Goal: Task Accomplishment & Management: Use online tool/utility

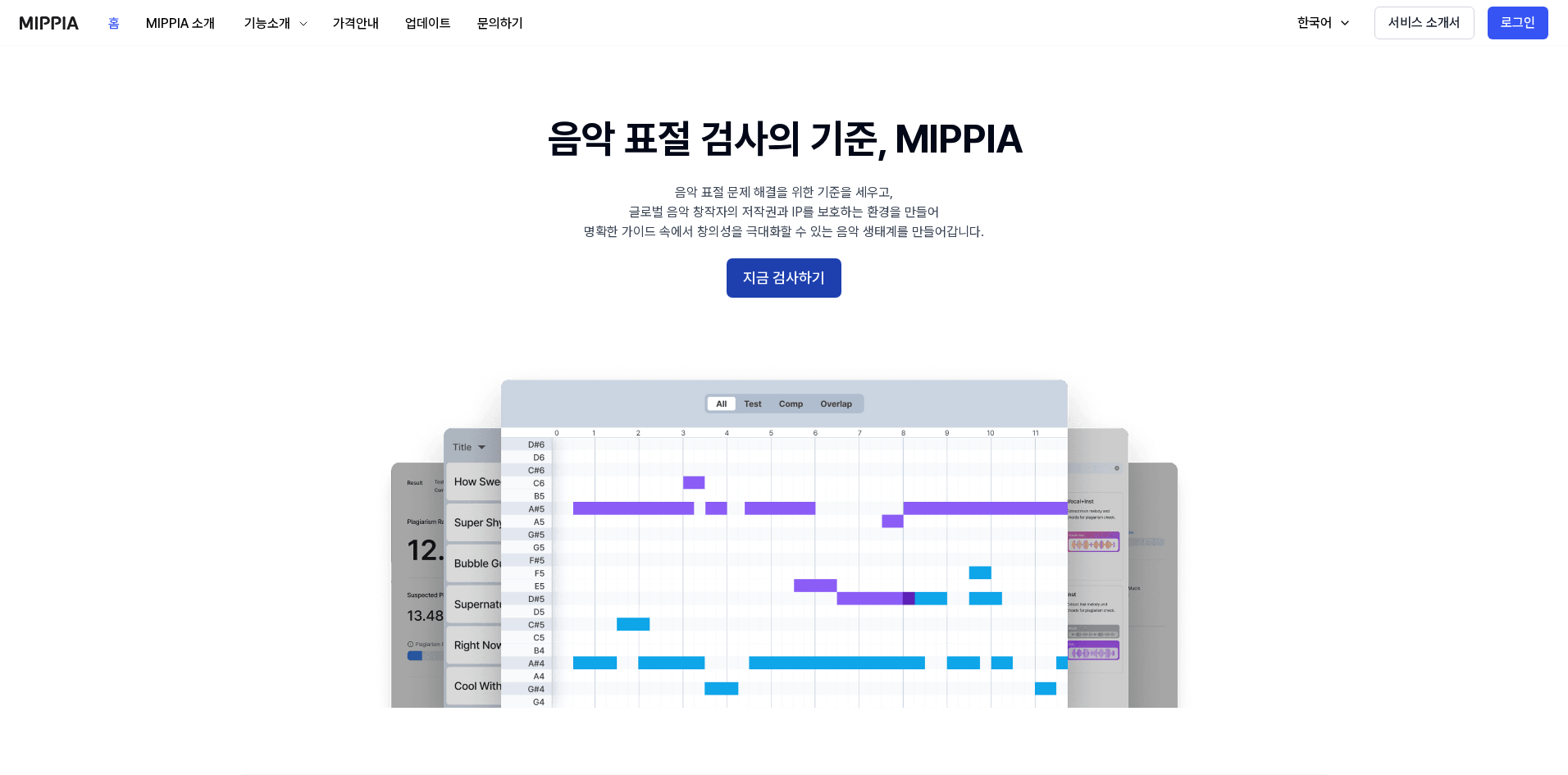
click at [810, 292] on button "지금 검사하기" at bounding box center [784, 278] width 115 height 39
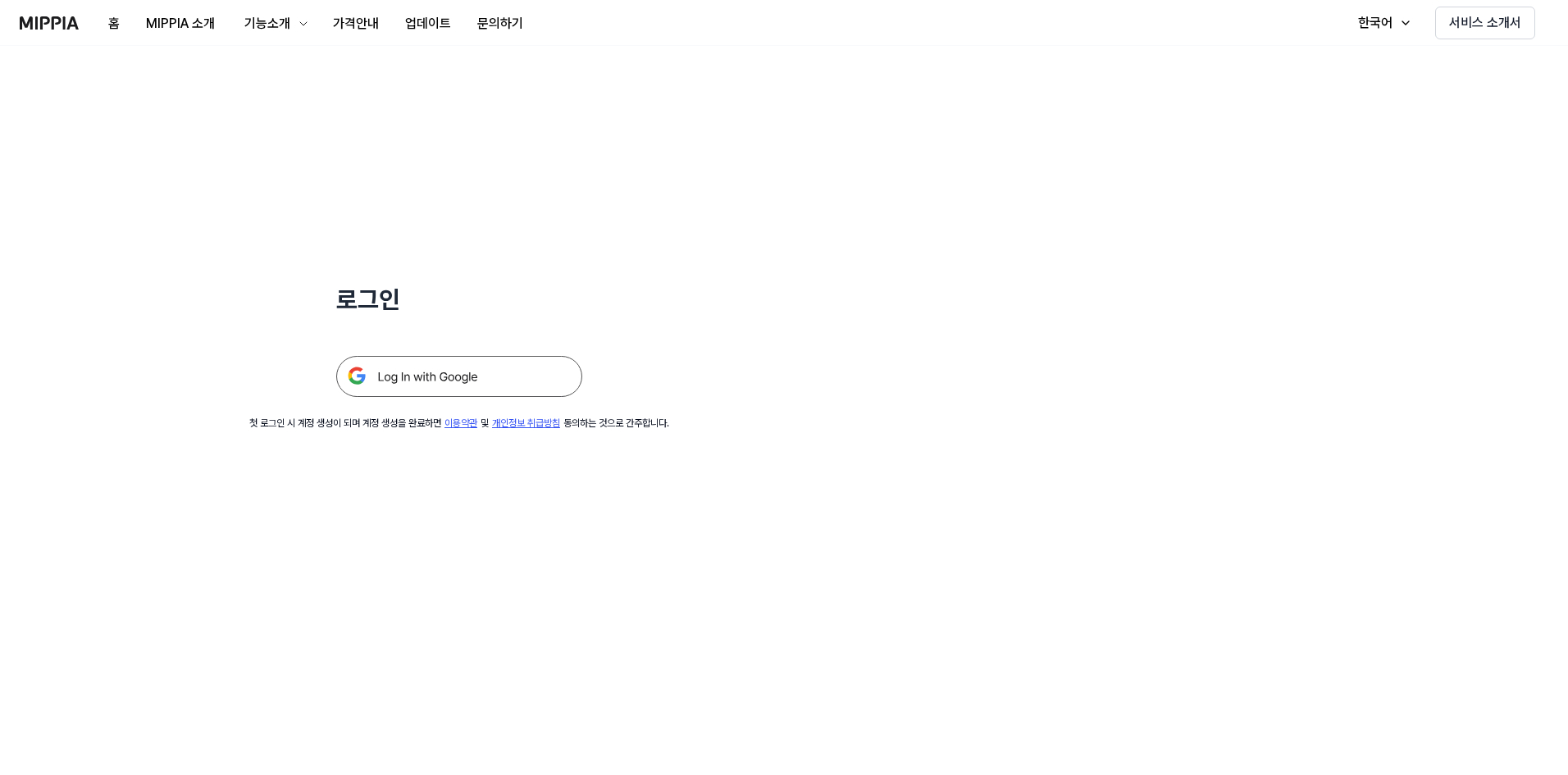
click at [476, 370] on img at bounding box center [459, 377] width 246 height 41
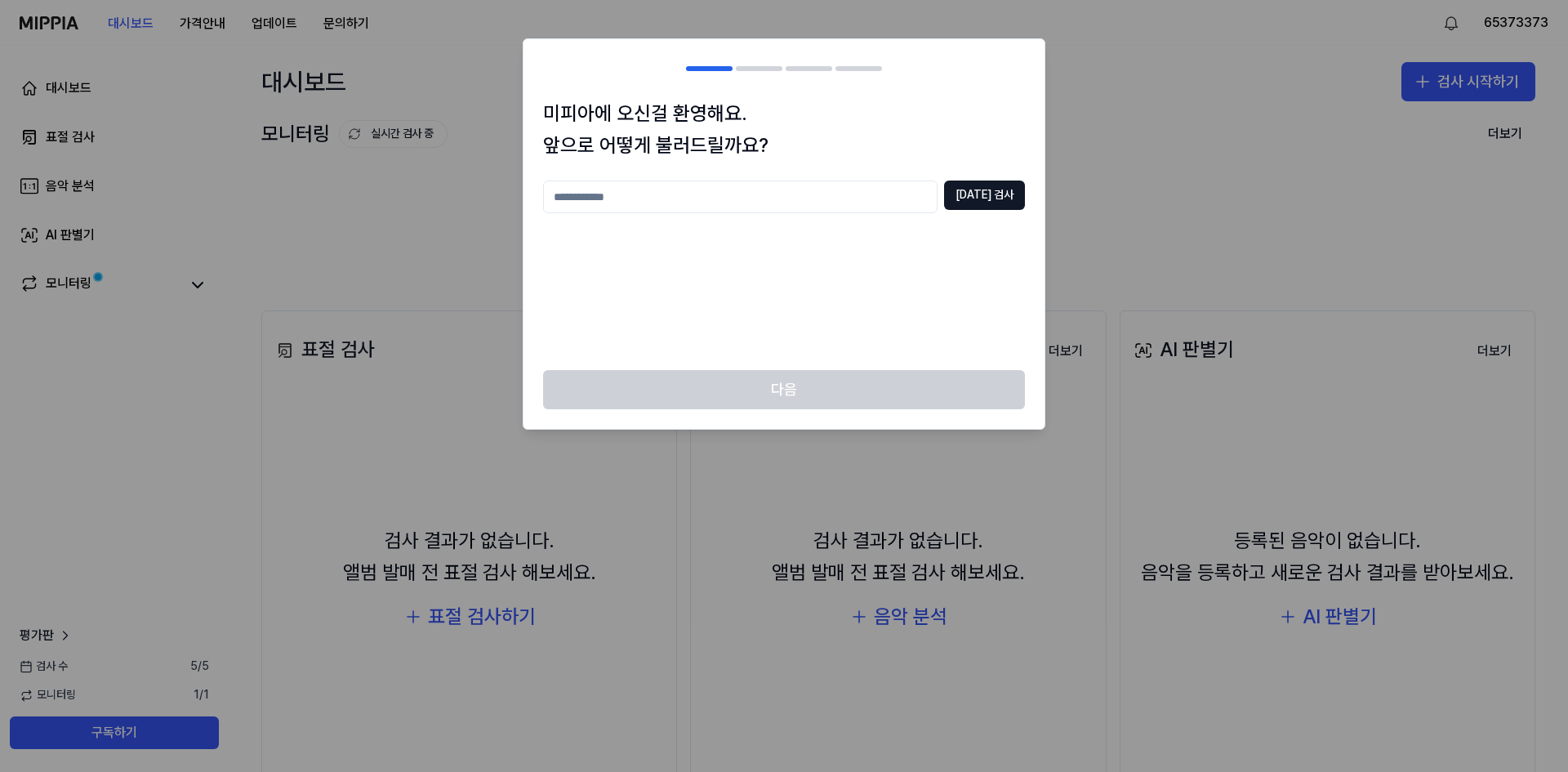
click at [846, 195] on input "text" at bounding box center [740, 196] width 394 height 32
type input "**"
click at [972, 193] on button "[DATE] 검사" at bounding box center [985, 195] width 81 height 30
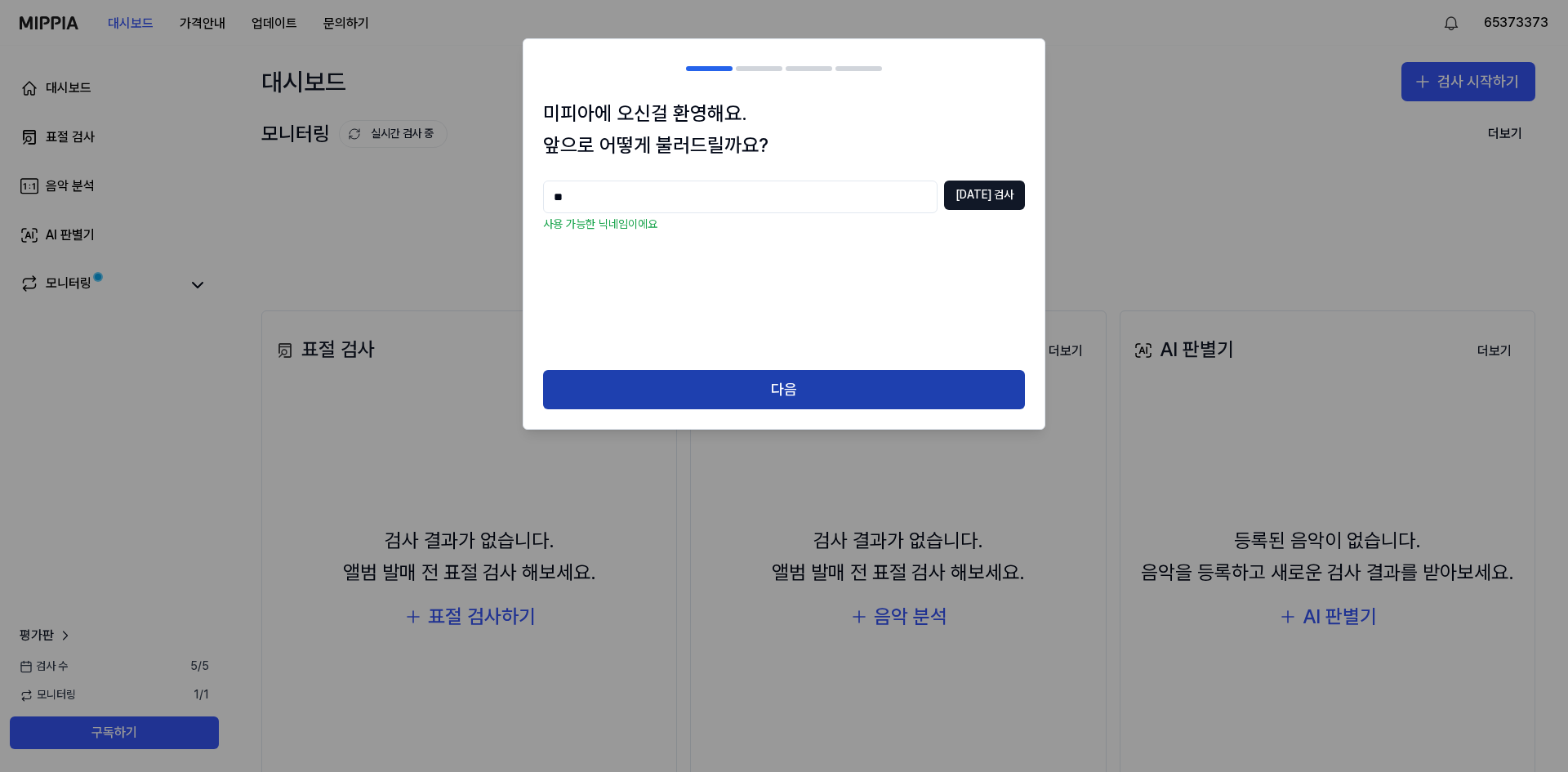
click at [807, 379] on button "다음" at bounding box center [784, 389] width 482 height 39
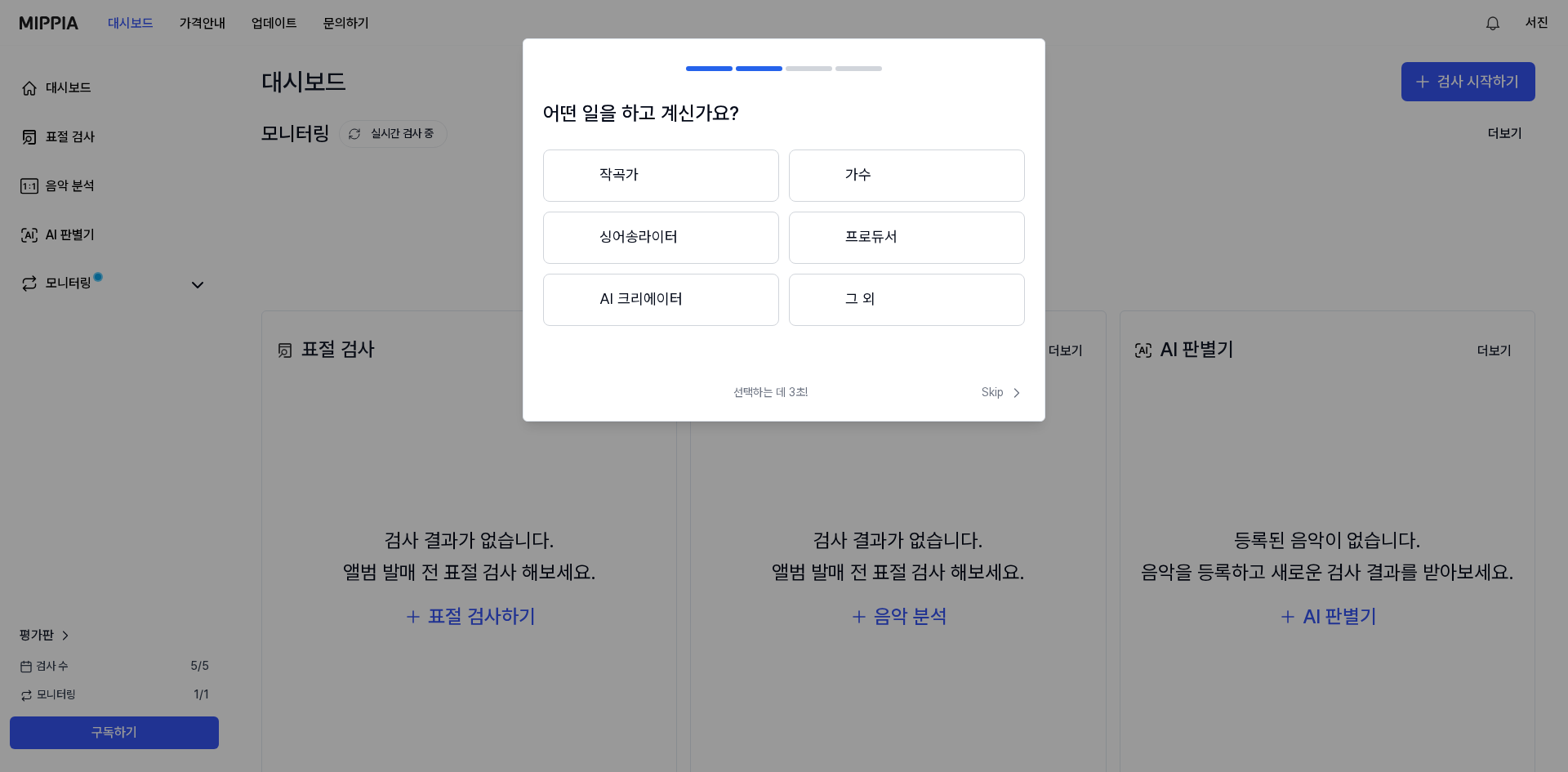
click at [753, 182] on button "작곡가" at bounding box center [661, 175] width 236 height 52
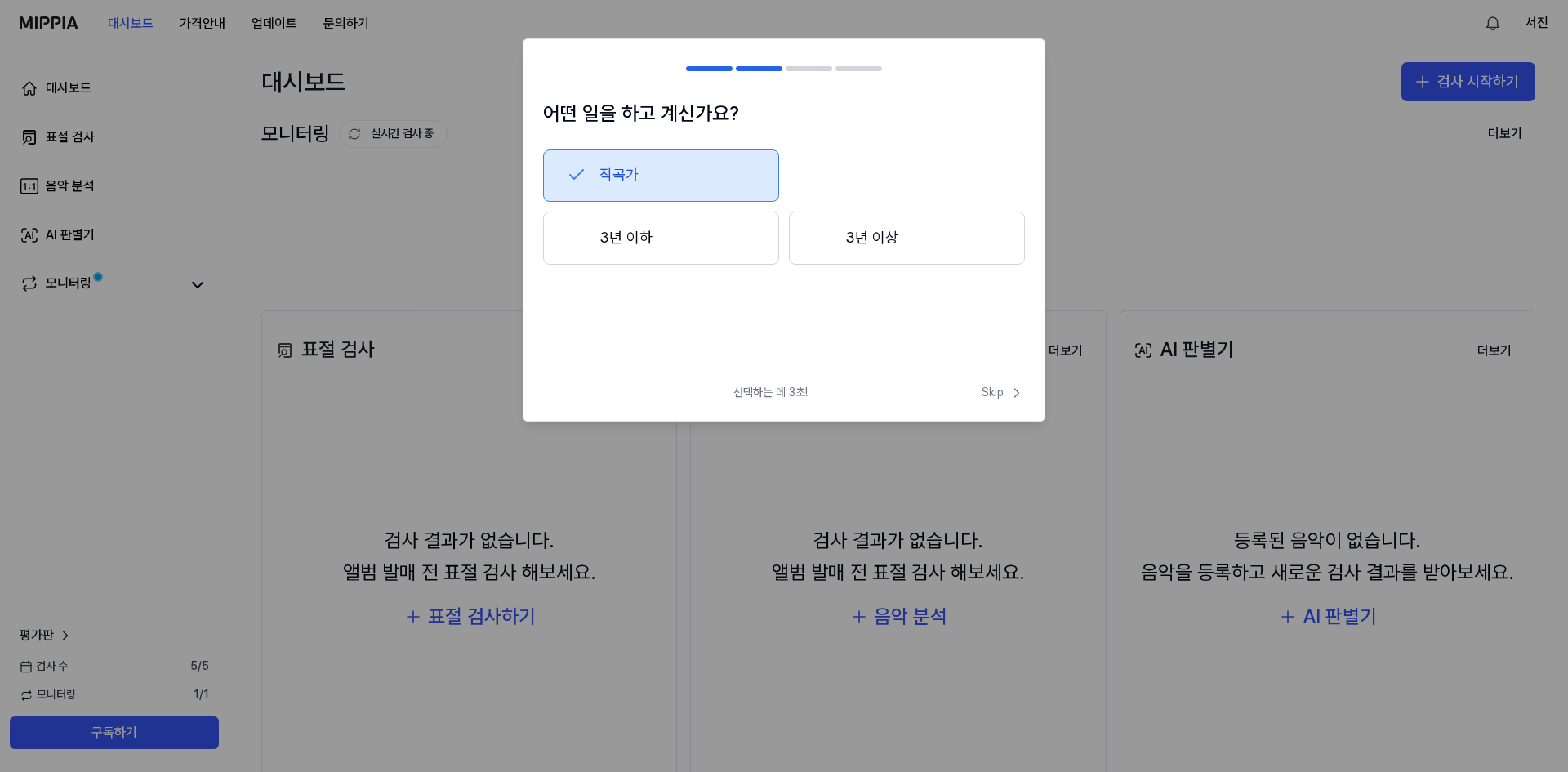
click at [736, 236] on button "3년 이하" at bounding box center [661, 239] width 236 height 54
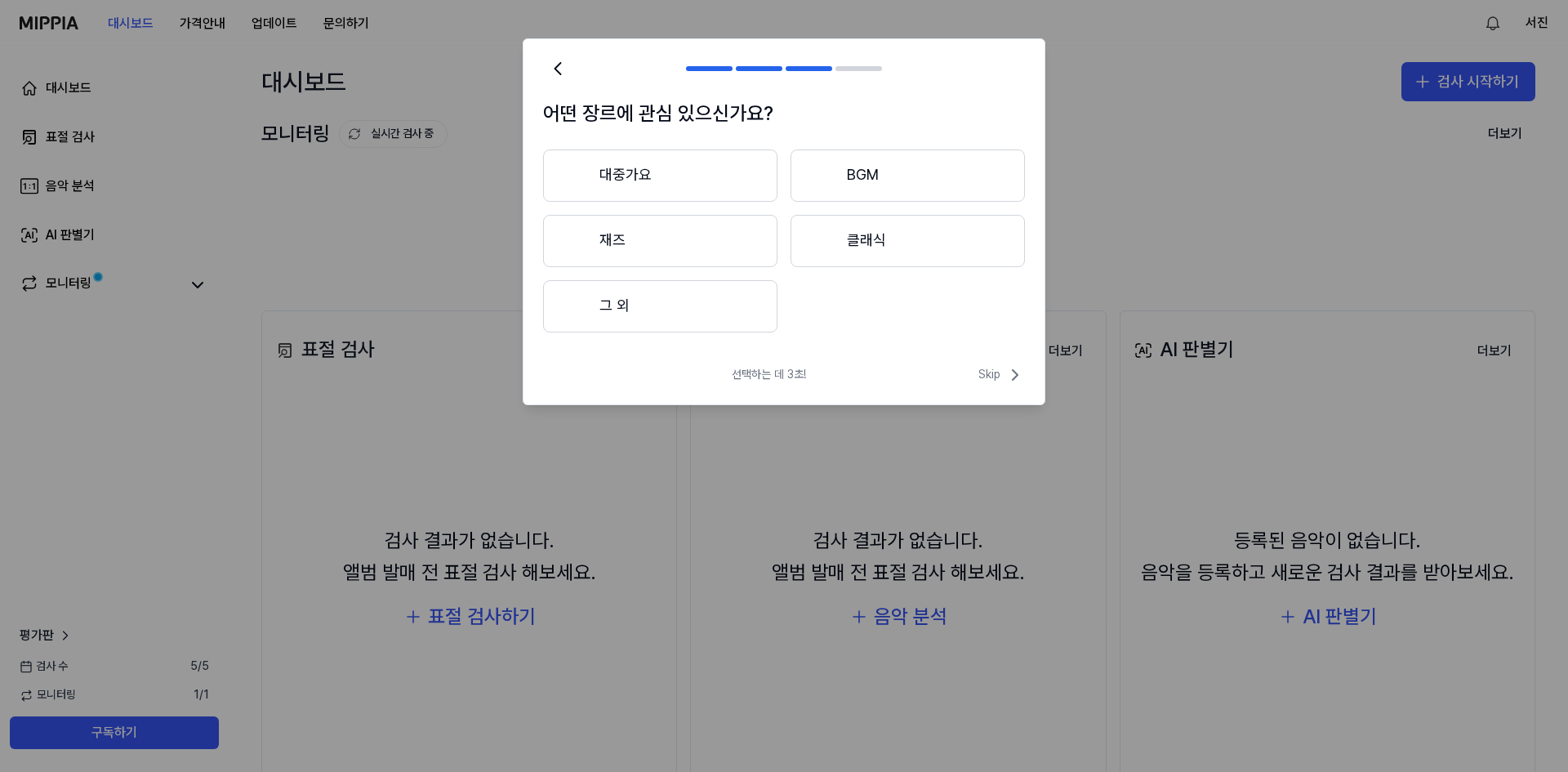
click at [729, 311] on button "그 외" at bounding box center [660, 306] width 235 height 52
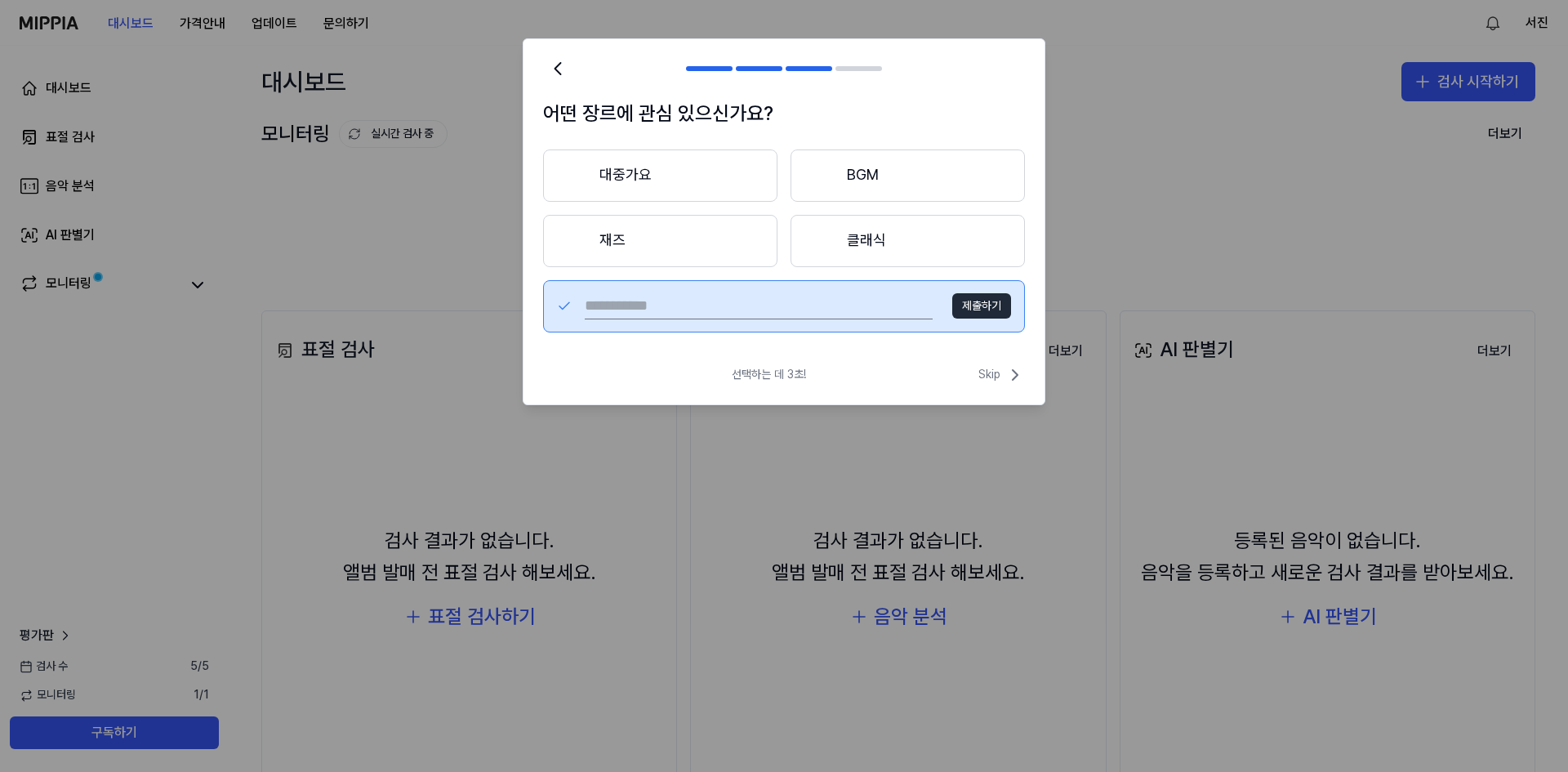
click at [730, 308] on input "text" at bounding box center [759, 306] width 348 height 26
type input "***"
click at [991, 297] on button "제출하기" at bounding box center [981, 306] width 58 height 26
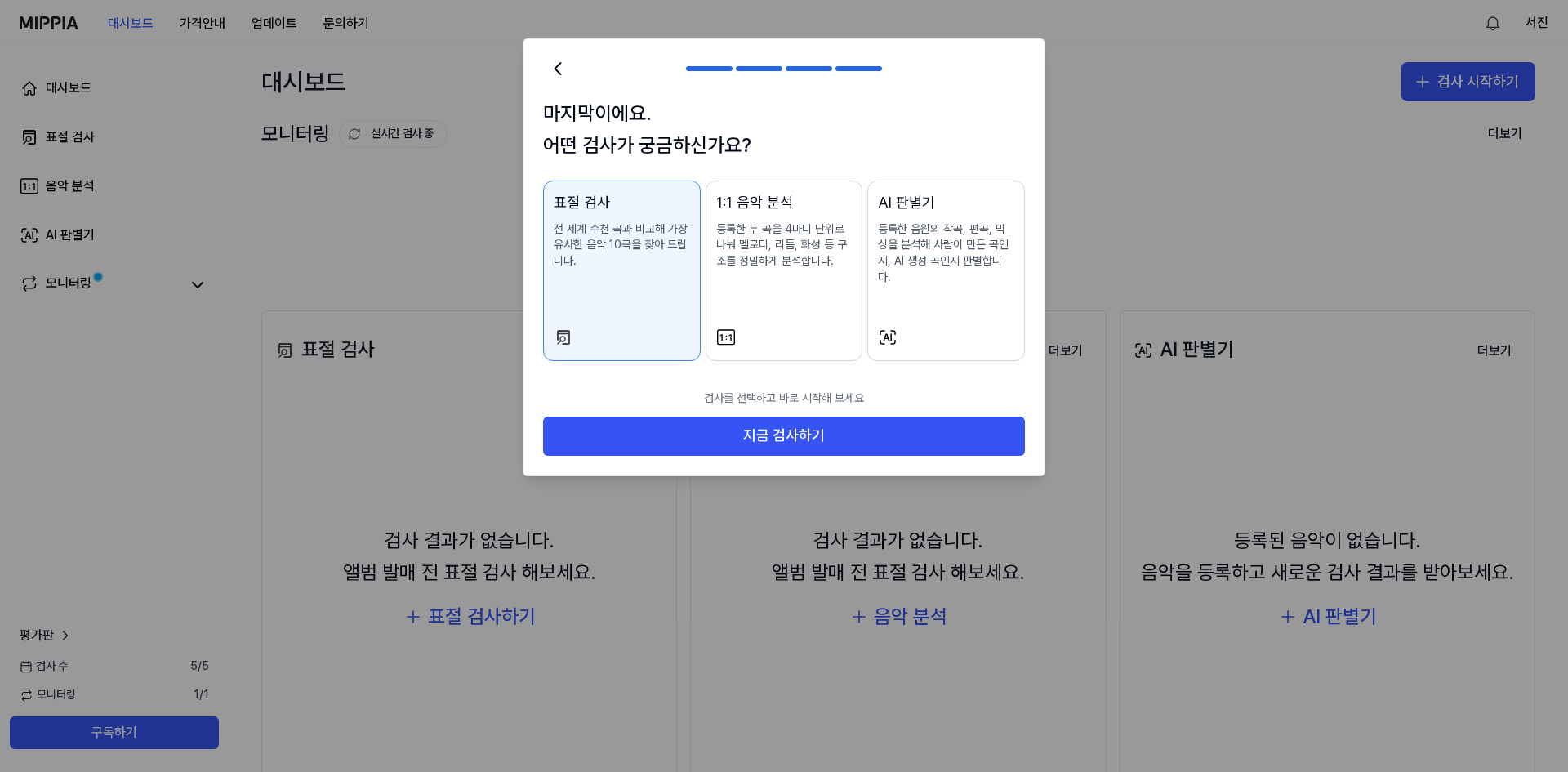
click at [933, 282] on div "AI 판별기 등록한 음원의 작곡, 편곡, 믹싱을 분석해 사람이 만든 곡인지, AI 생성 곡인지 판별합니다." at bounding box center [946, 254] width 136 height 126
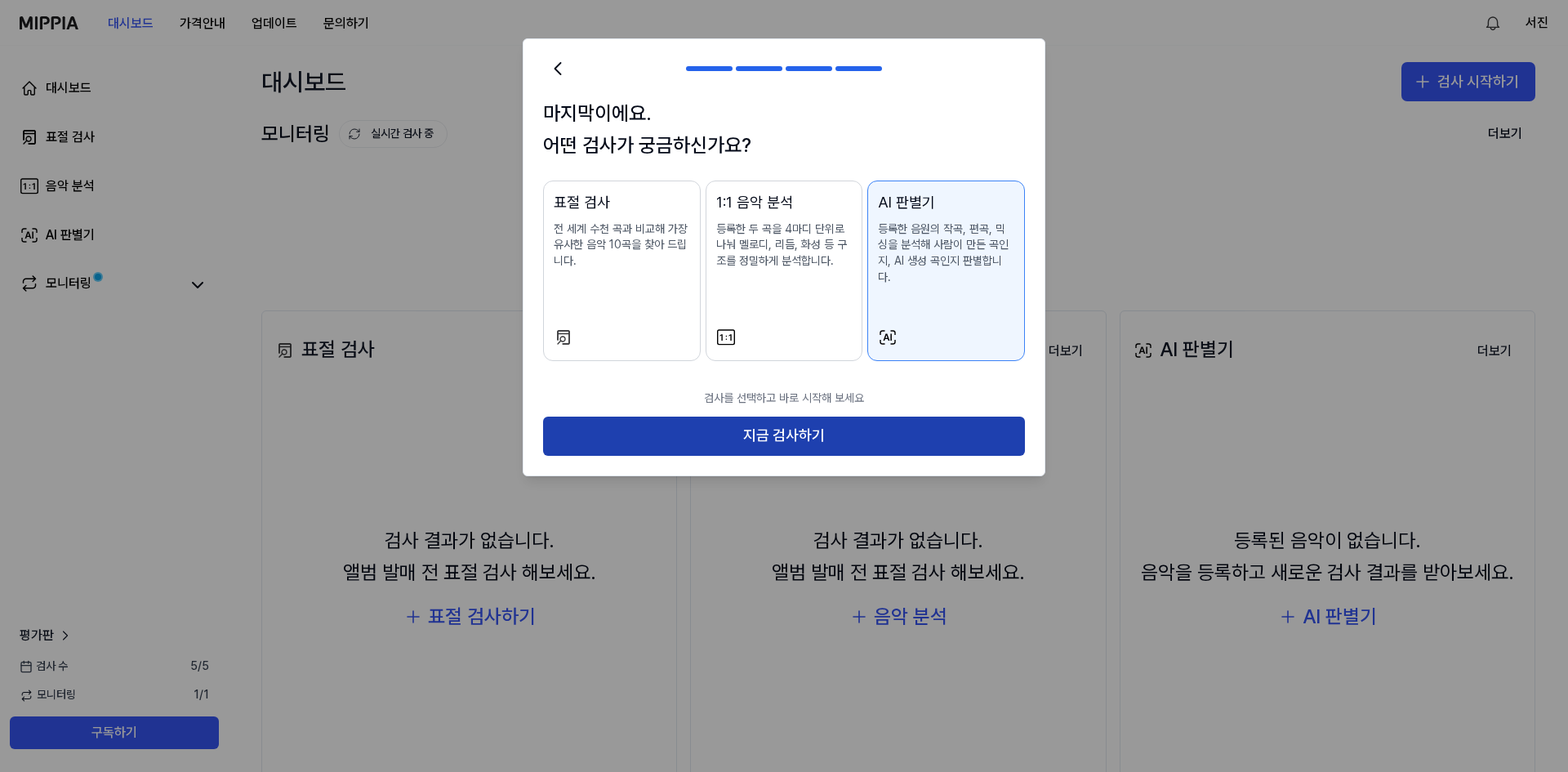
click at [810, 427] on button "지금 검사하기" at bounding box center [784, 436] width 482 height 39
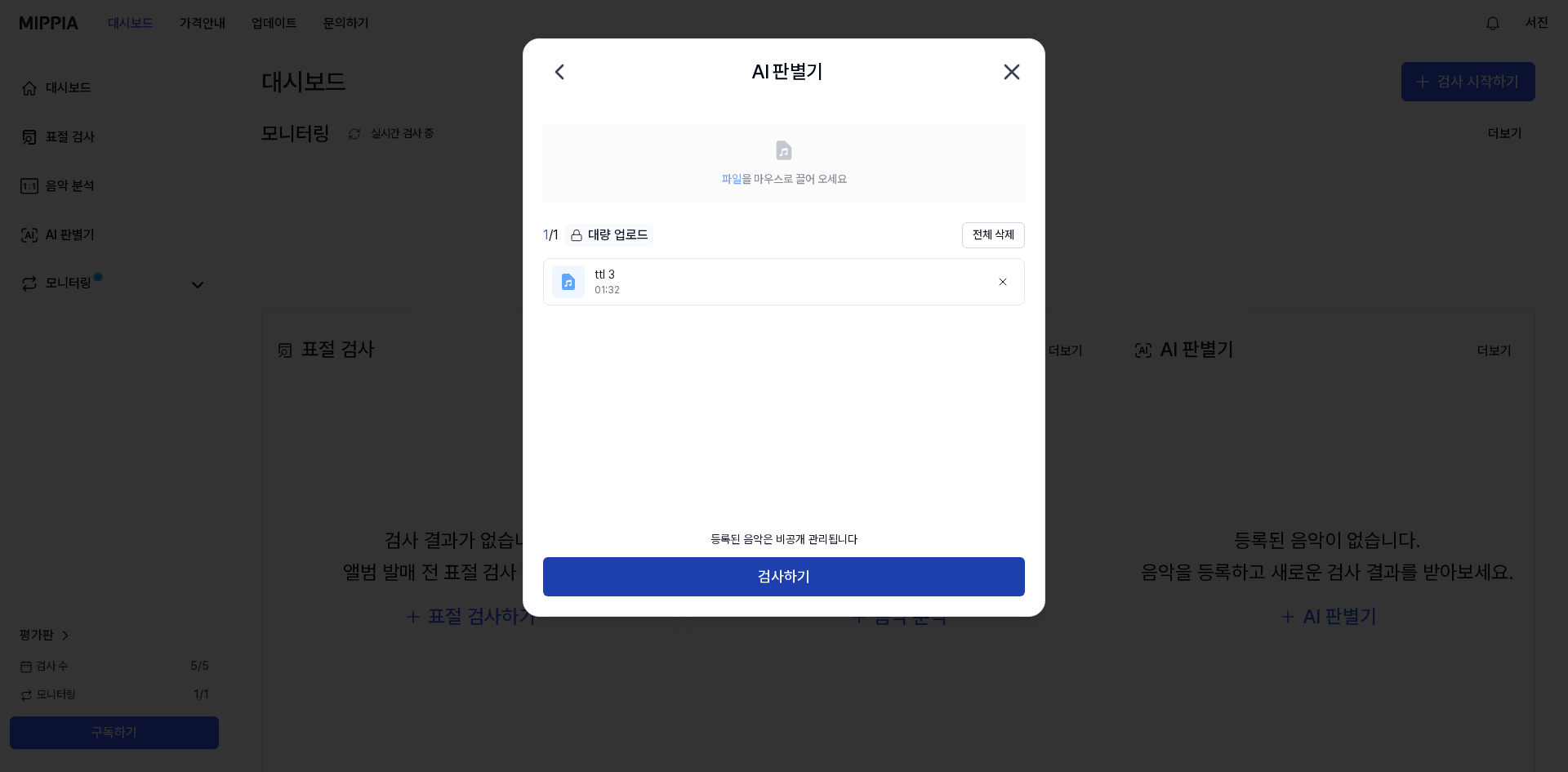
click at [850, 569] on button "검사하기" at bounding box center [784, 577] width 482 height 39
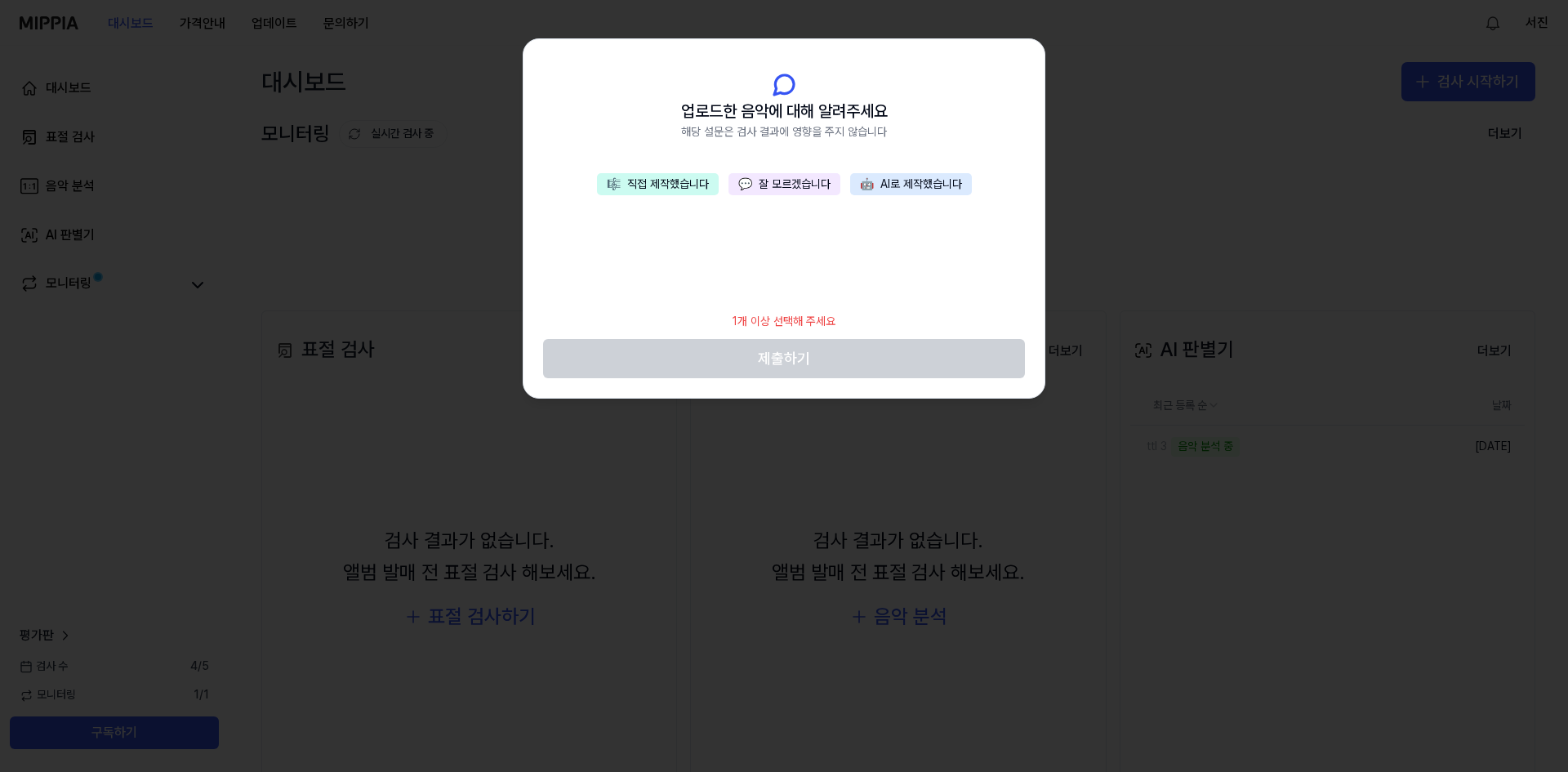
click at [699, 193] on button "🎼 직접 제작했습니다" at bounding box center [658, 185] width 122 height 23
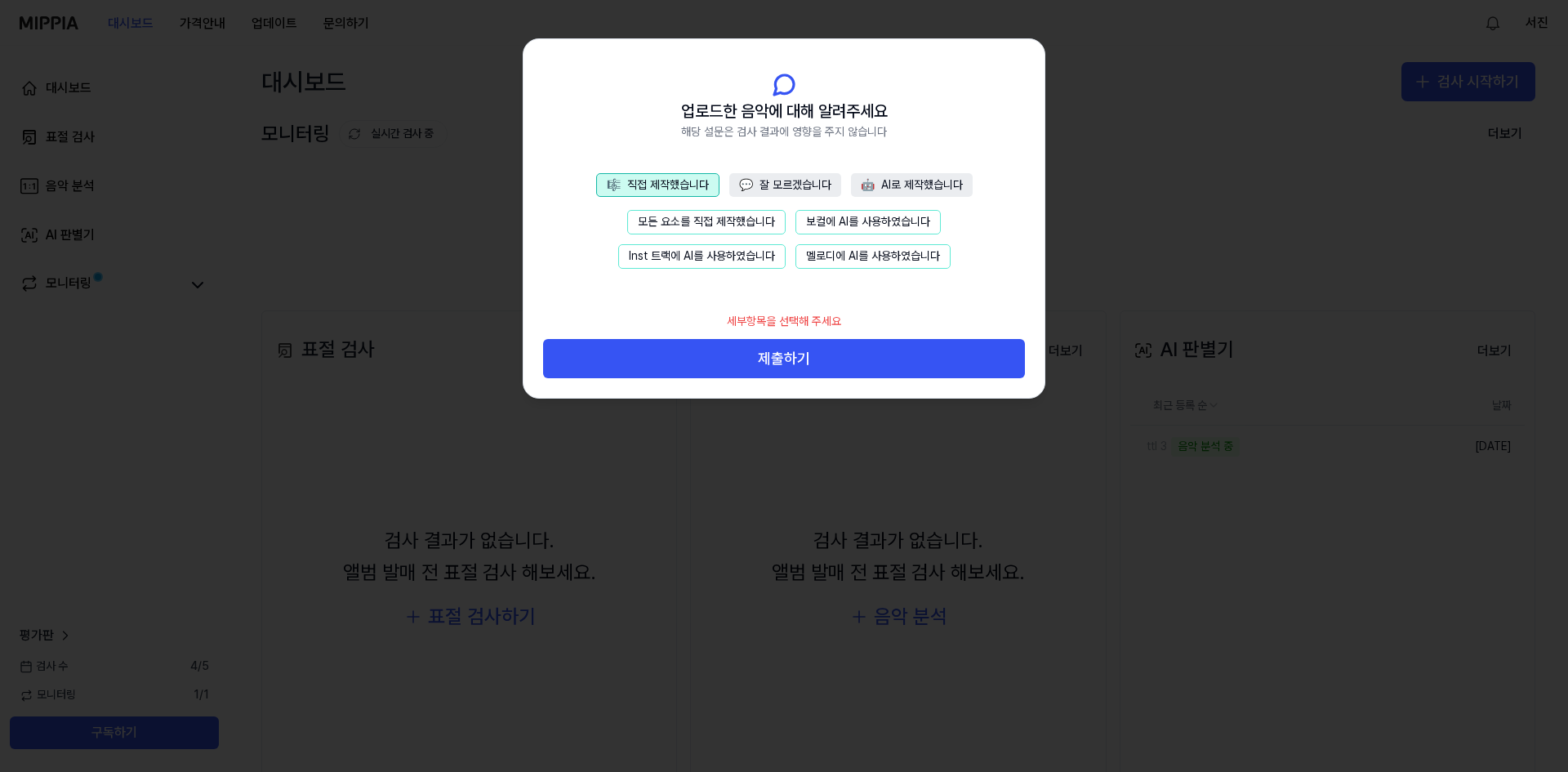
click at [774, 256] on button "Inst 트랙에 AI를 사용하였습니다" at bounding box center [702, 256] width 167 height 24
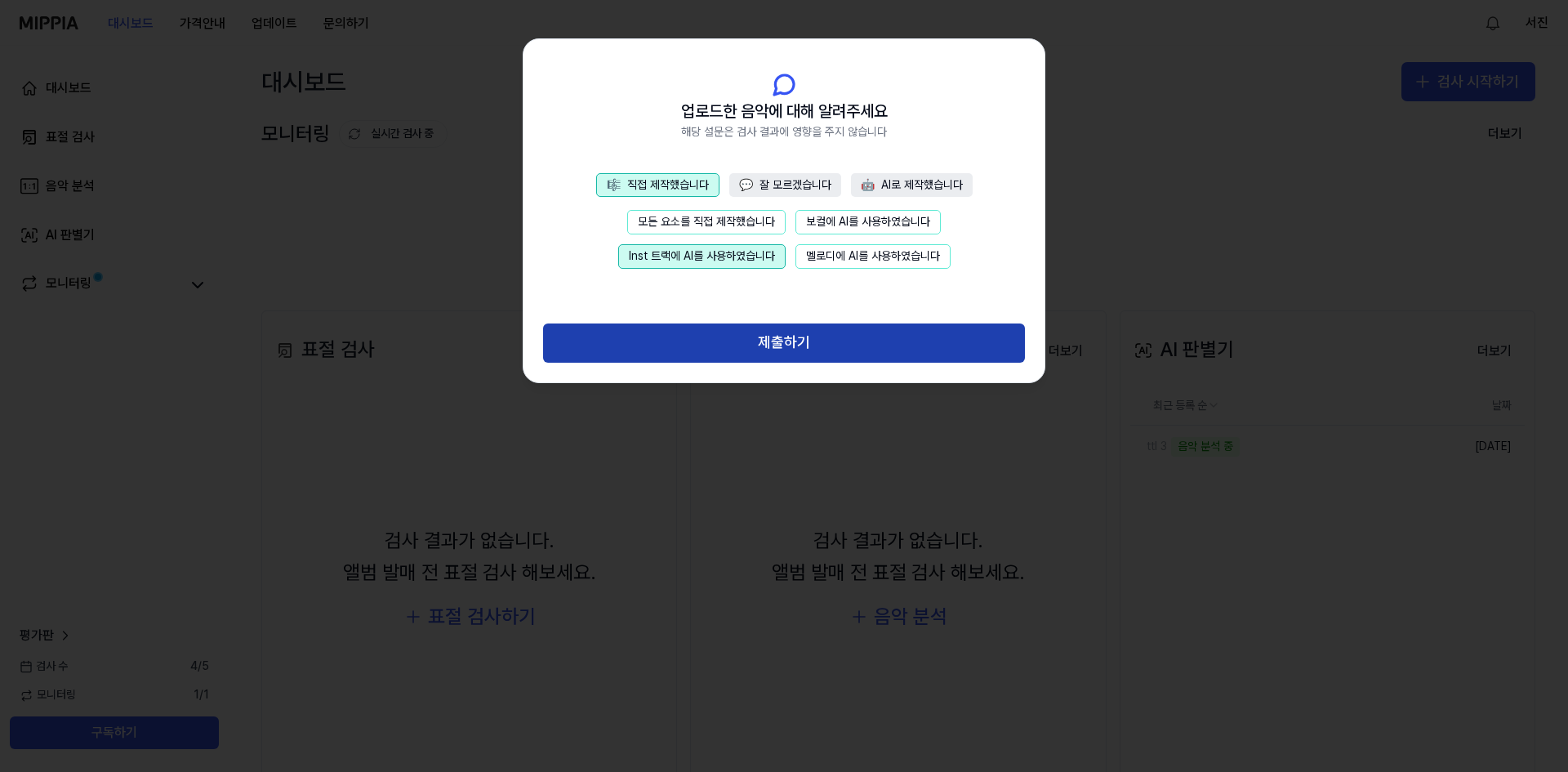
click at [768, 339] on button "제출하기" at bounding box center [784, 343] width 482 height 39
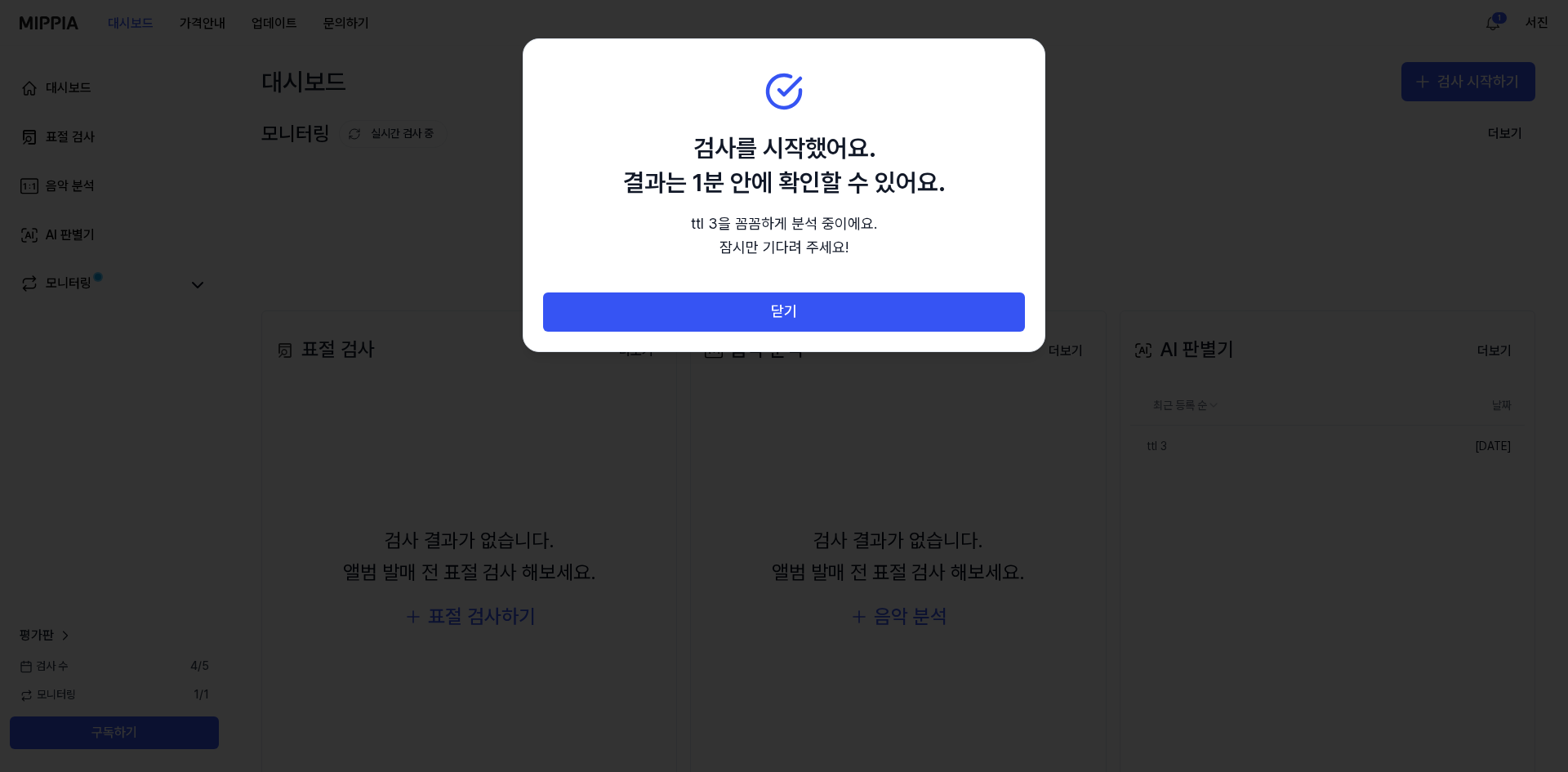
click at [692, 163] on h2 "검사를 시작했어요. 결과는 1분 안에 확인할 수 있어요." at bounding box center [784, 165] width 322 height 69
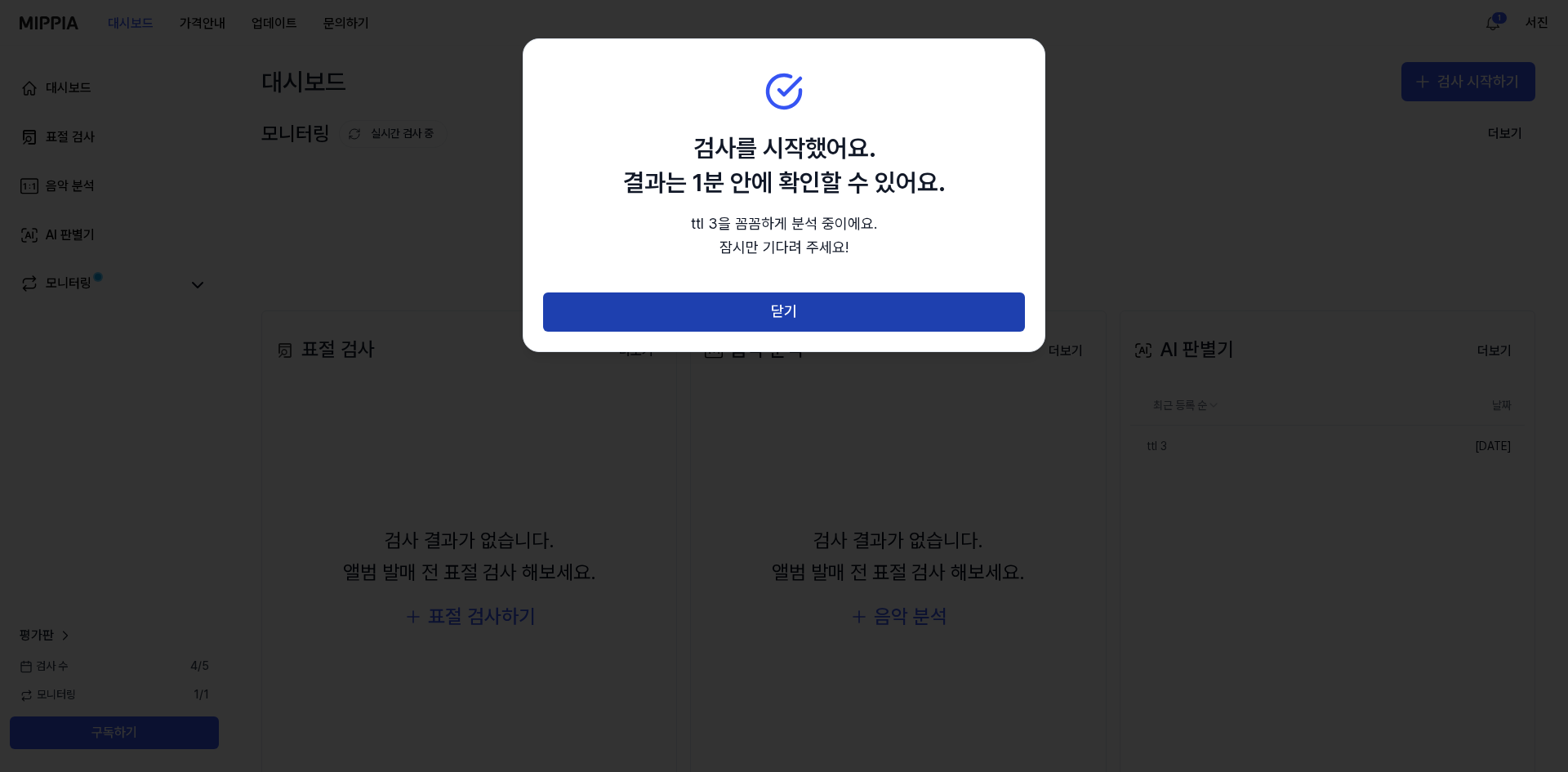
click at [817, 318] on button "닫기" at bounding box center [784, 311] width 482 height 39
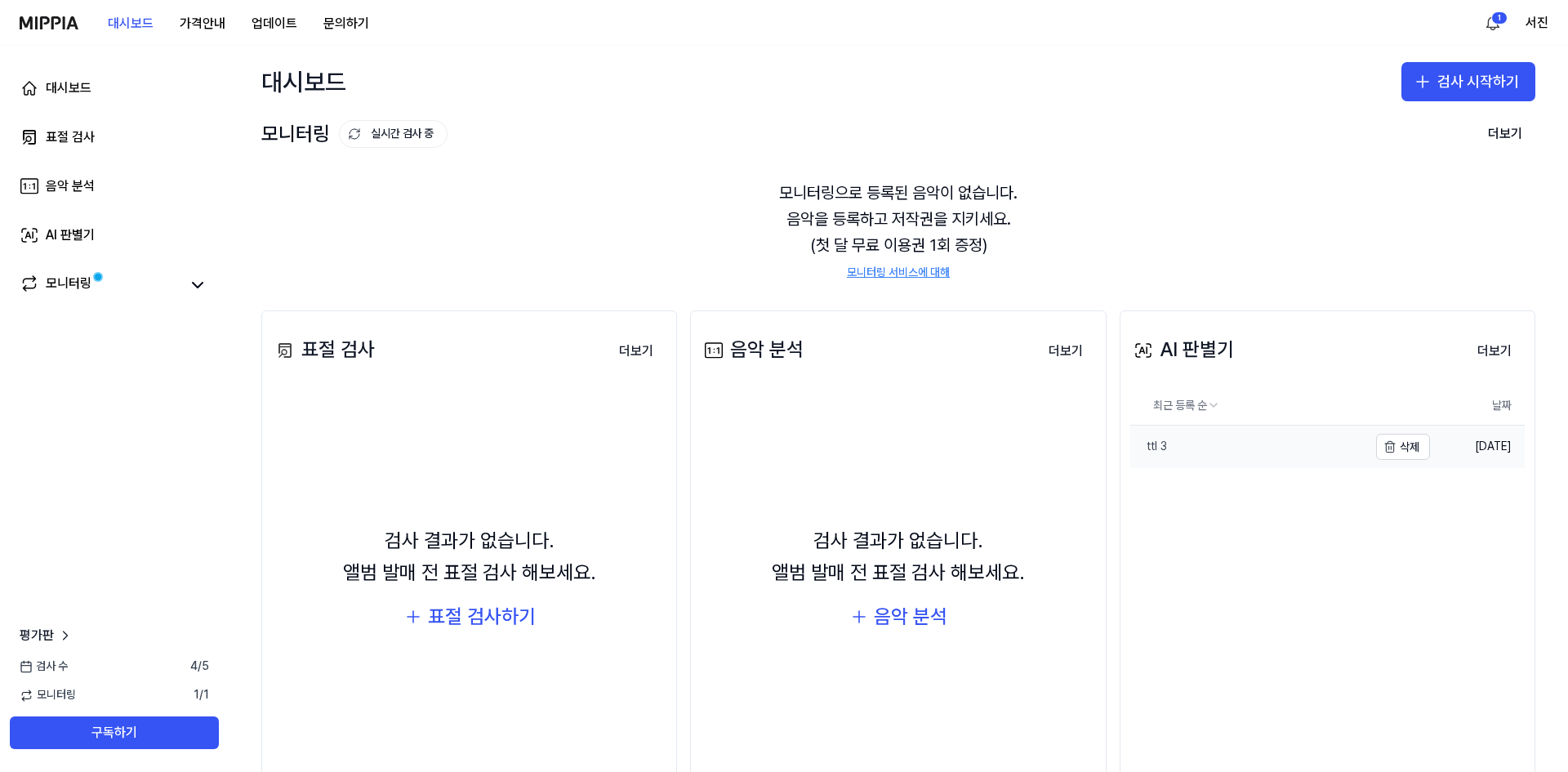
click at [1237, 446] on link "ttl 3" at bounding box center [1249, 447] width 238 height 43
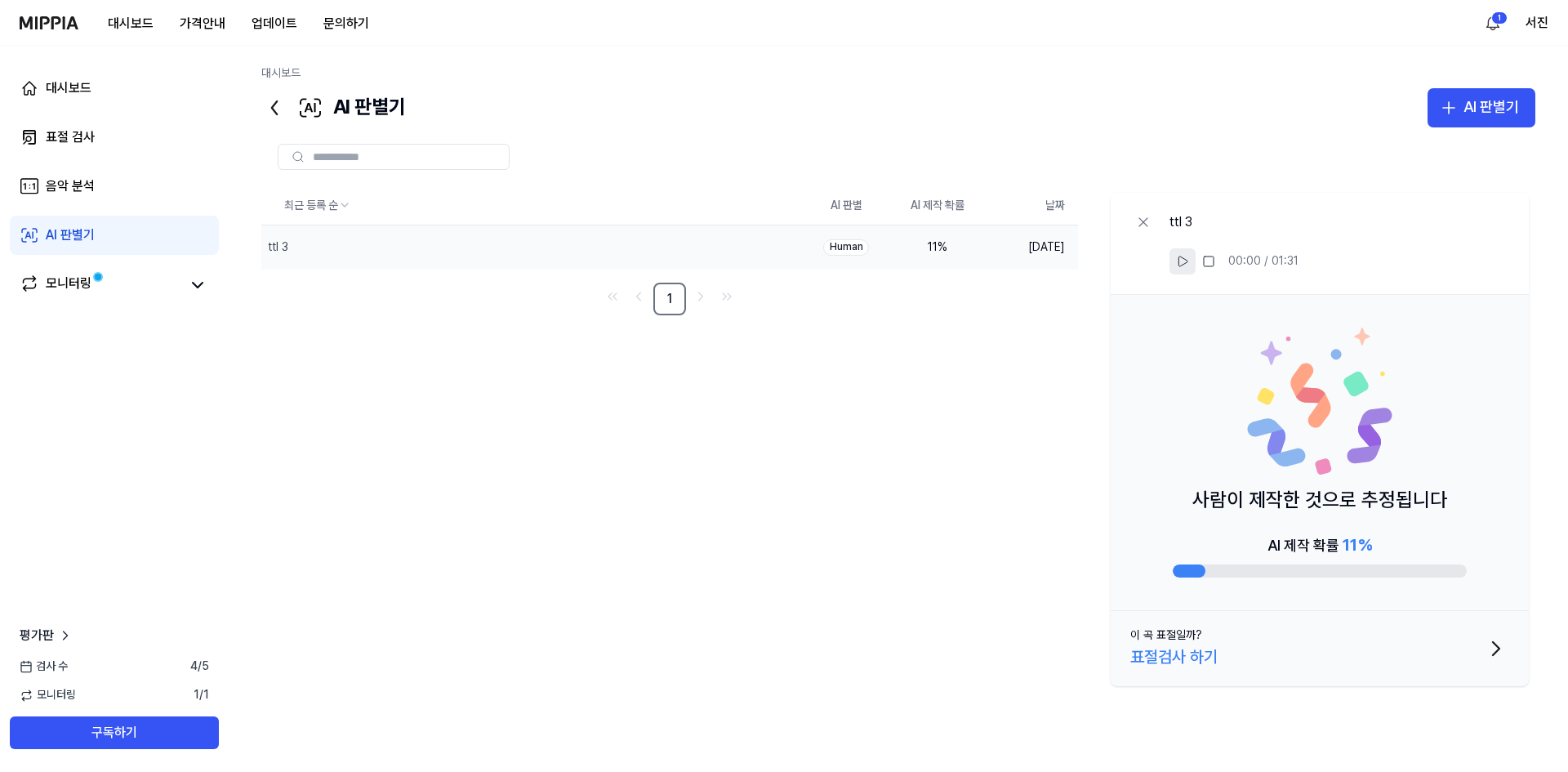
click at [1182, 263] on icon at bounding box center [1183, 261] width 13 height 13
click at [1183, 263] on icon at bounding box center [1183, 261] width 13 height 13
click at [264, 99] on icon at bounding box center [275, 108] width 26 height 26
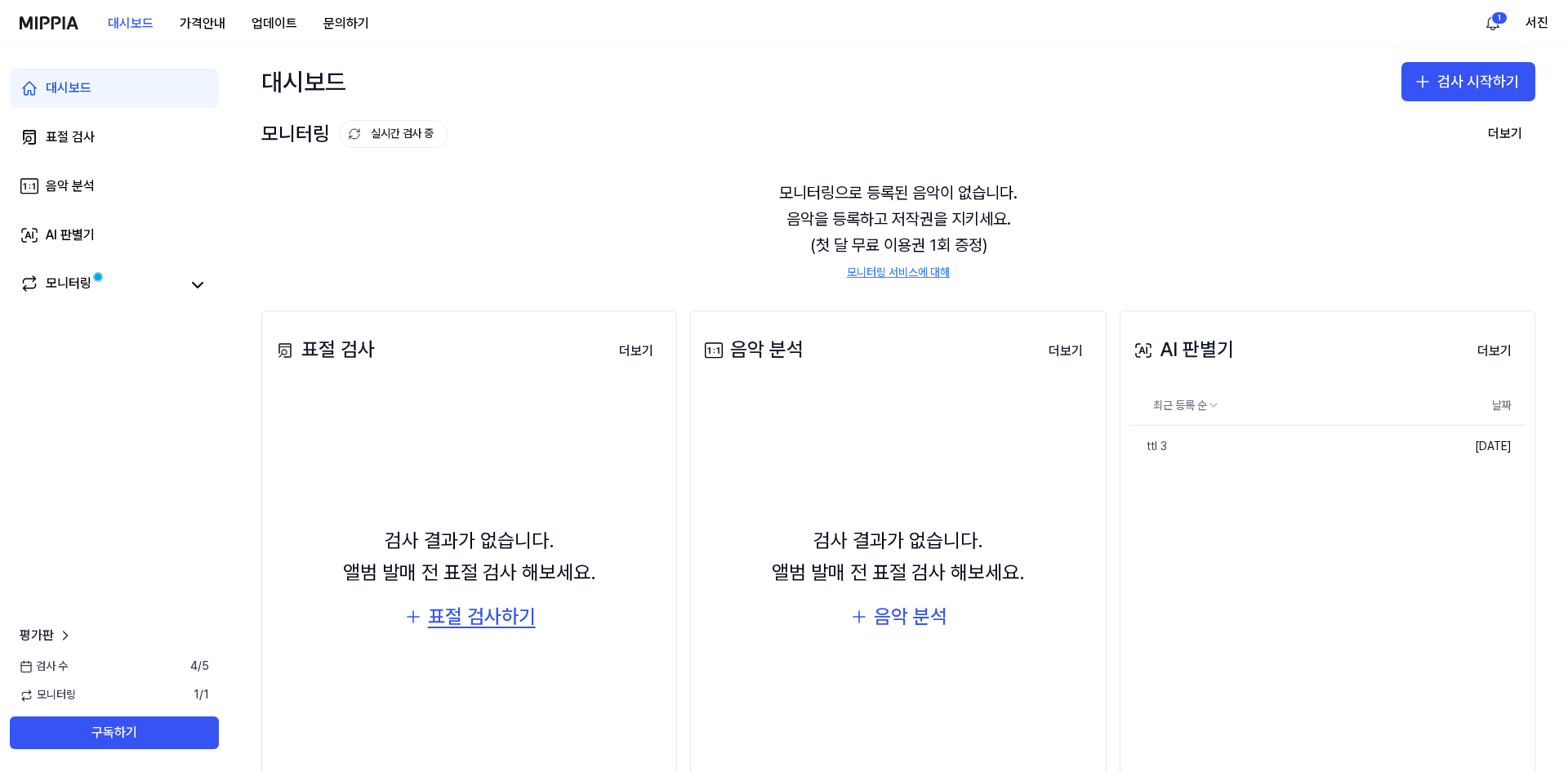
click at [519, 629] on div "표절 검사하기" at bounding box center [482, 617] width 108 height 31
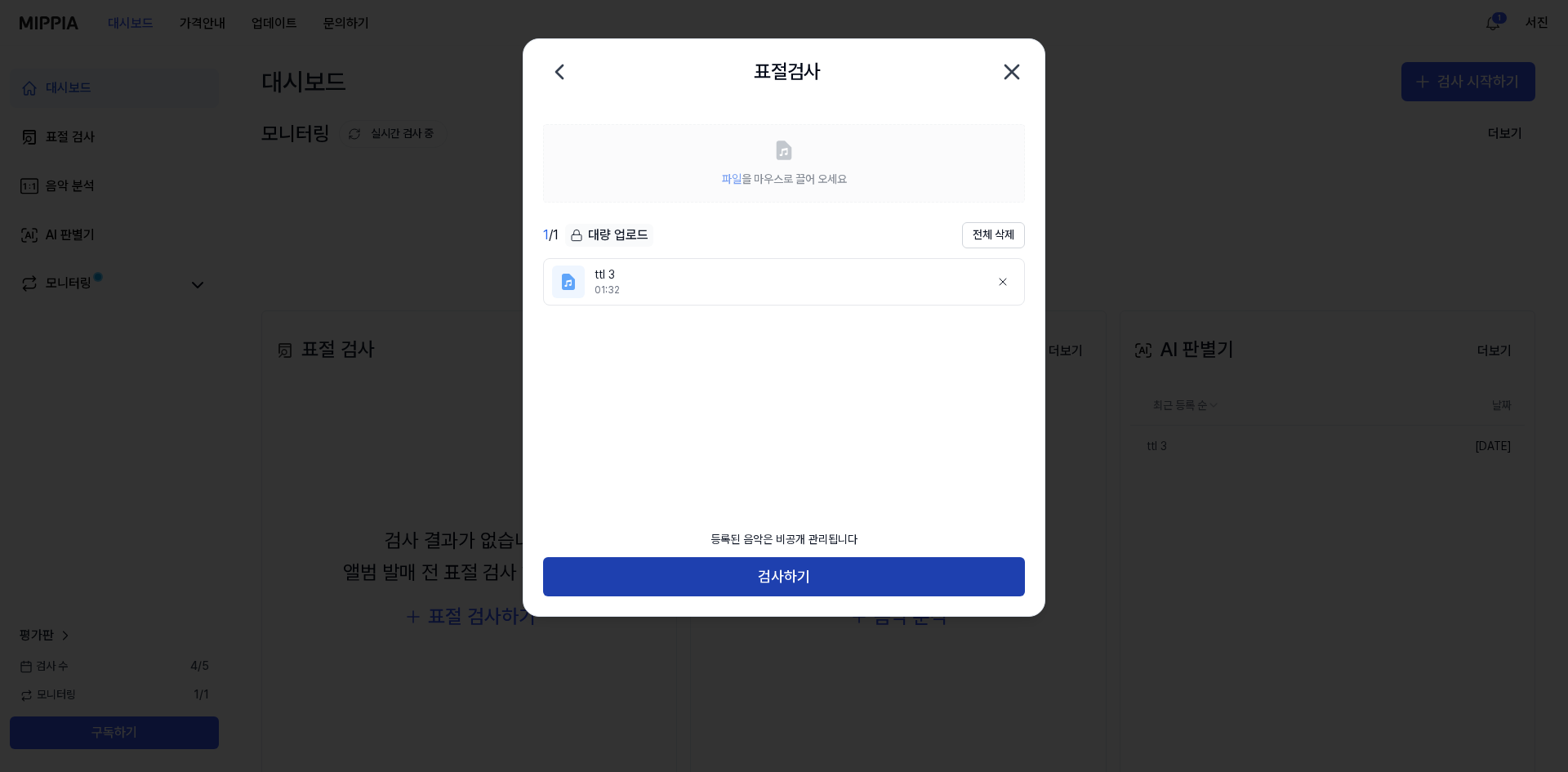
click at [876, 583] on button "검사하기" at bounding box center [784, 577] width 482 height 39
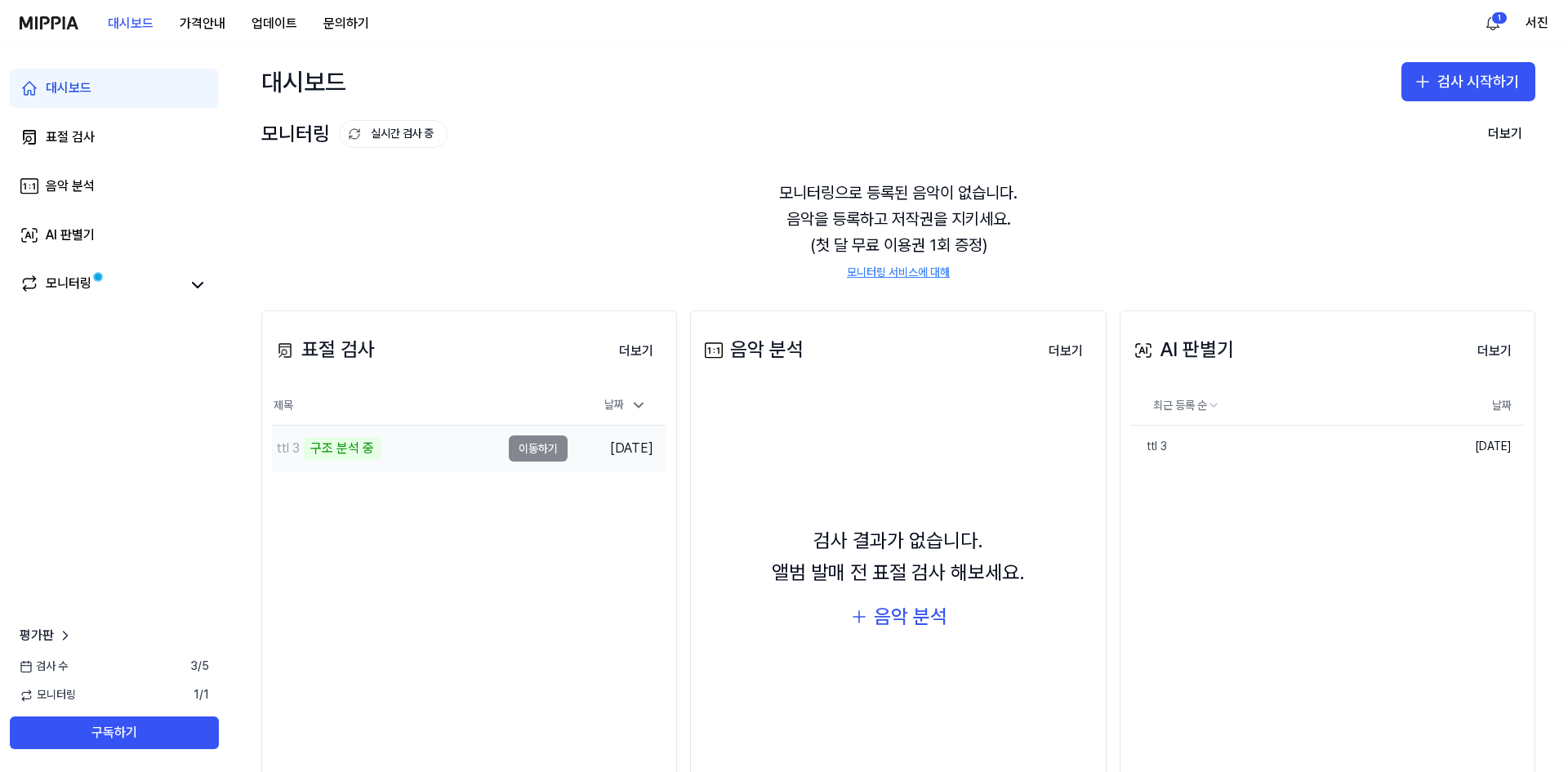
click at [345, 451] on div "구조 분석 중" at bounding box center [342, 448] width 77 height 23
click at [909, 615] on div "음악 분석" at bounding box center [910, 617] width 73 height 31
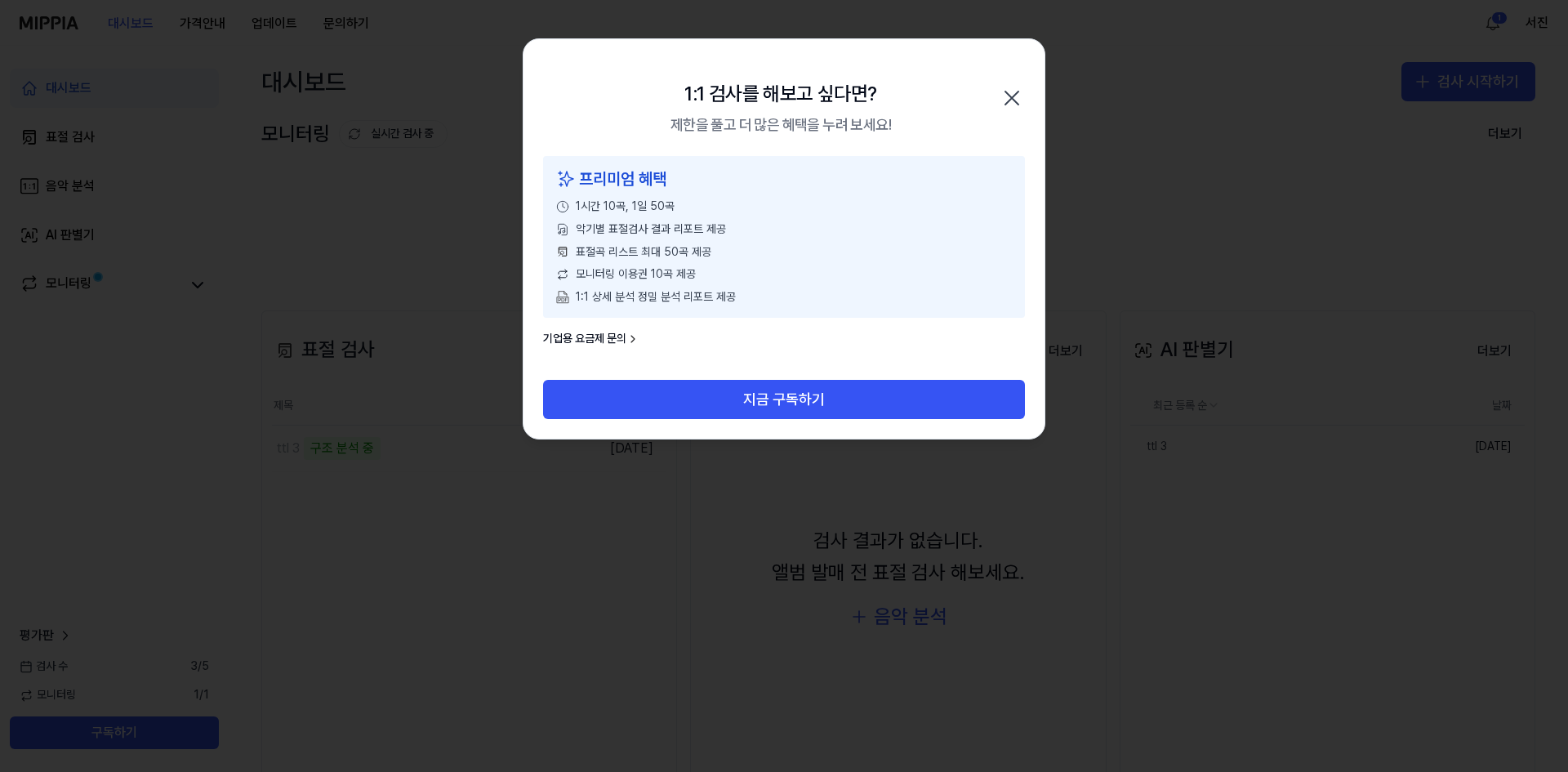
click at [1006, 109] on icon "button" at bounding box center [1012, 98] width 26 height 26
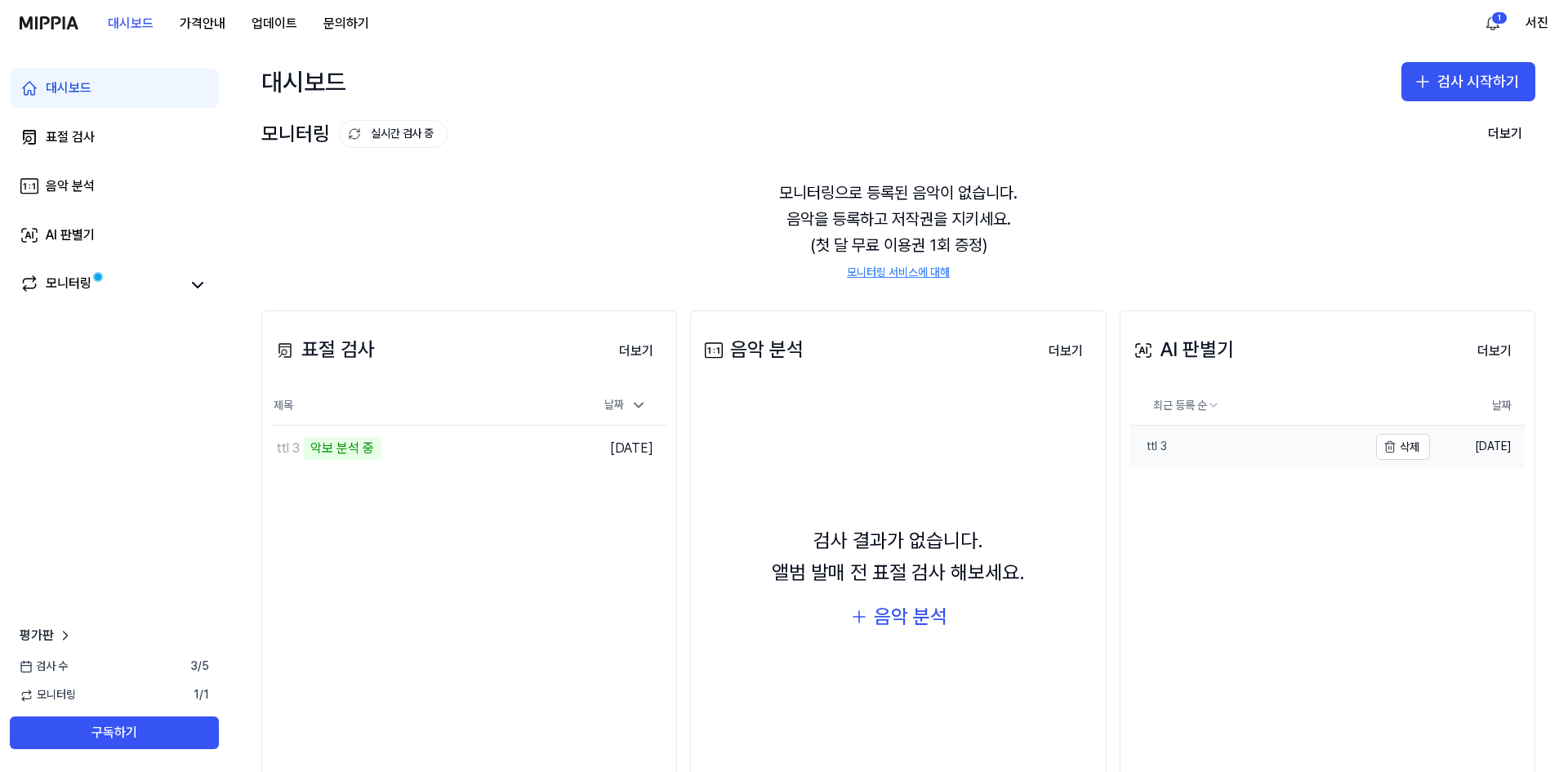
click at [1155, 447] on div "ttl 3" at bounding box center [1149, 447] width 37 height 17
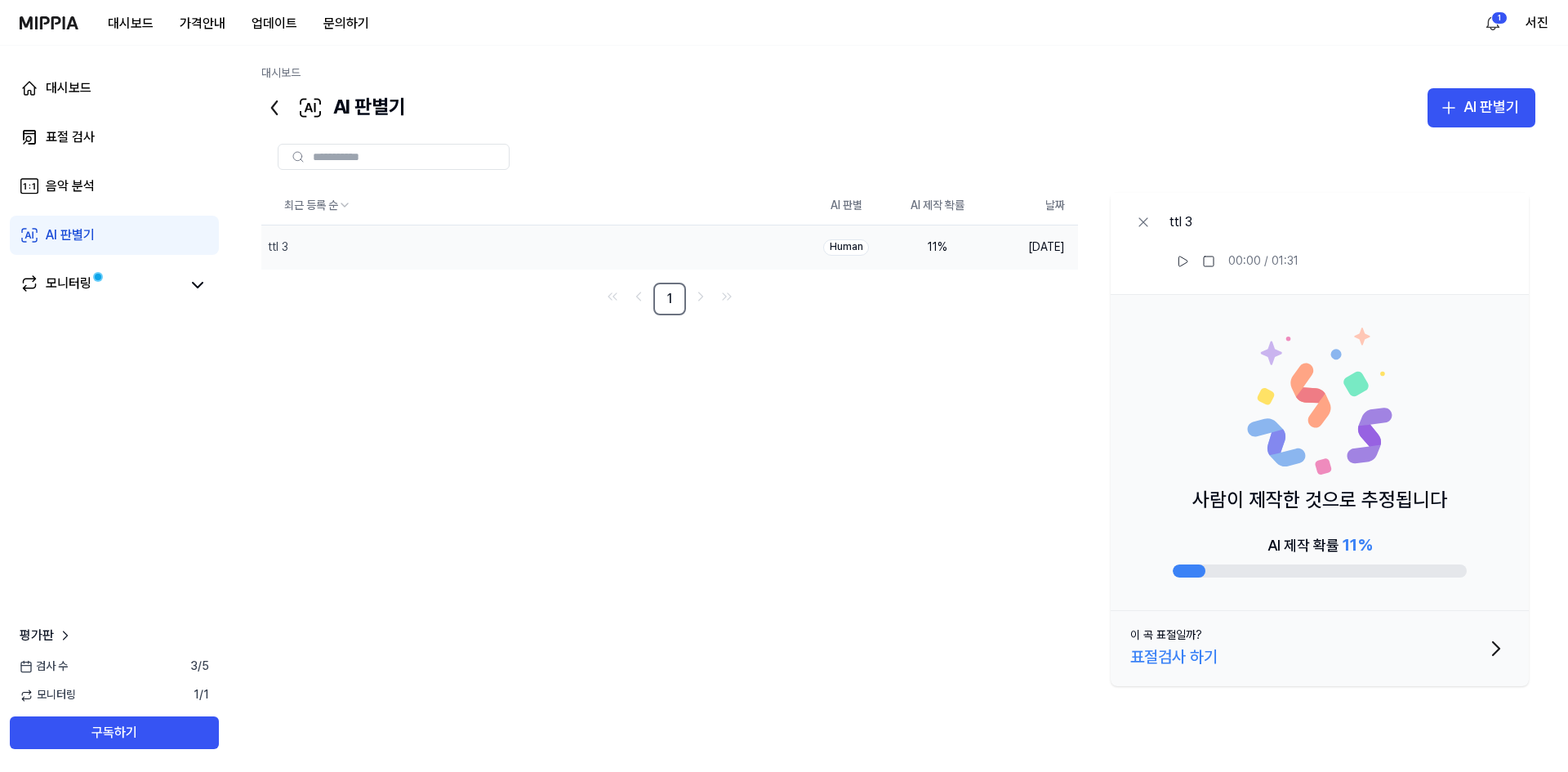
drag, startPoint x: 1003, startPoint y: 368, endPoint x: 993, endPoint y: 361, distance: 12.2
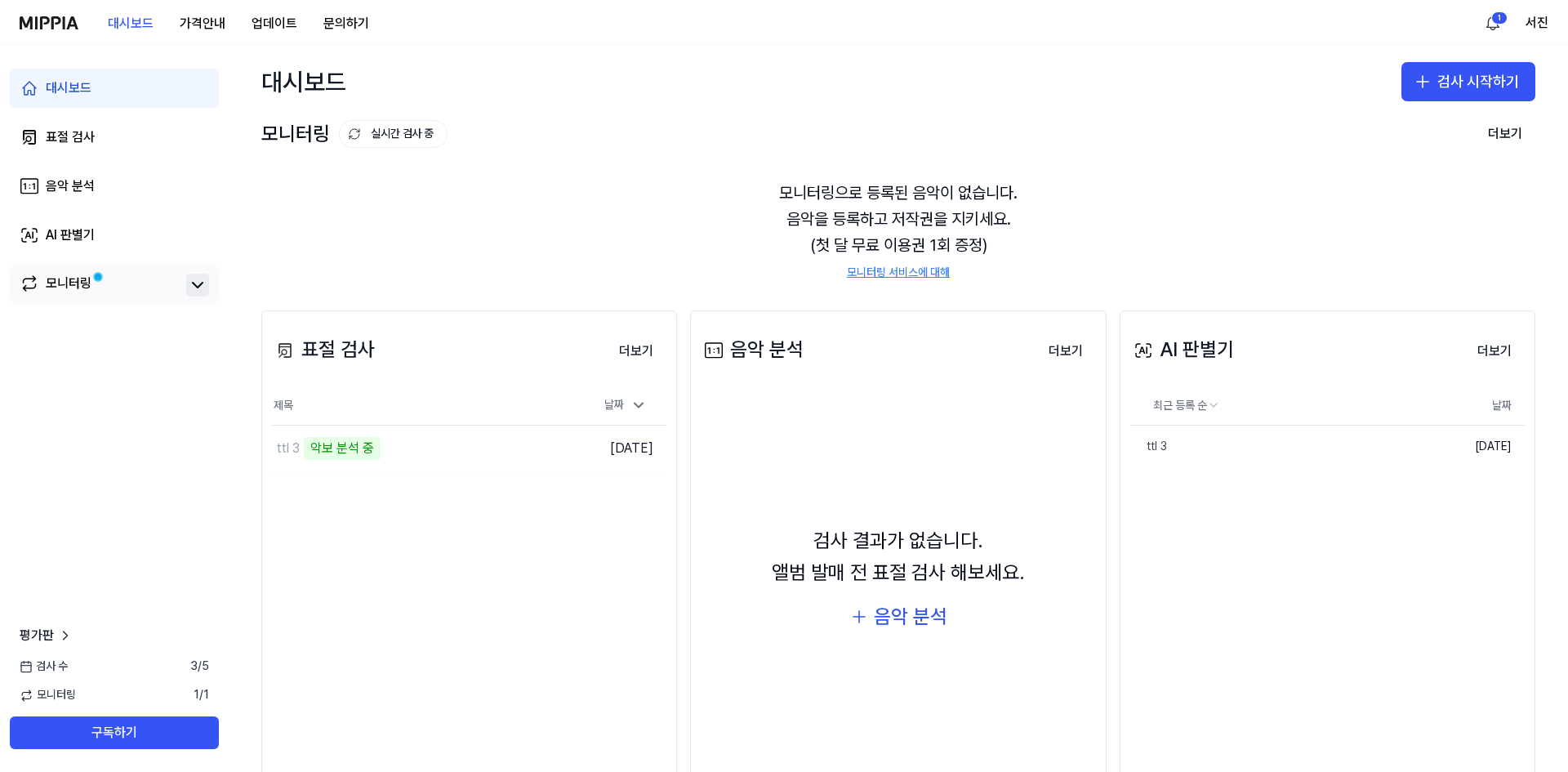
click at [192, 287] on icon at bounding box center [197, 285] width 19 height 19
click at [132, 286] on link "모니터링" at bounding box center [99, 285] width 160 height 23
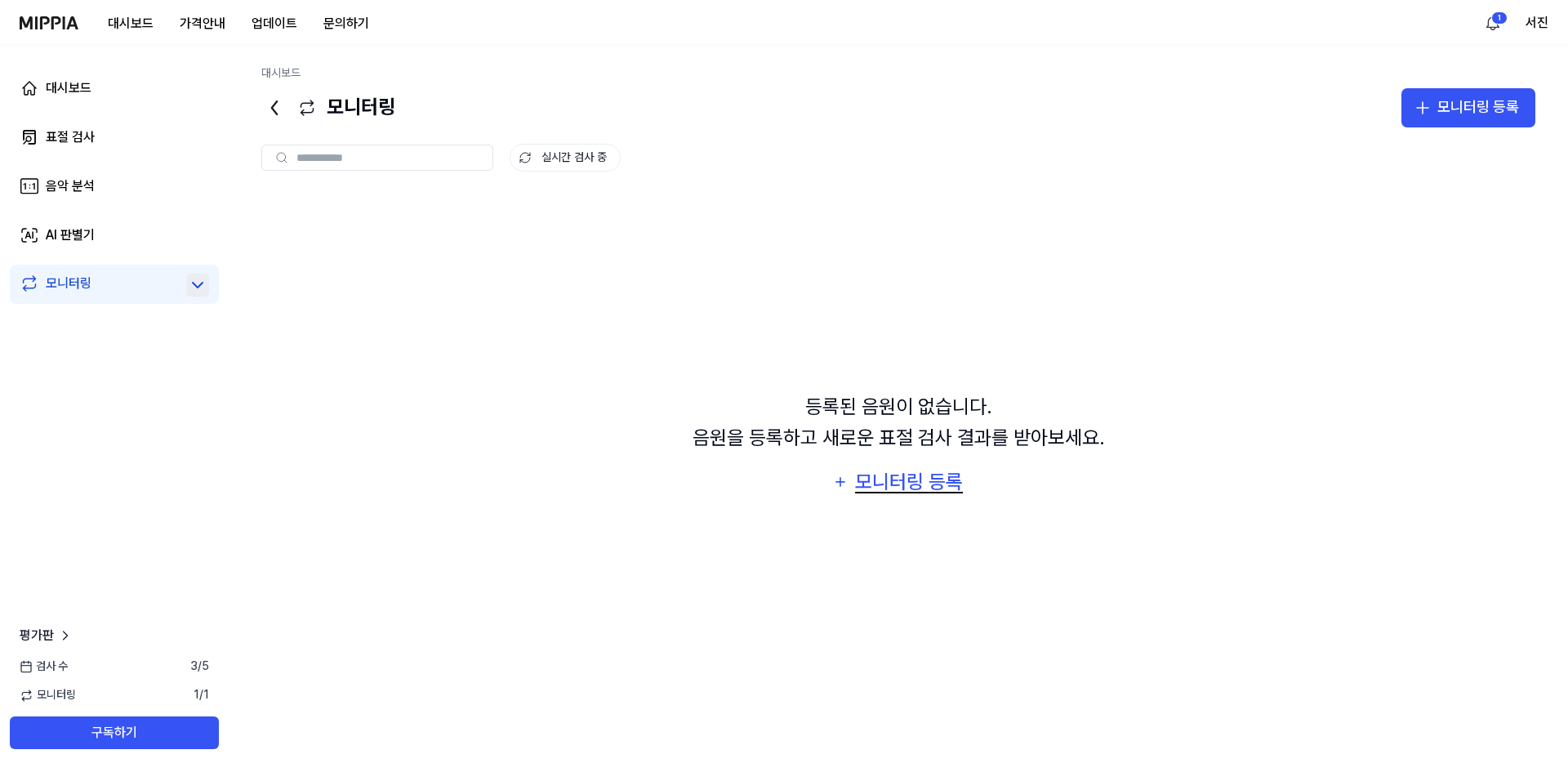
click at [894, 487] on div "모니터링 등록" at bounding box center [909, 482] width 111 height 31
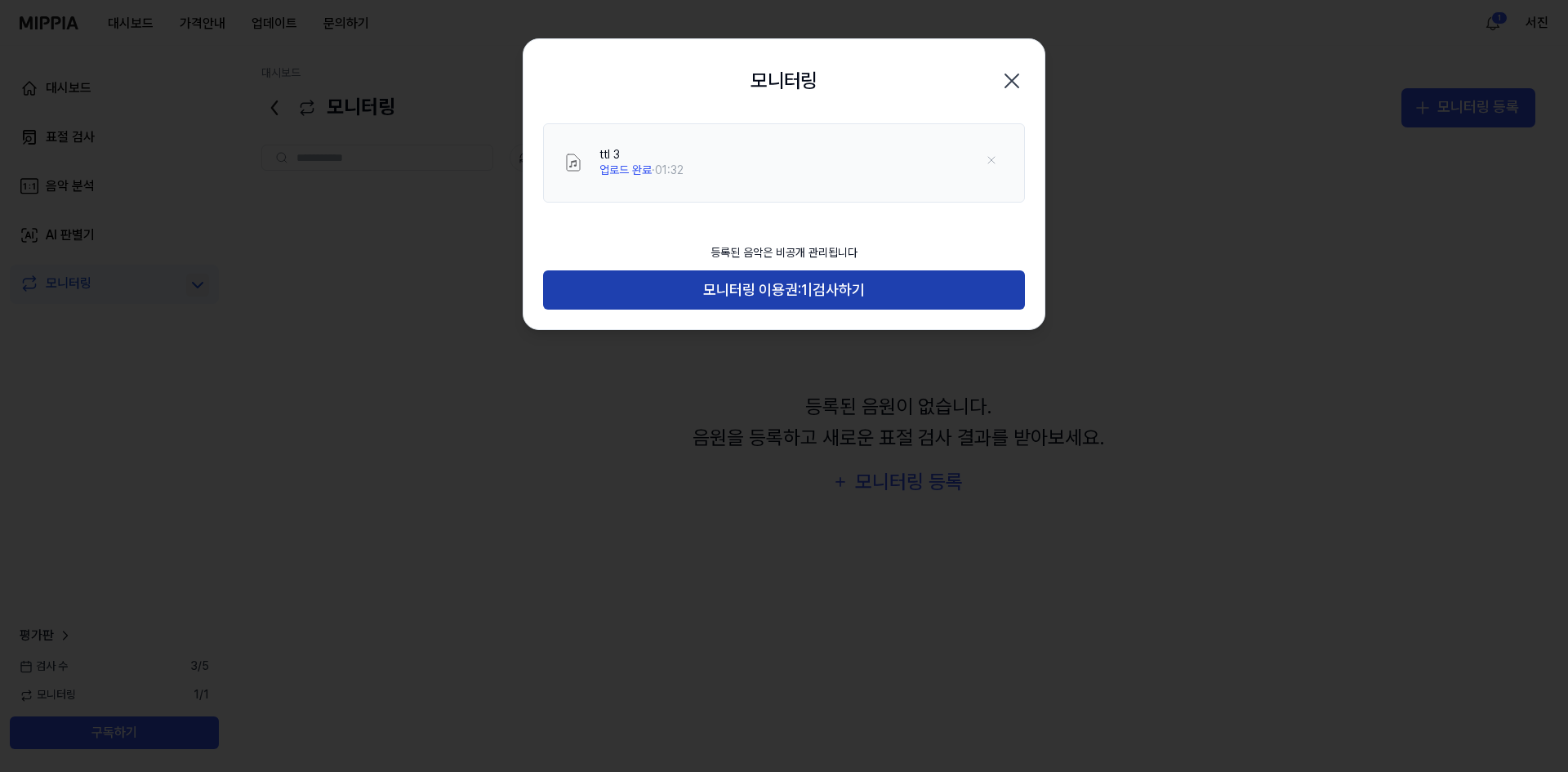
click at [917, 298] on button "모니터링 이용권: 1 | 검사하기" at bounding box center [784, 290] width 482 height 39
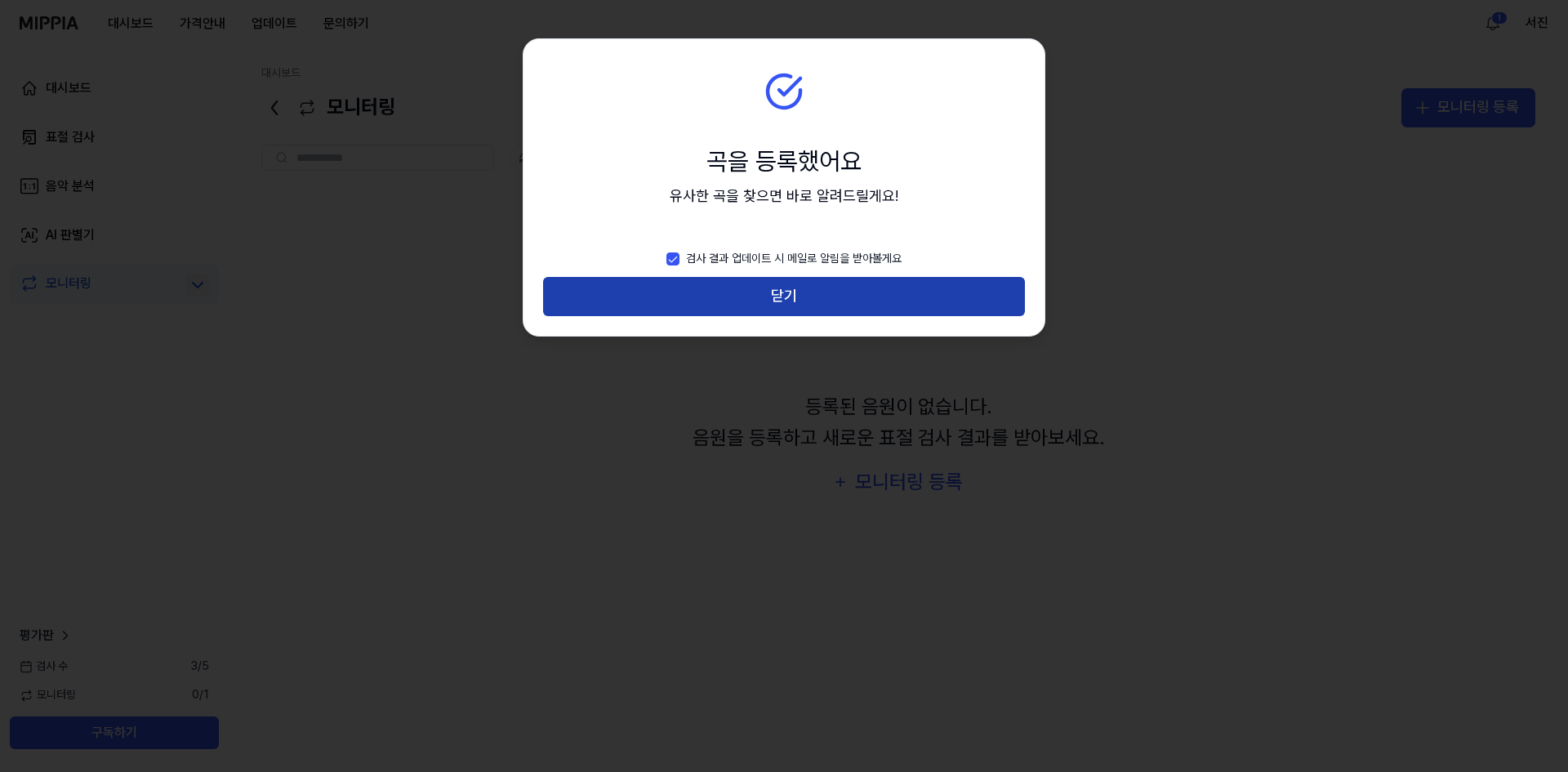
click at [917, 298] on button "닫기" at bounding box center [784, 297] width 482 height 39
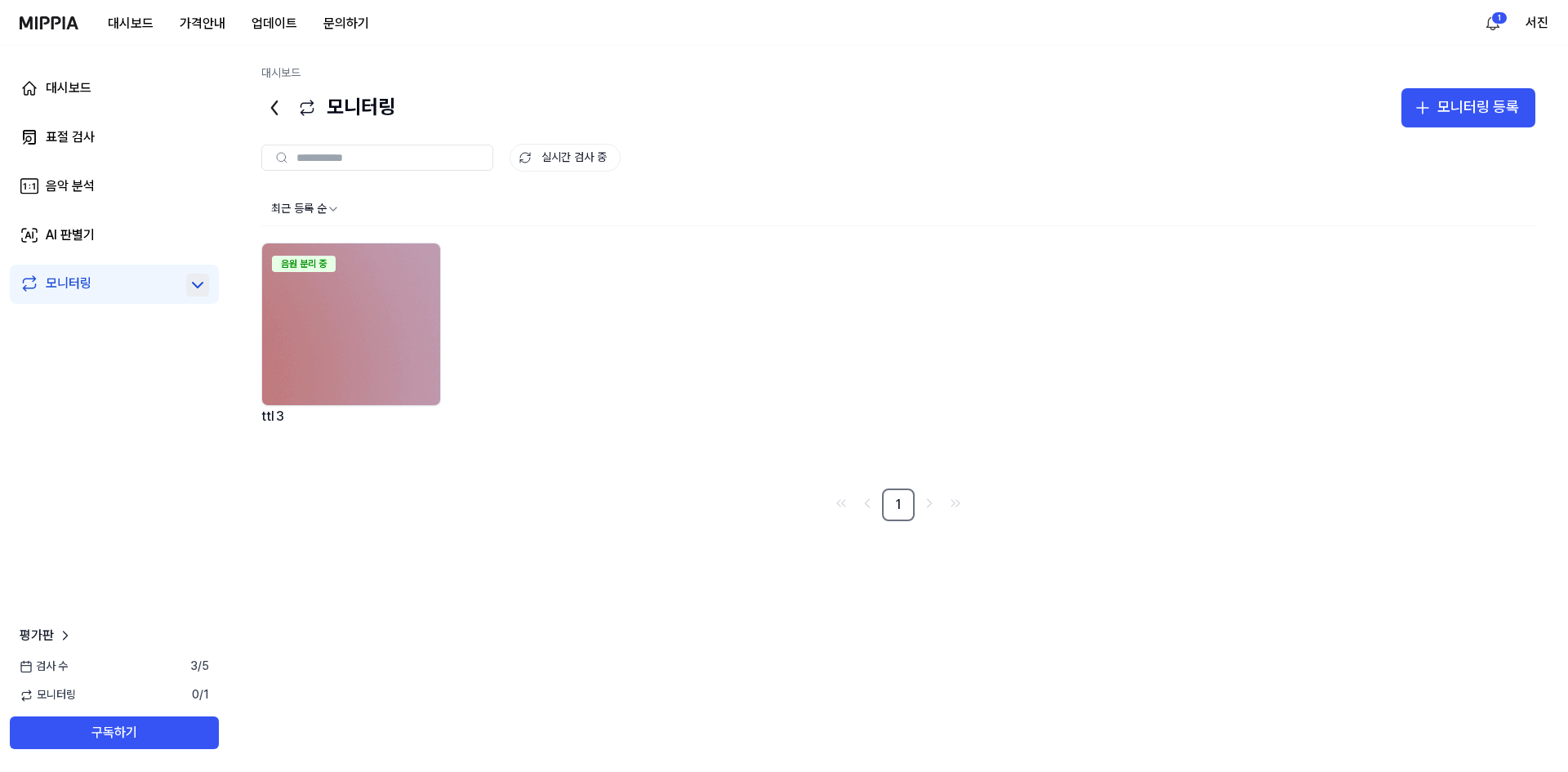
click at [256, 109] on div "대시보드 모니터링 모니터링 등록 모니터링 실시간 검사 중 실시간 검사 중 최근 등록 순 음원 분리 중 ttl 3 1" at bounding box center [898, 408] width 1340 height 727
click at [281, 113] on icon at bounding box center [275, 108] width 26 height 26
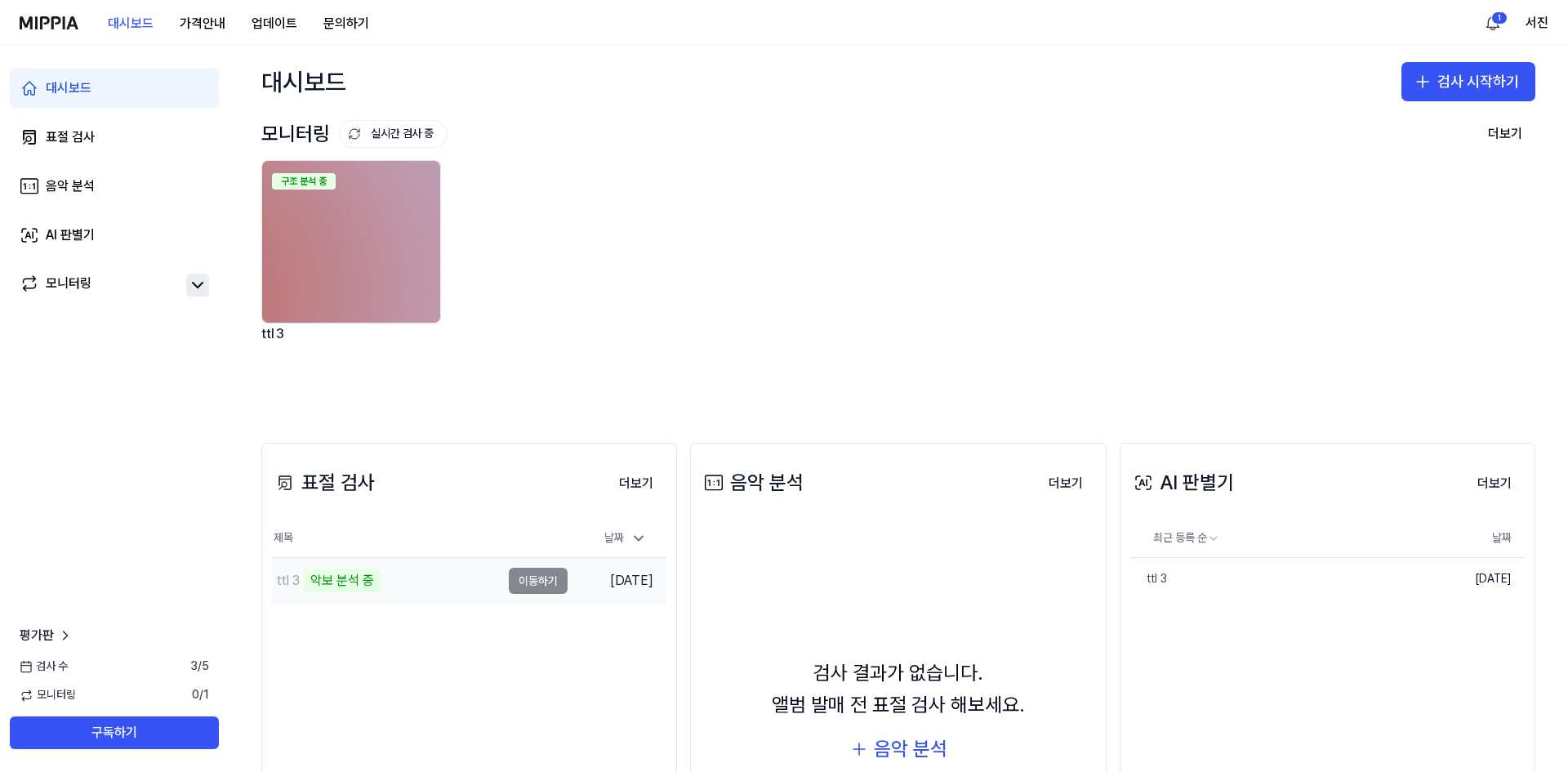
click at [406, 577] on div "ttl 3 악보 분석 중" at bounding box center [386, 581] width 228 height 45
click at [521, 590] on td "ttl 3 악보 분석 중 이동하기" at bounding box center [419, 581] width 296 height 45
click at [526, 579] on td "ttl 3 악보 분석 중 이동하기" at bounding box center [419, 581] width 296 height 45
click at [440, 575] on div "ttl 3" at bounding box center [386, 581] width 228 height 45
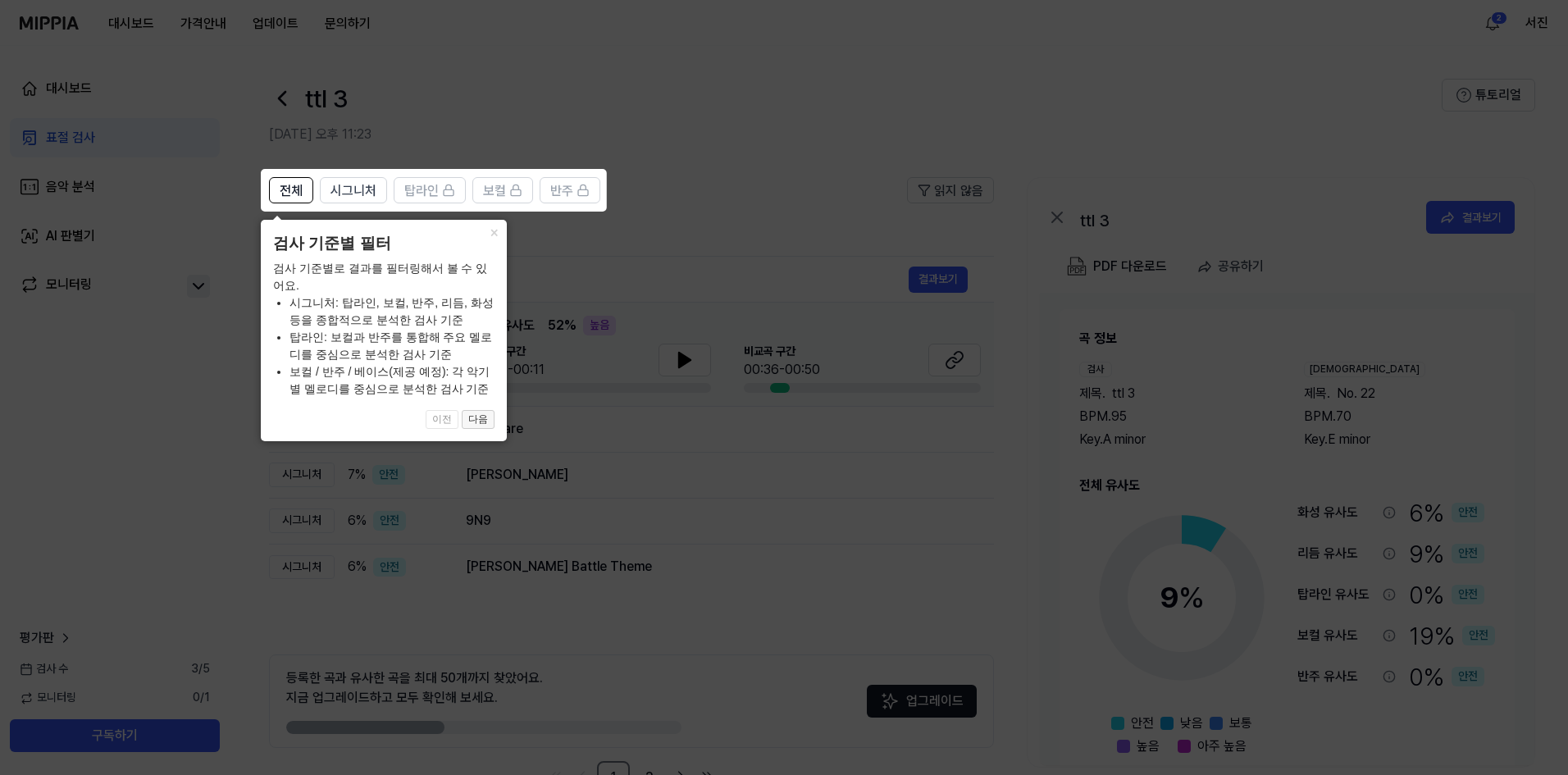
click at [488, 416] on button "다음" at bounding box center [477, 419] width 32 height 19
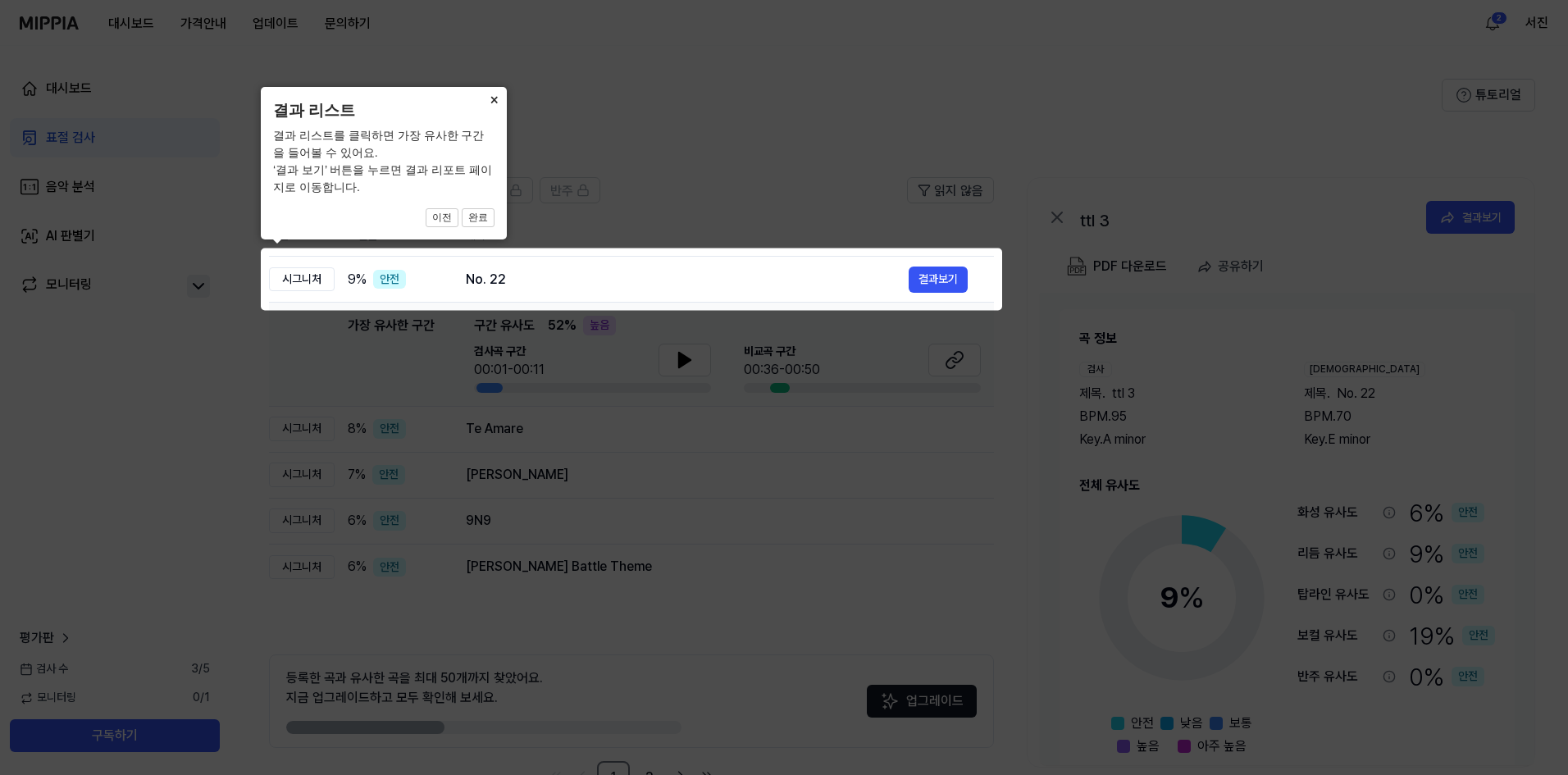
click at [497, 95] on button "×" at bounding box center [494, 98] width 26 height 23
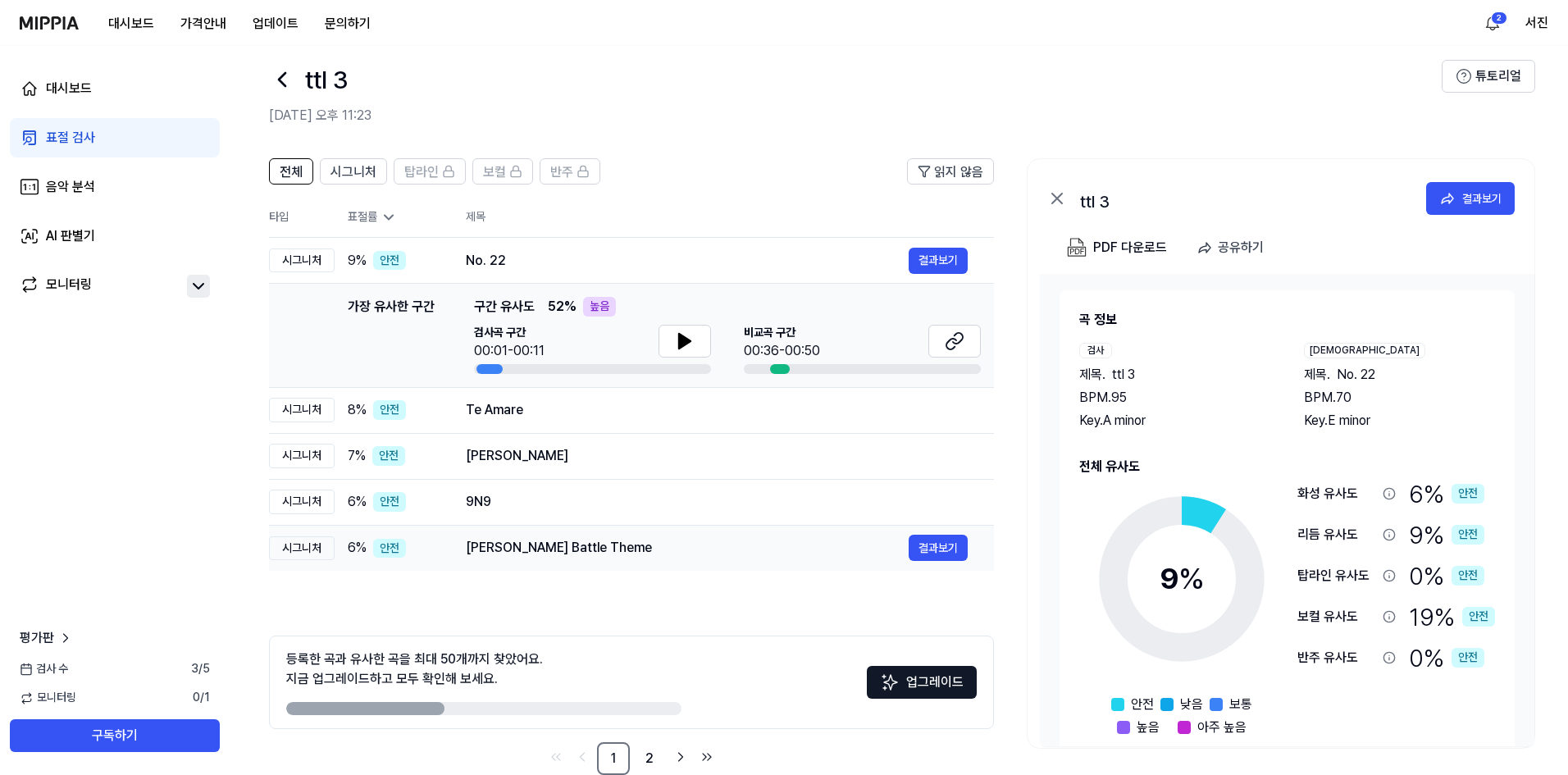
scroll to position [52, 0]
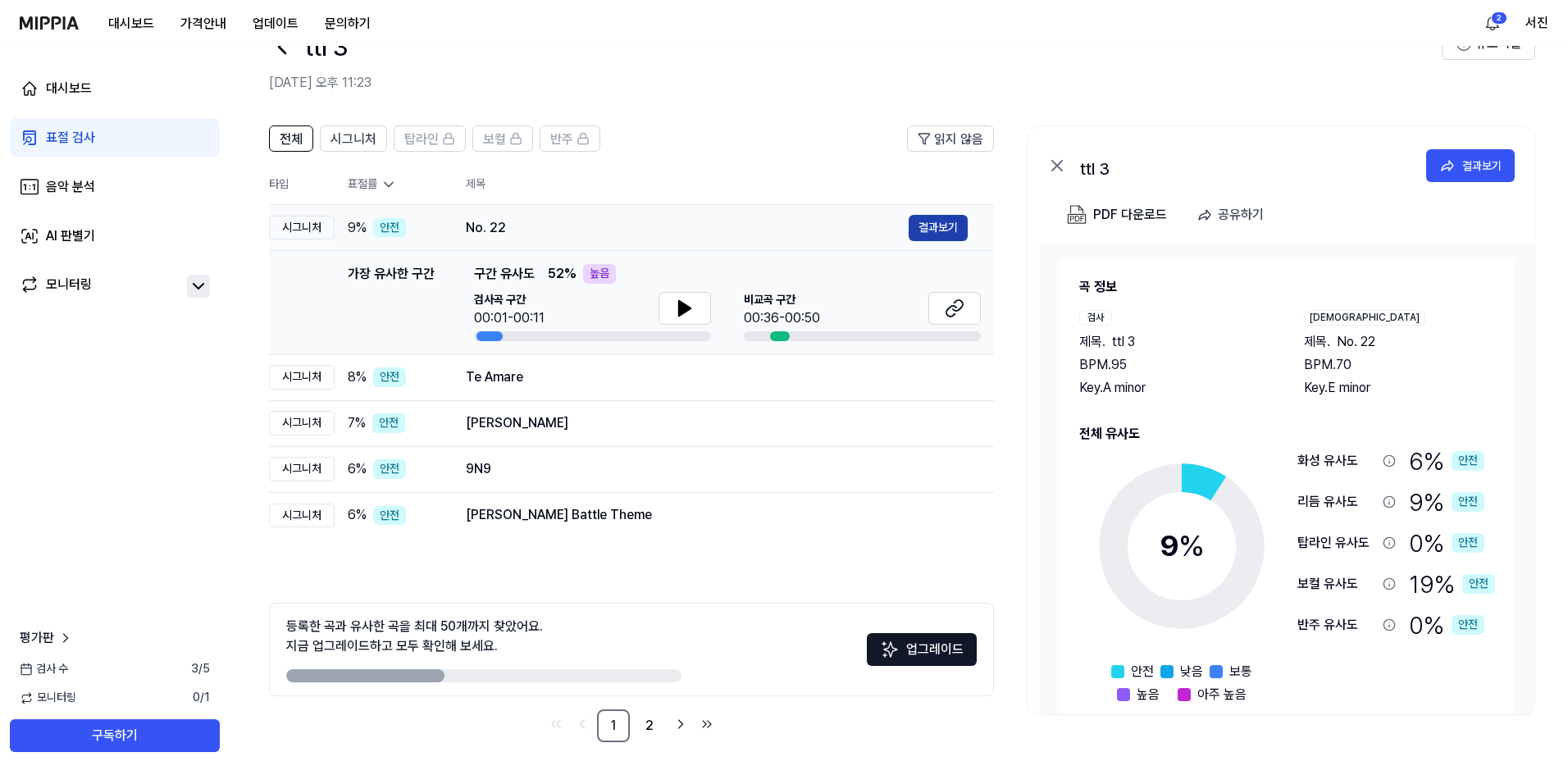
click at [932, 234] on button "결과보기" at bounding box center [938, 228] width 59 height 26
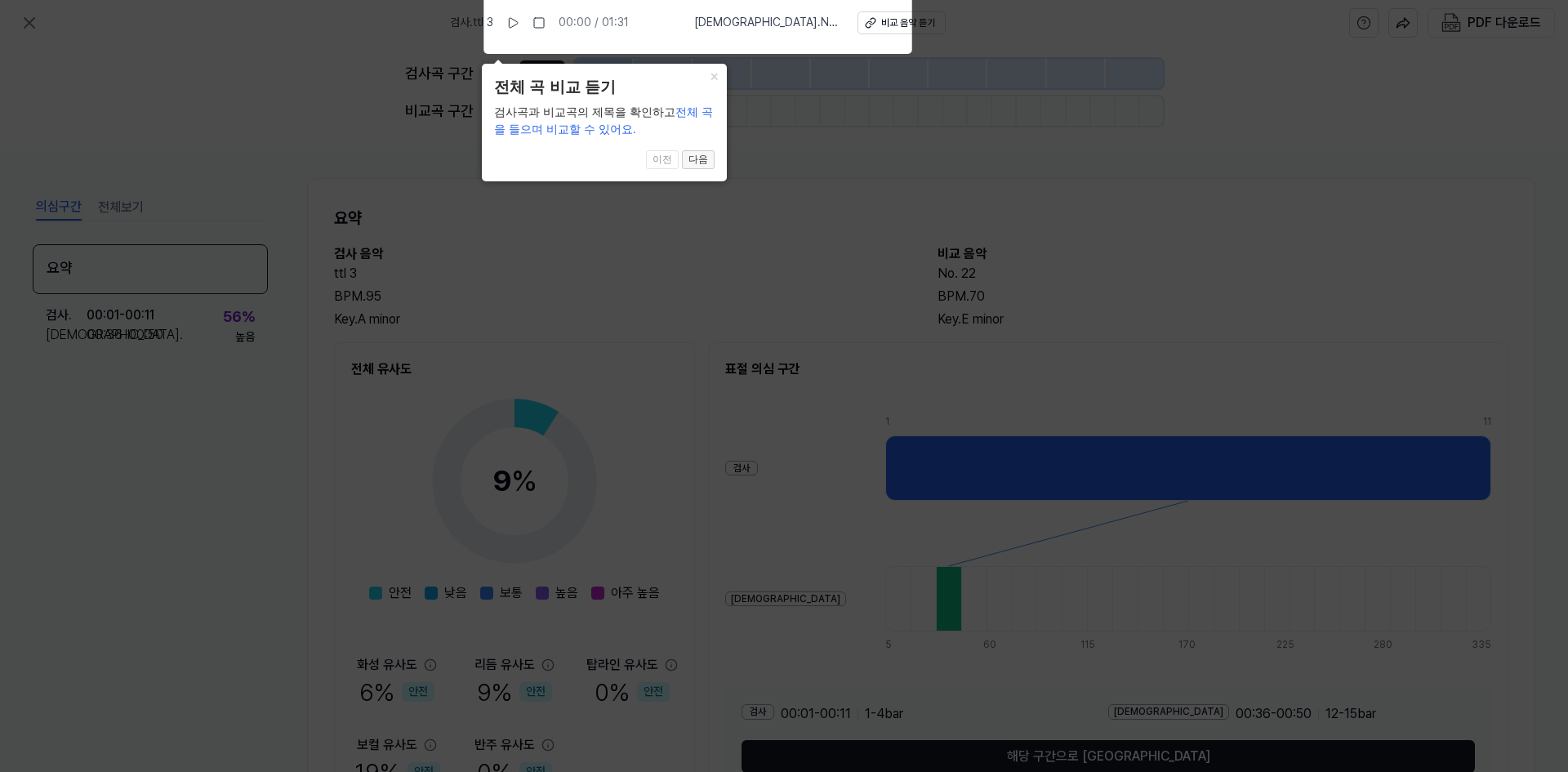
click at [693, 156] on button "다음" at bounding box center [698, 160] width 32 height 19
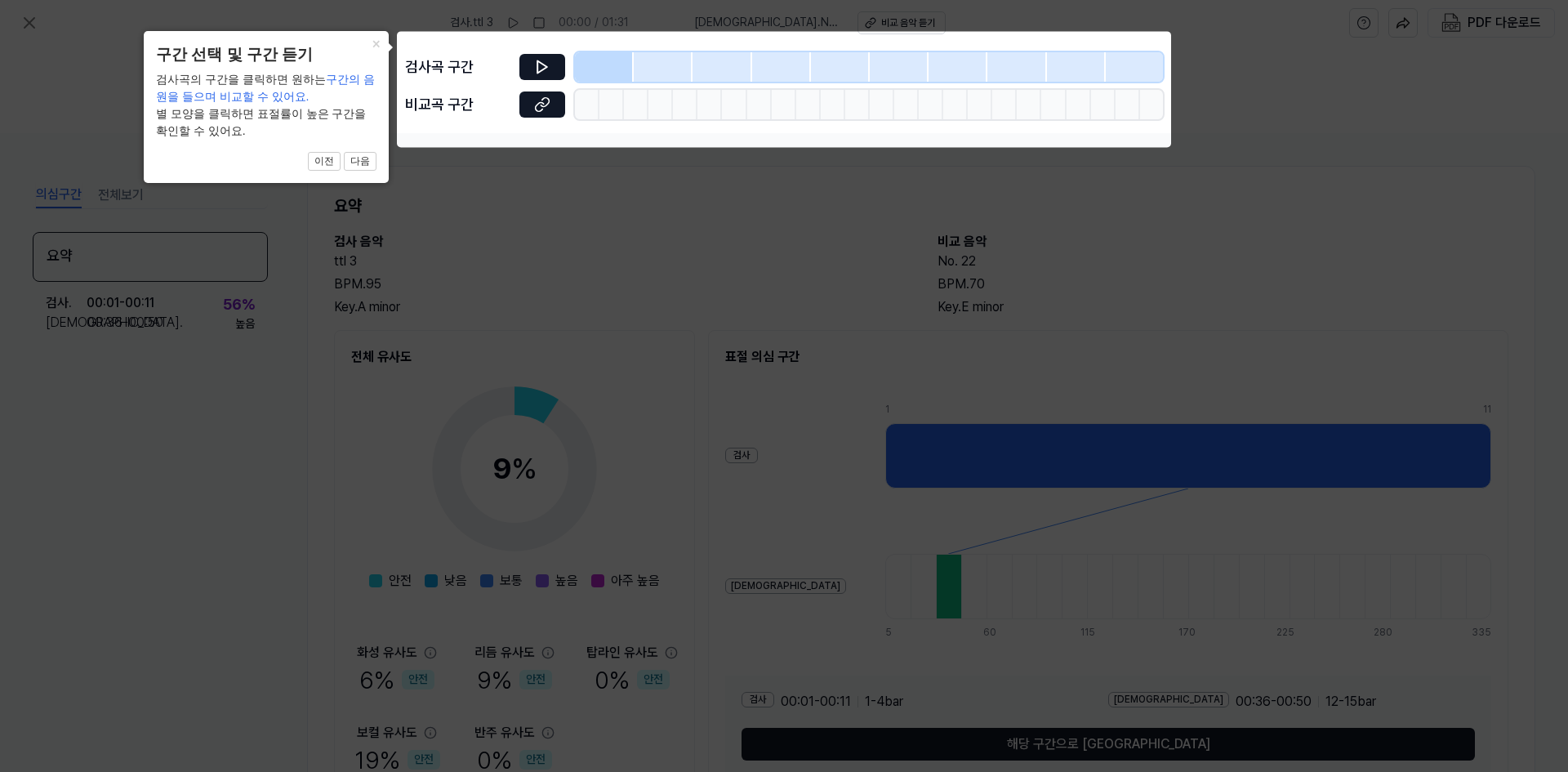
click at [693, 174] on icon at bounding box center [784, 386] width 1568 height 772
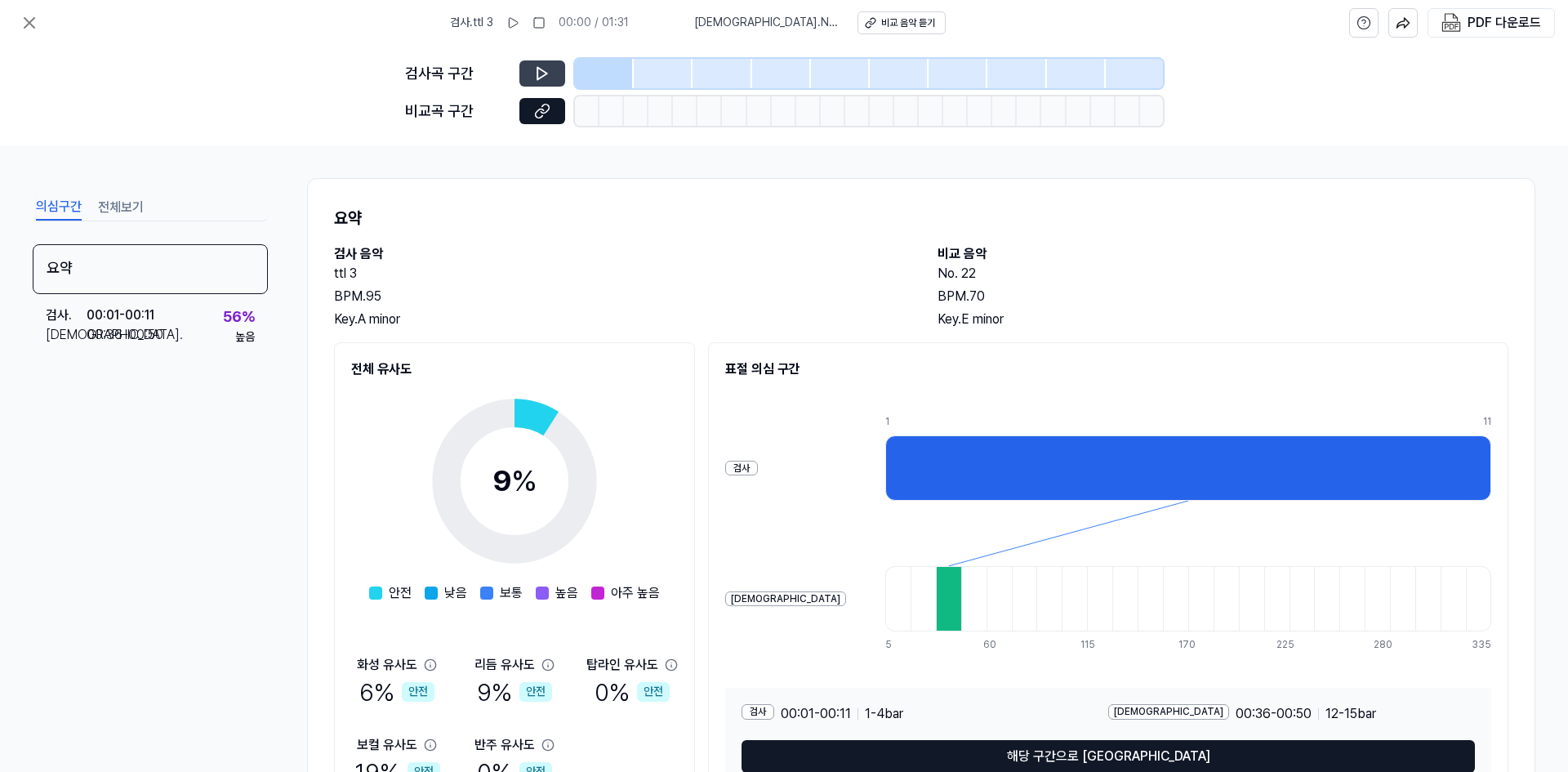
click at [522, 76] on button at bounding box center [542, 73] width 45 height 26
click at [540, 77] on icon at bounding box center [542, 73] width 17 height 17
click at [595, 79] on div at bounding box center [603, 73] width 58 height 30
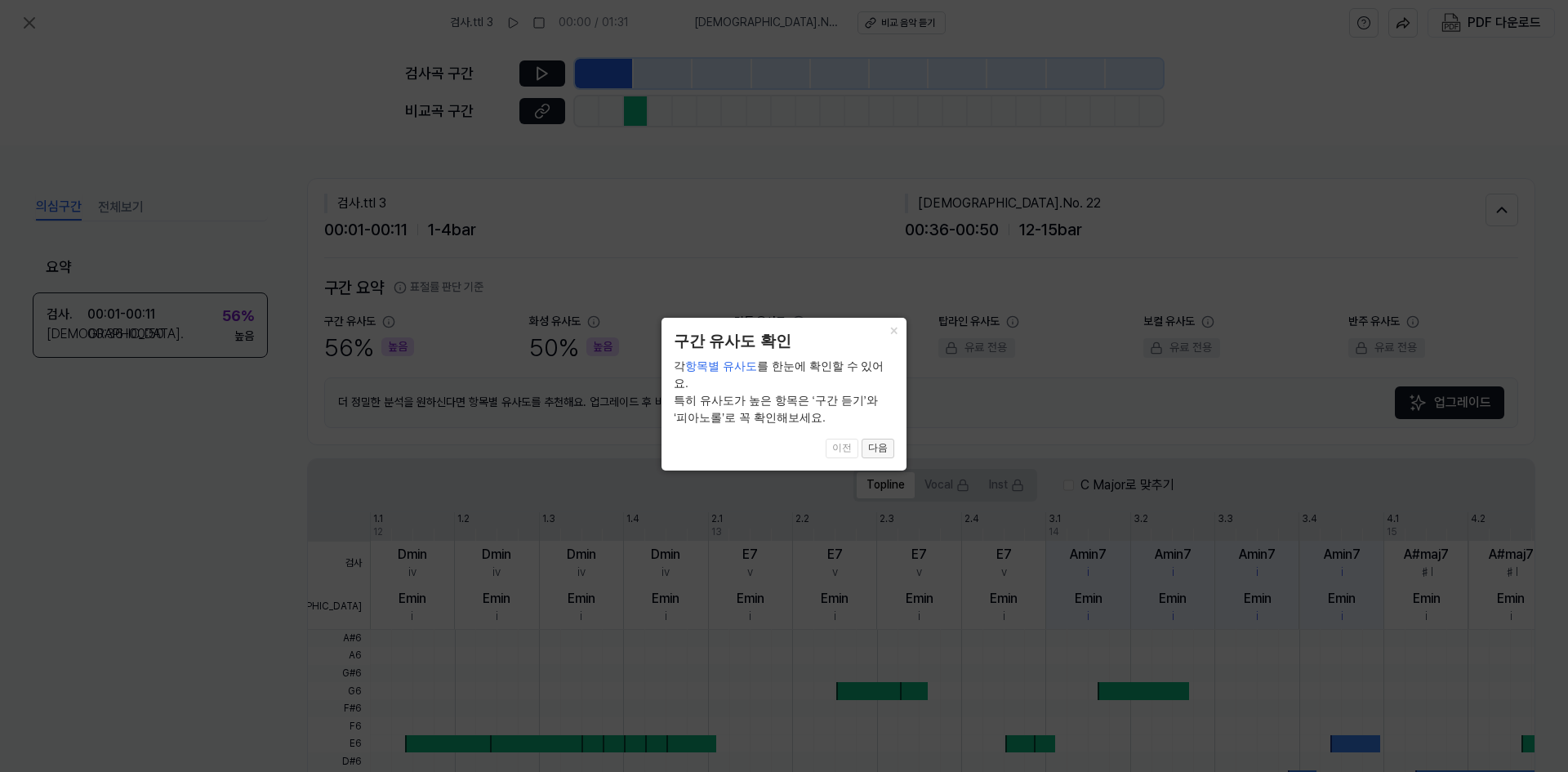
click at [881, 439] on button "다음" at bounding box center [877, 448] width 32 height 19
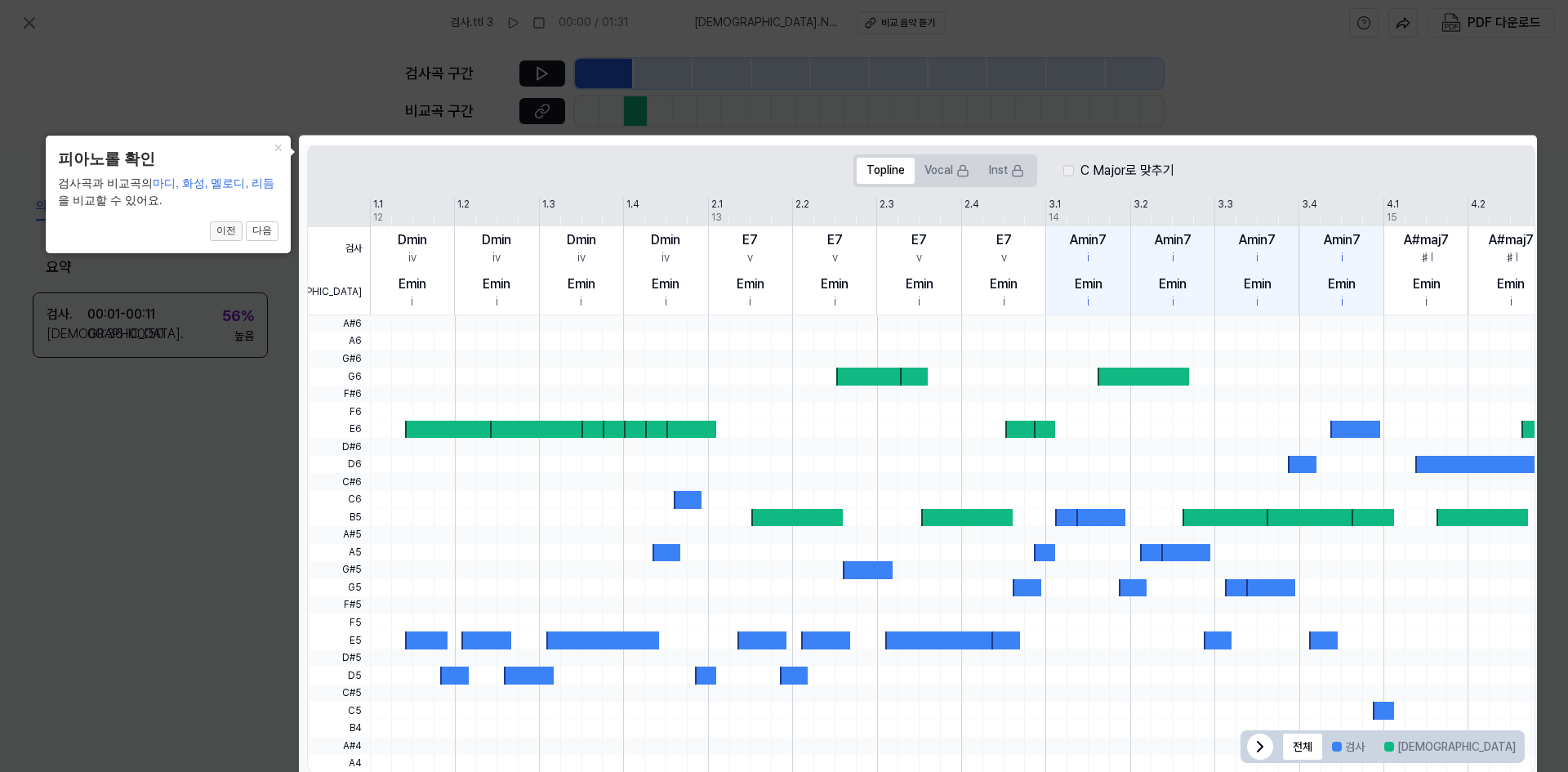
click at [226, 235] on button "이전" at bounding box center [226, 231] width 32 height 19
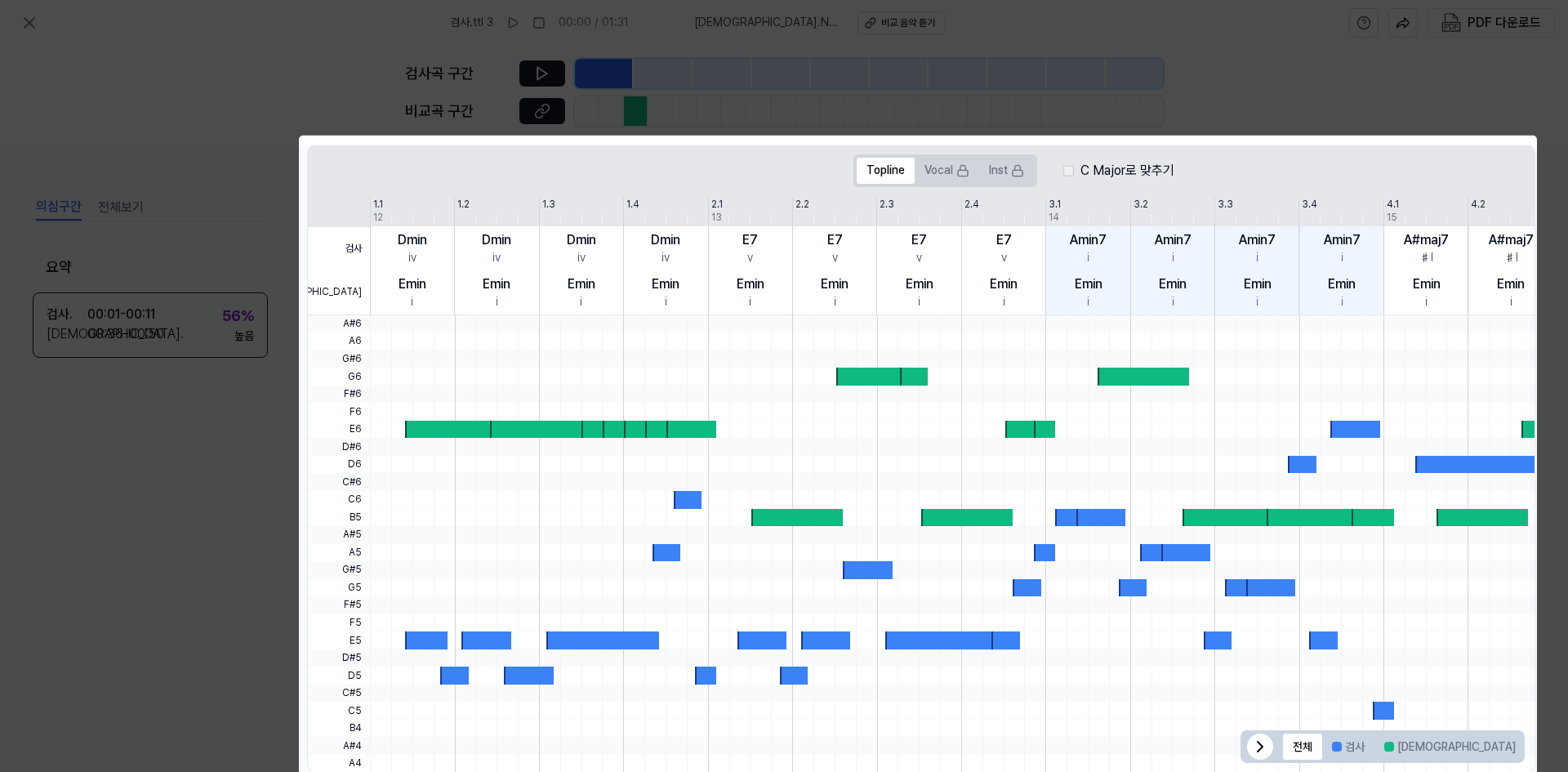
scroll to position [0, 0]
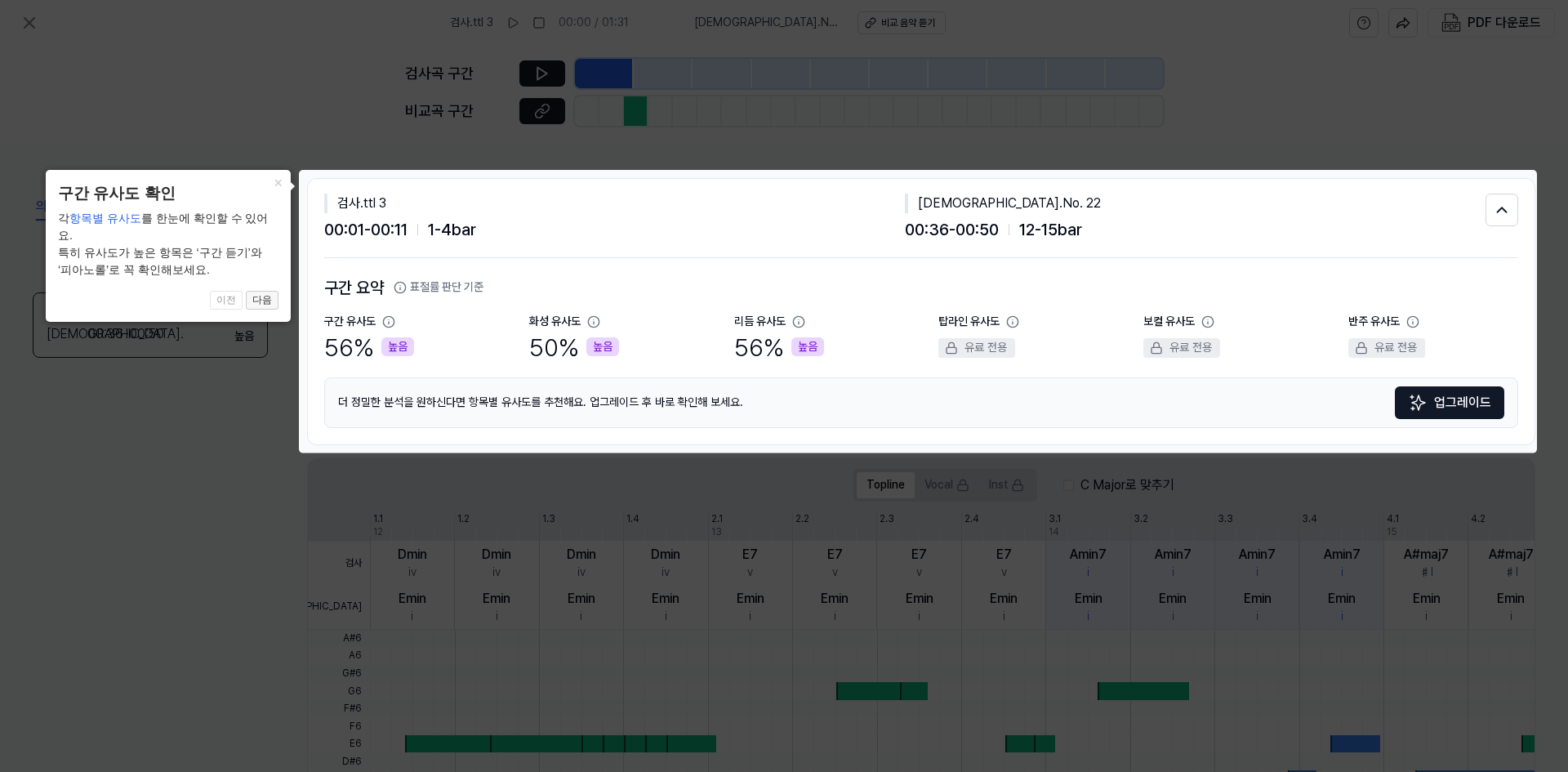
click at [263, 290] on button "다음" at bounding box center [262, 300] width 32 height 19
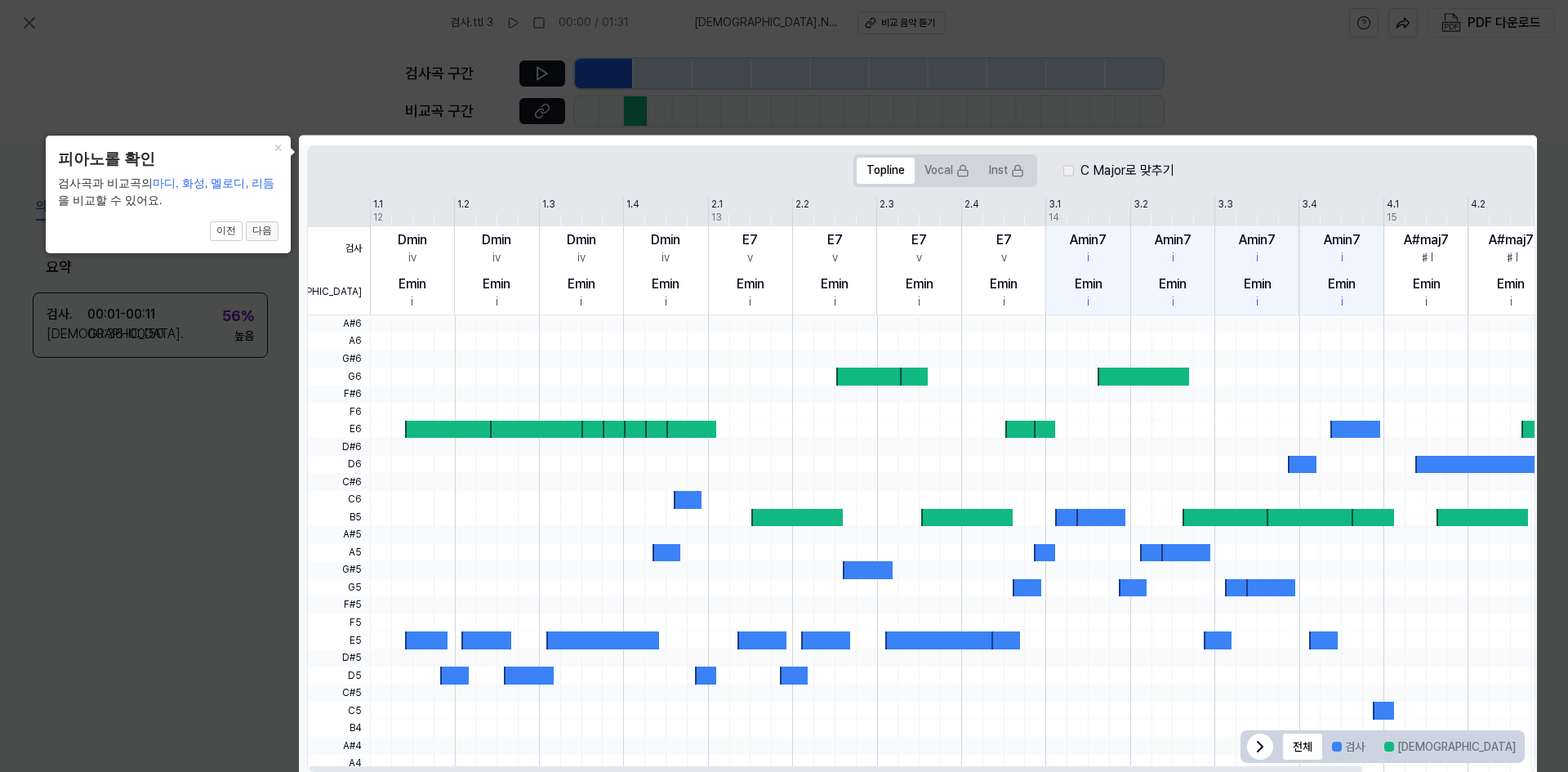
click at [265, 238] on button "다음" at bounding box center [262, 231] width 32 height 19
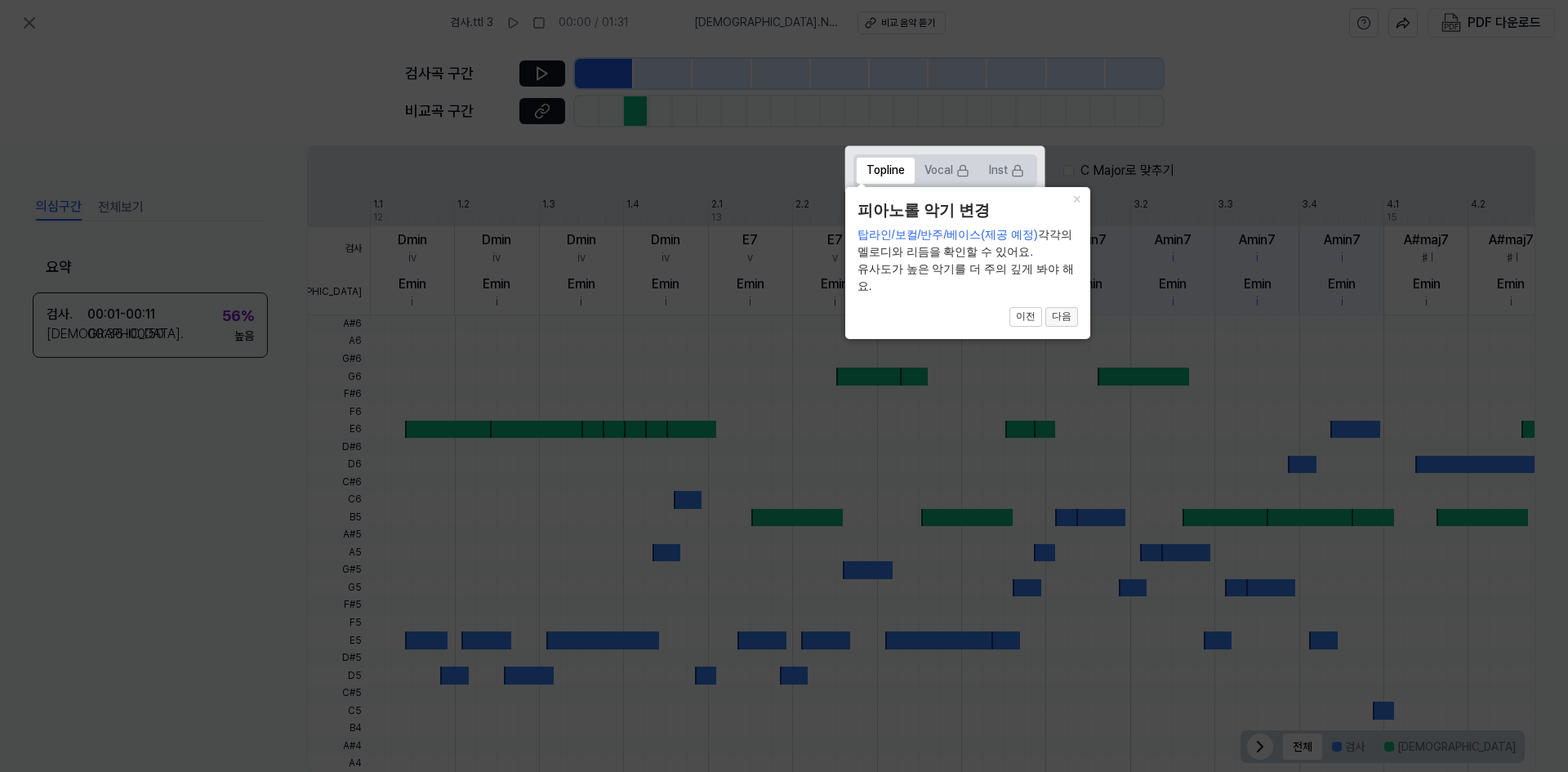
click at [1055, 317] on button "다음" at bounding box center [1061, 317] width 32 height 19
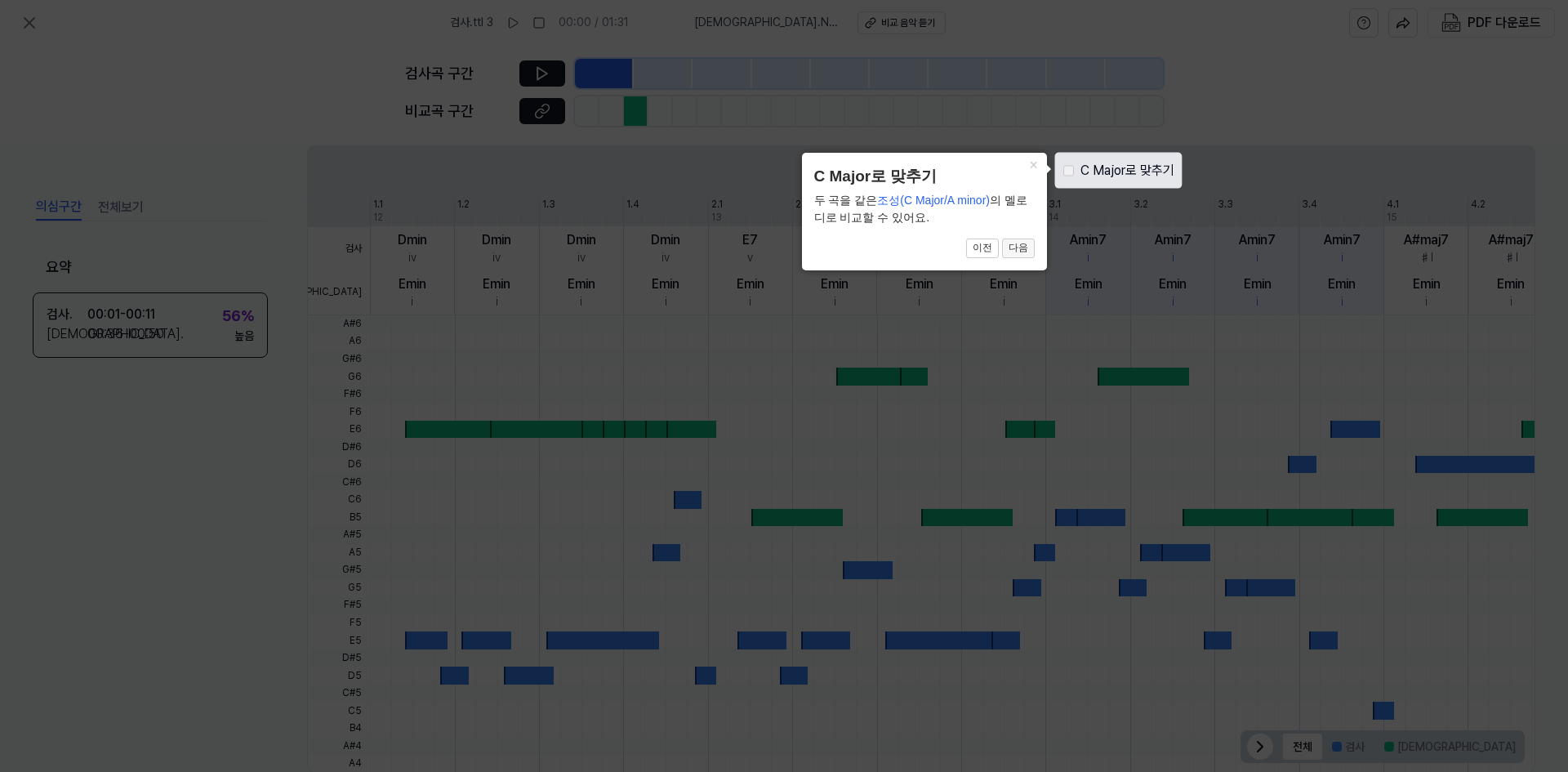
click at [1021, 250] on button "다음" at bounding box center [1018, 249] width 32 height 19
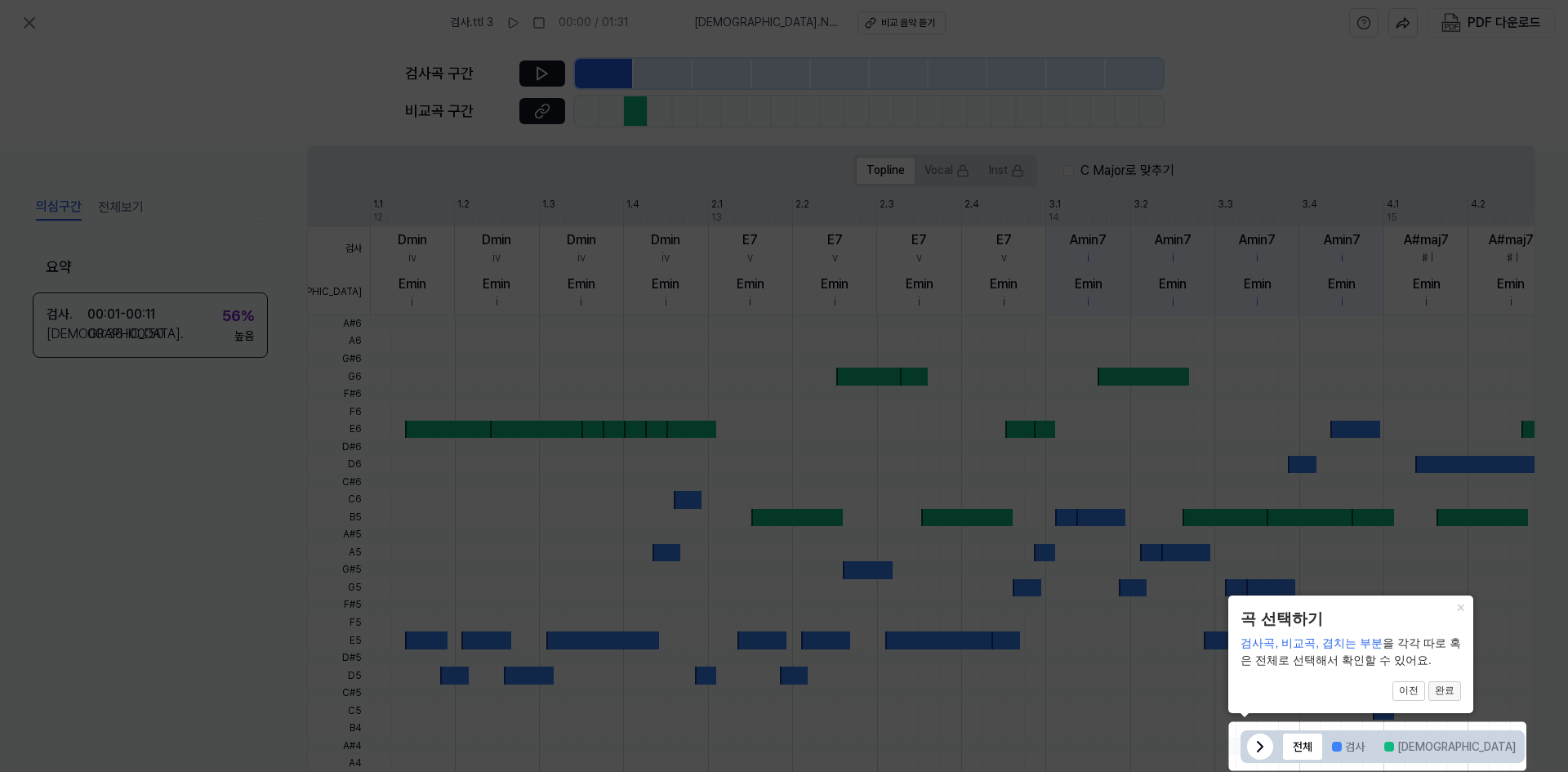
click at [1444, 691] on button "완료" at bounding box center [1444, 691] width 32 height 19
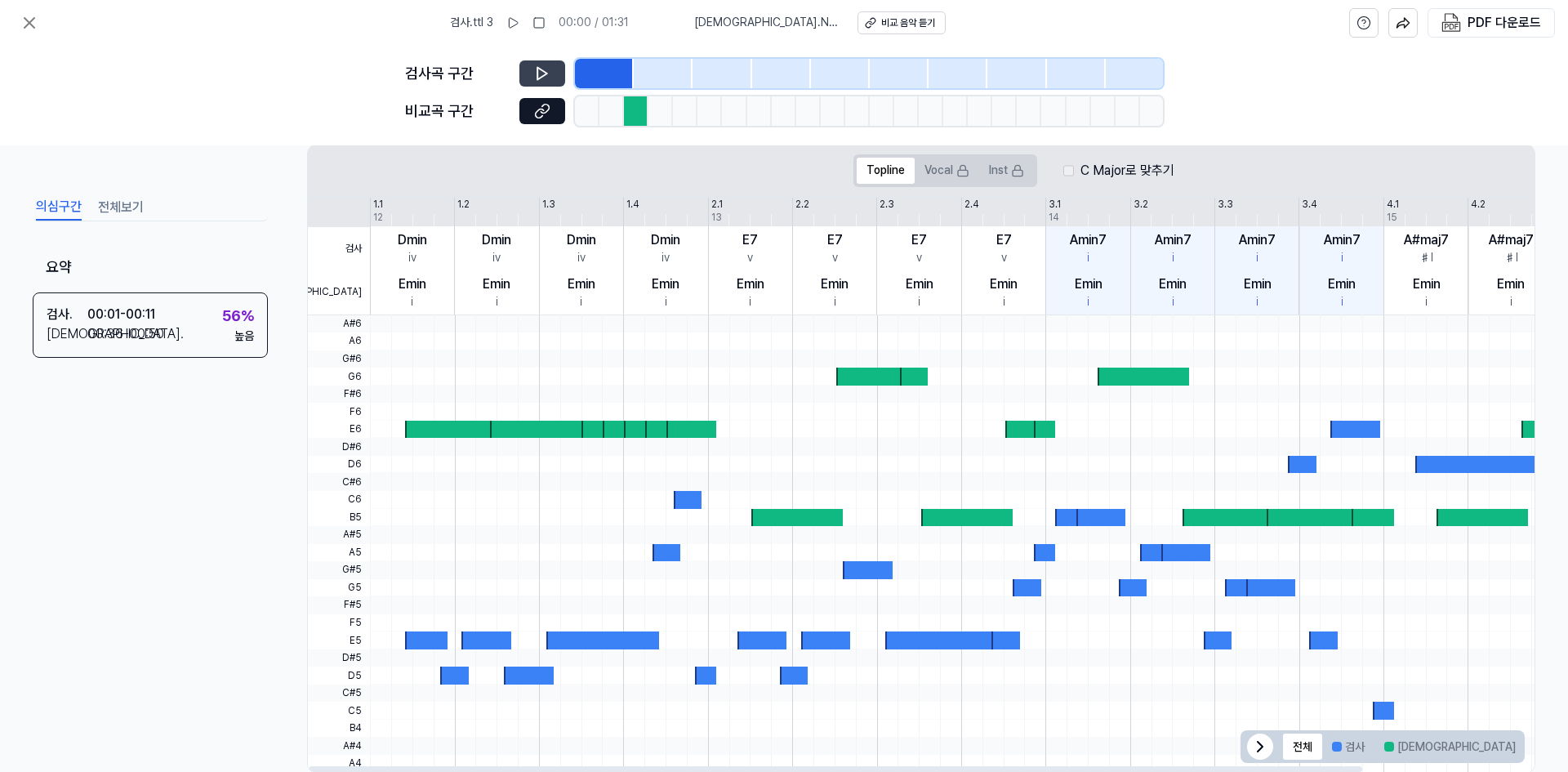
click at [545, 72] on icon at bounding box center [542, 74] width 10 height 12
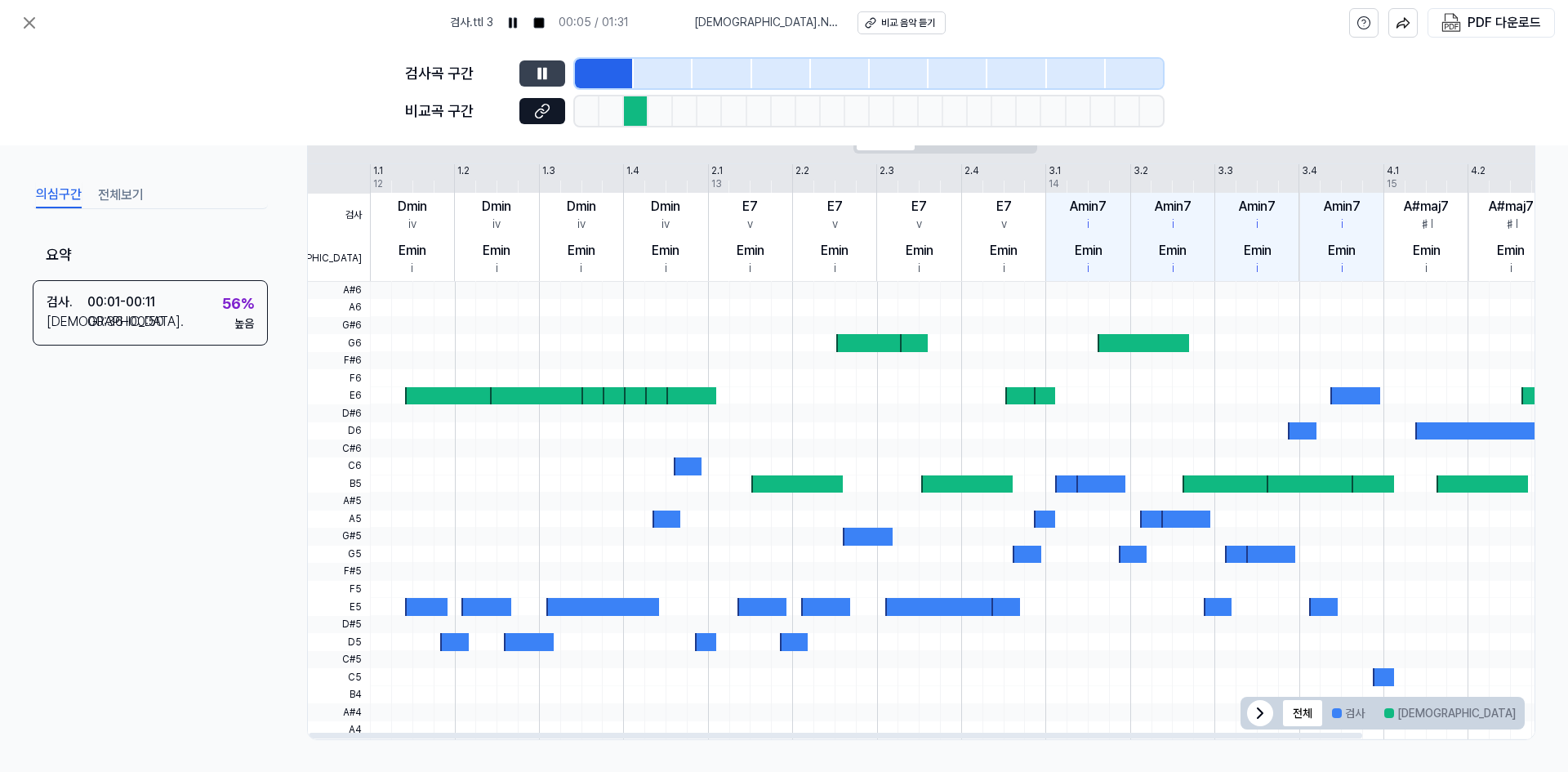
scroll to position [349, 0]
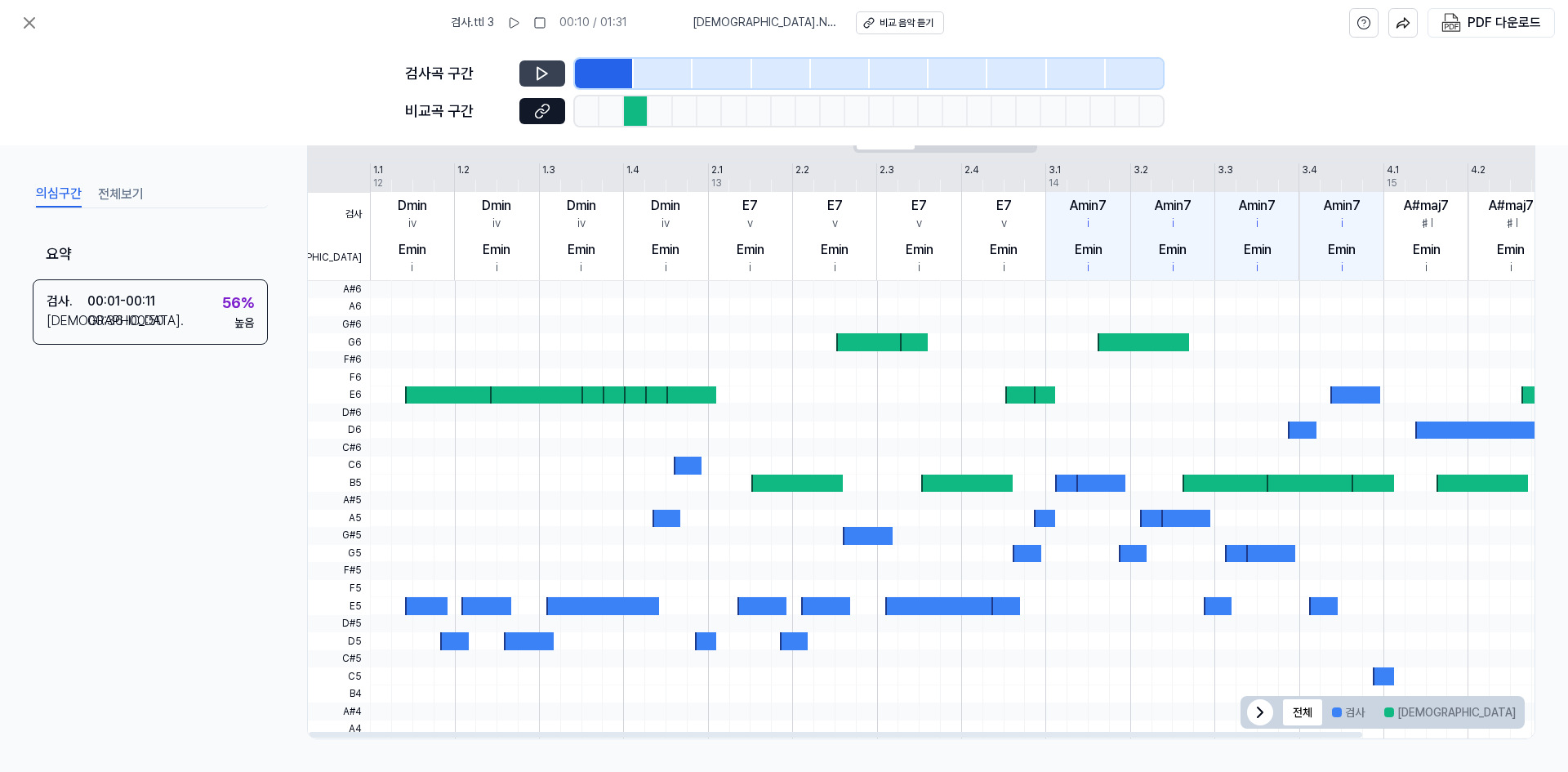
click at [549, 76] on icon at bounding box center [542, 73] width 17 height 17
click at [880, 21] on div "비교 음악 듣기" at bounding box center [907, 24] width 54 height 14
click at [625, 115] on div at bounding box center [637, 112] width 24 height 30
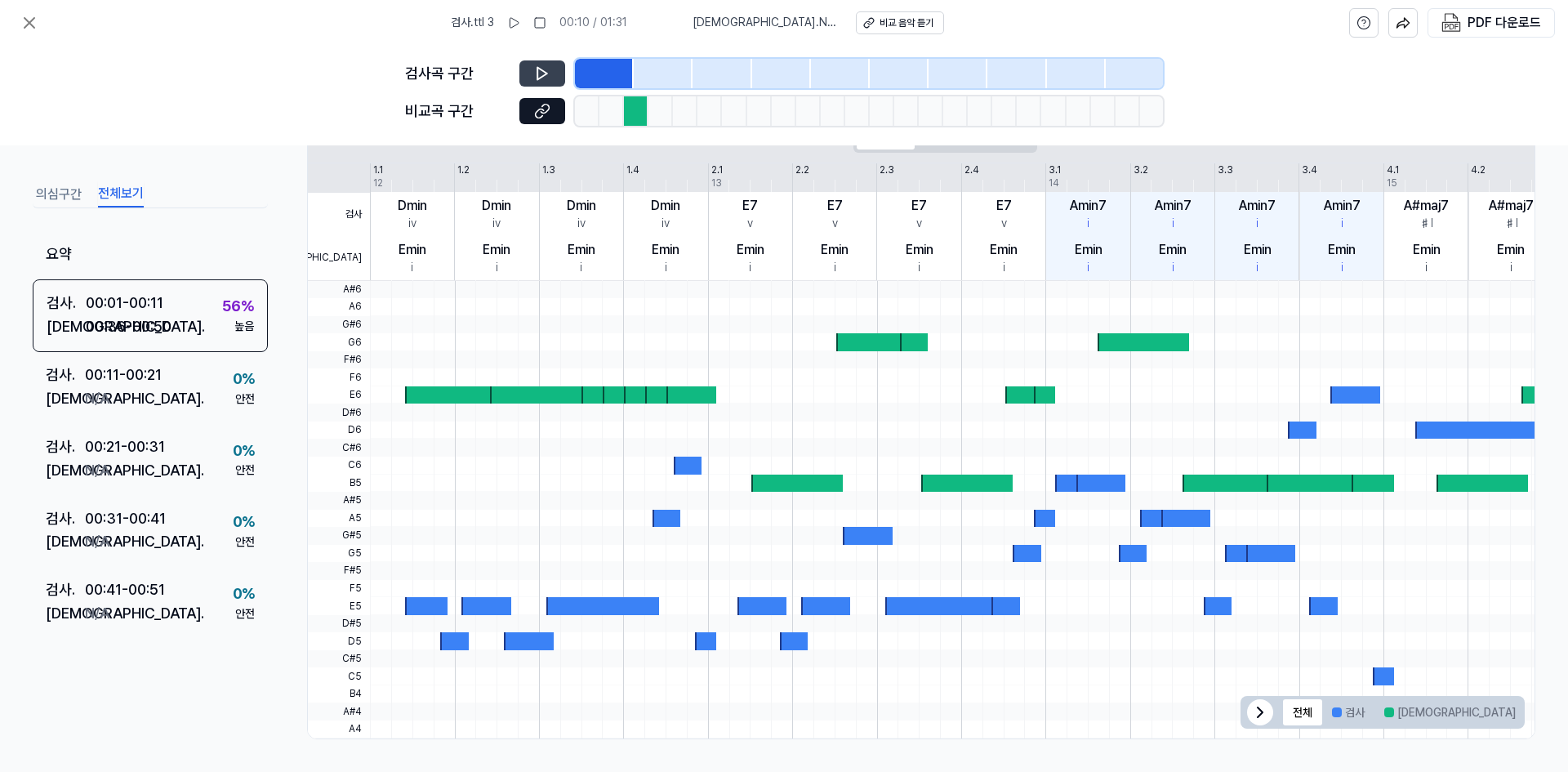
click at [125, 193] on button "전체보기" at bounding box center [120, 195] width 45 height 26
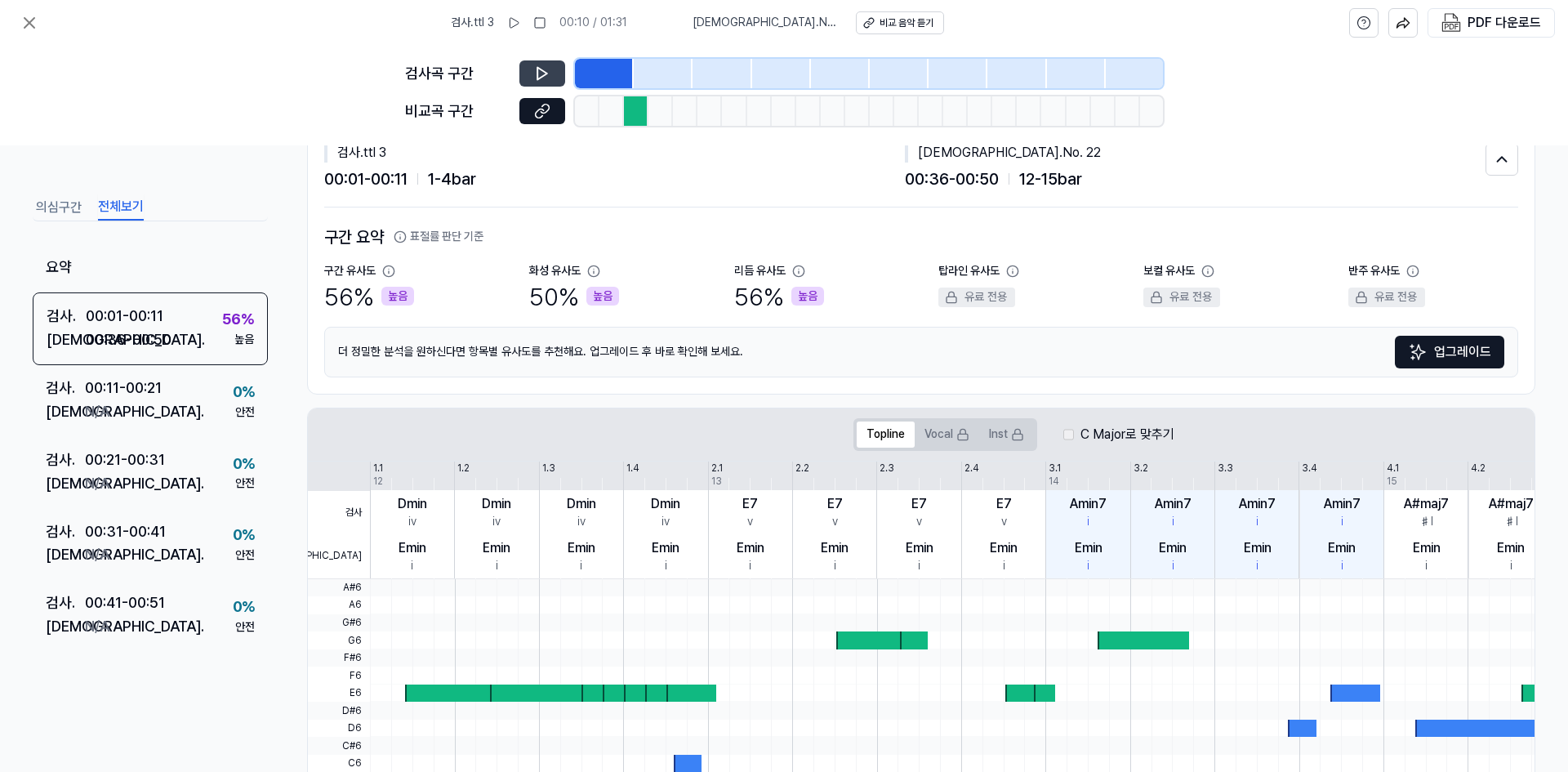
scroll to position [0, 0]
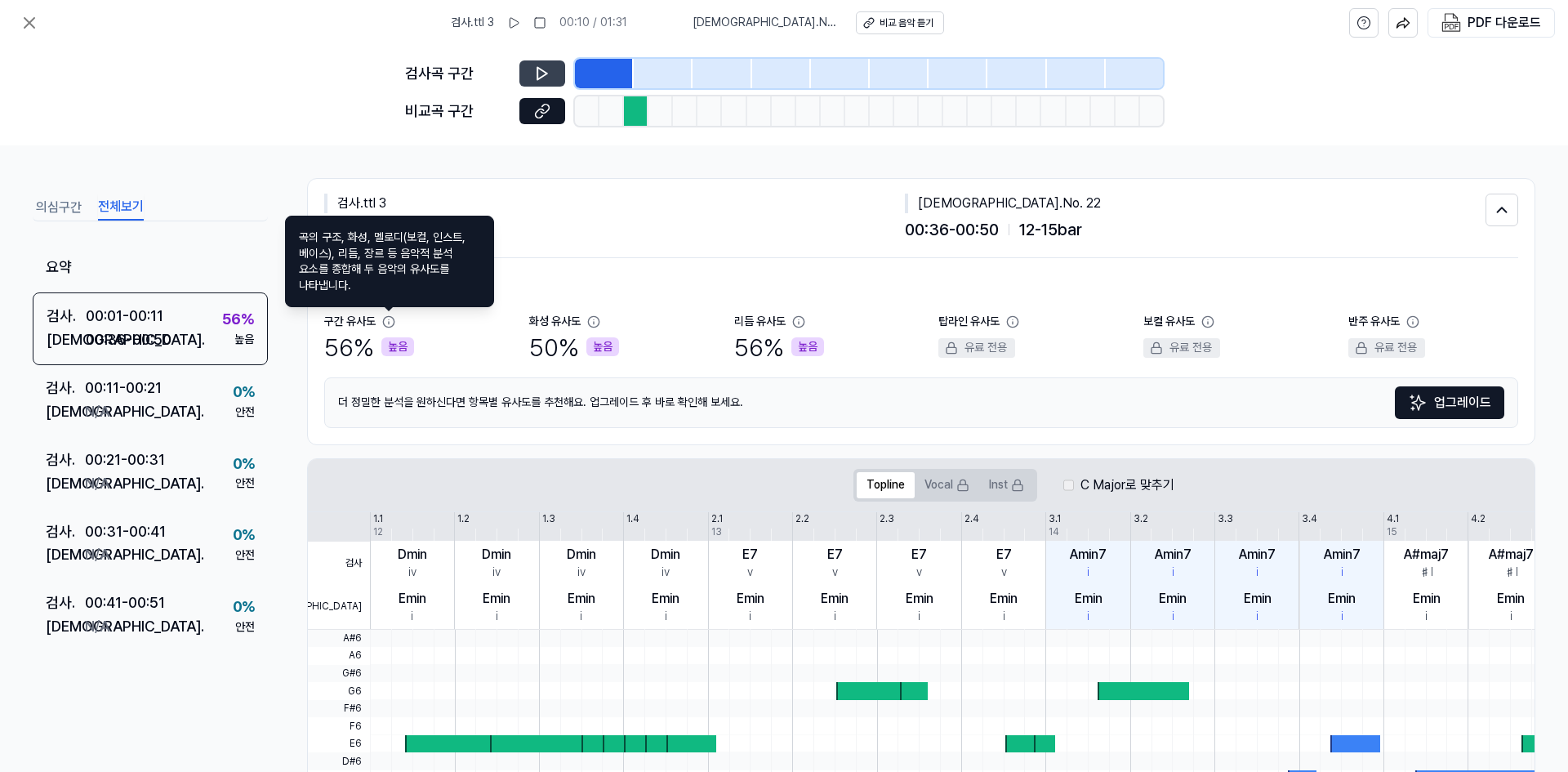
click at [722, 220] on div "00:01 - 00:11 1 - 4 bar" at bounding box center [615, 229] width 581 height 26
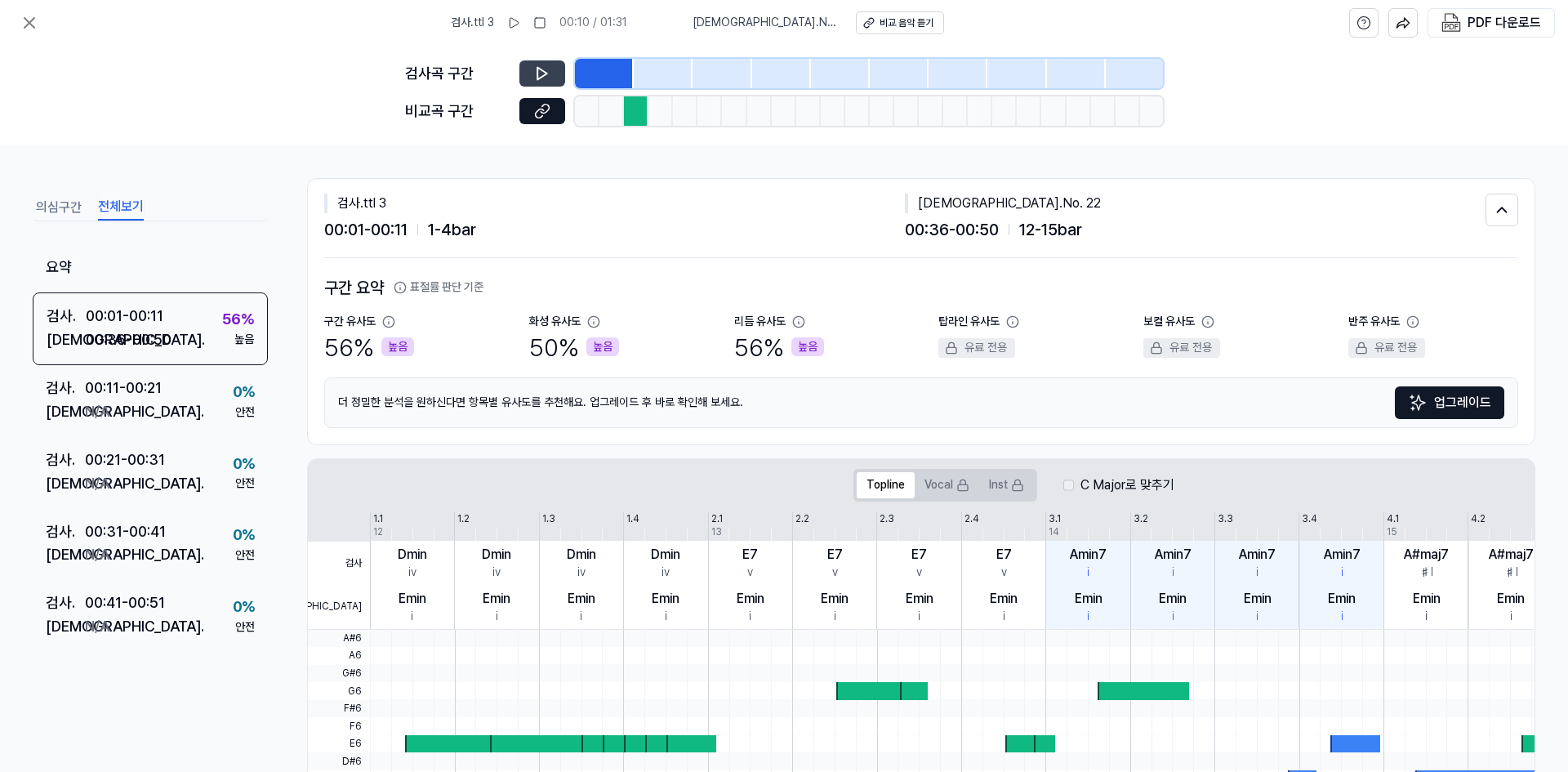
click at [58, 197] on button "의심구간" at bounding box center [58, 208] width 45 height 26
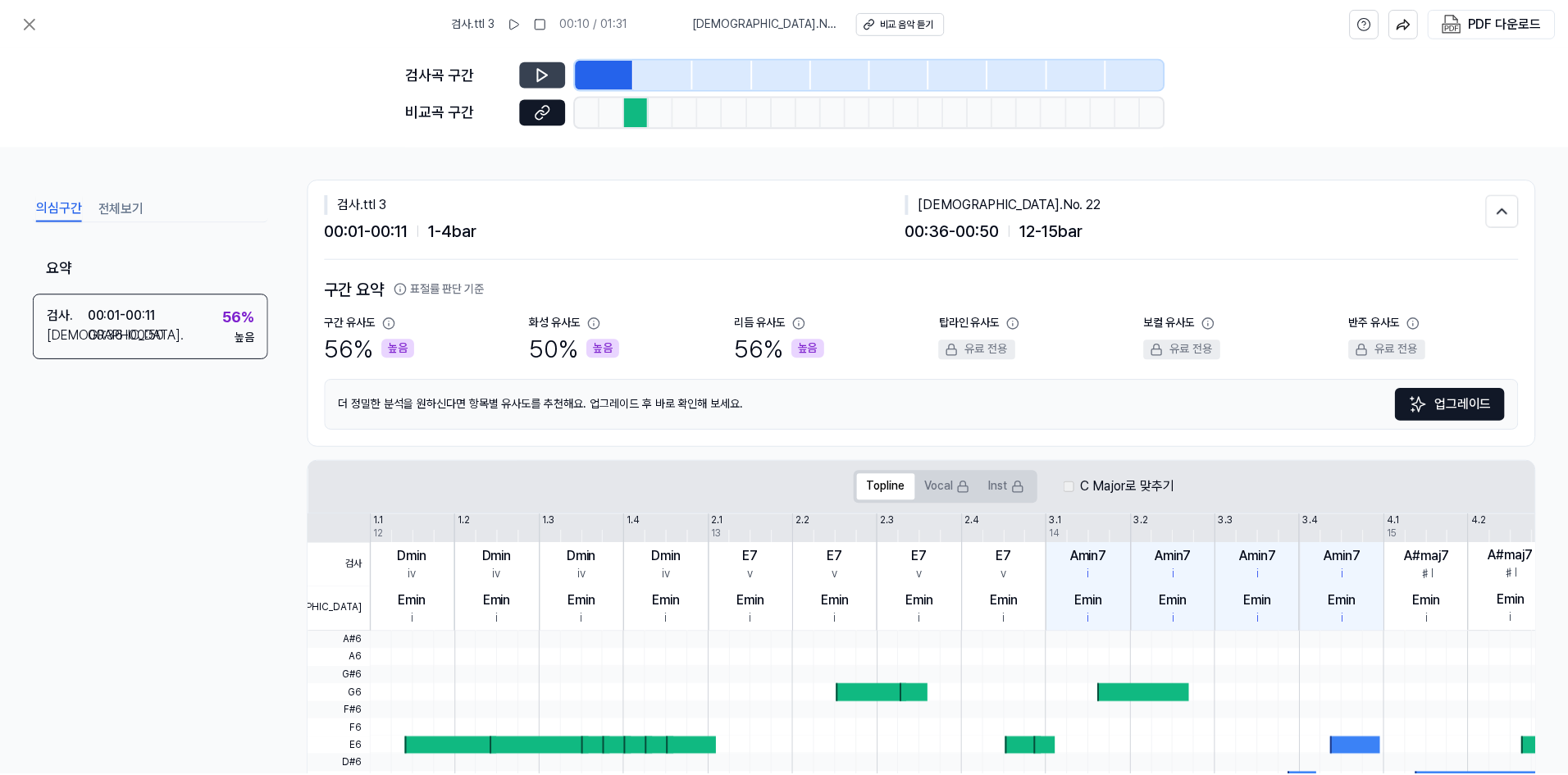
scroll to position [52, 0]
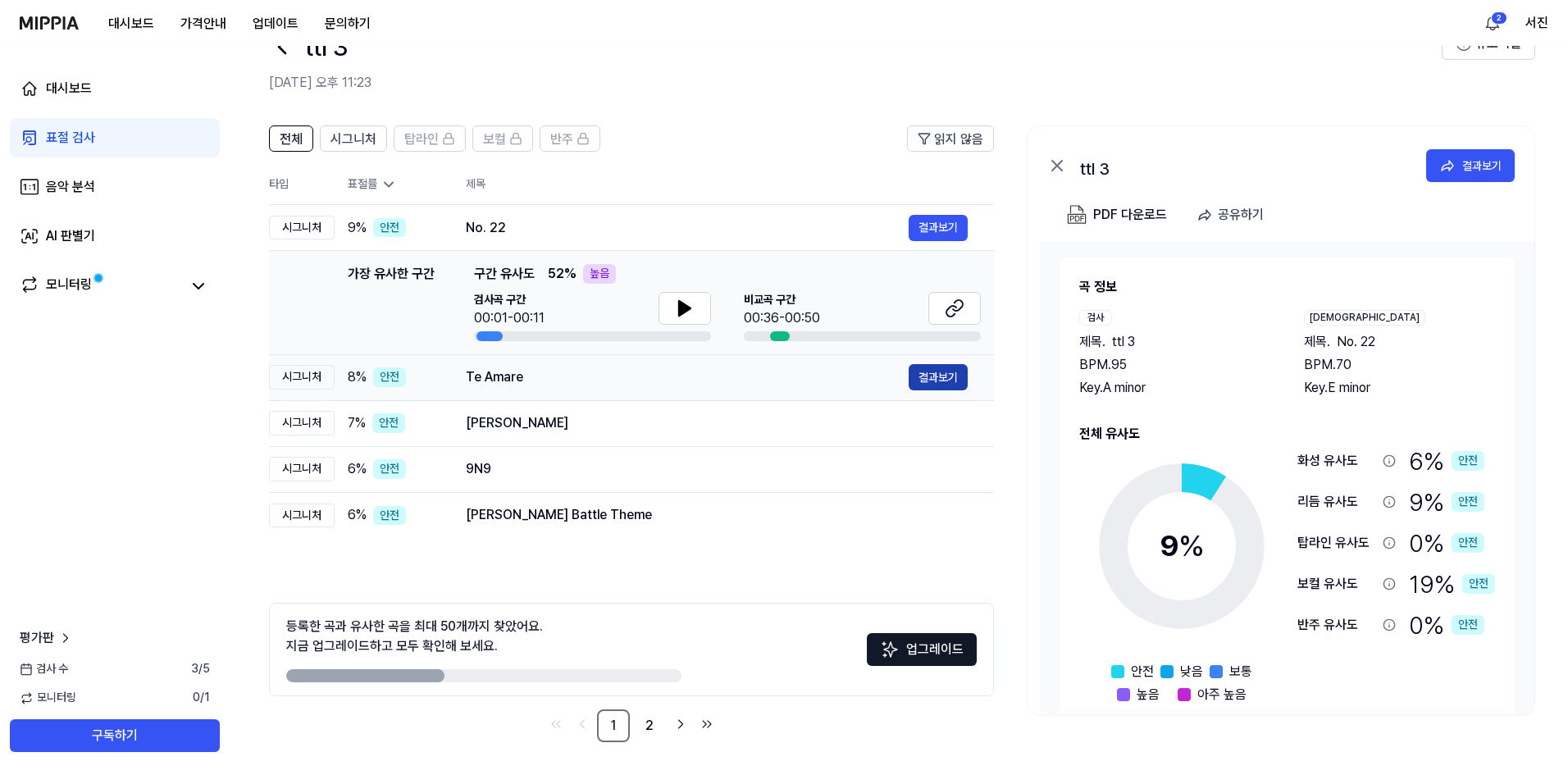
click at [928, 383] on button "결과보기" at bounding box center [938, 377] width 59 height 26
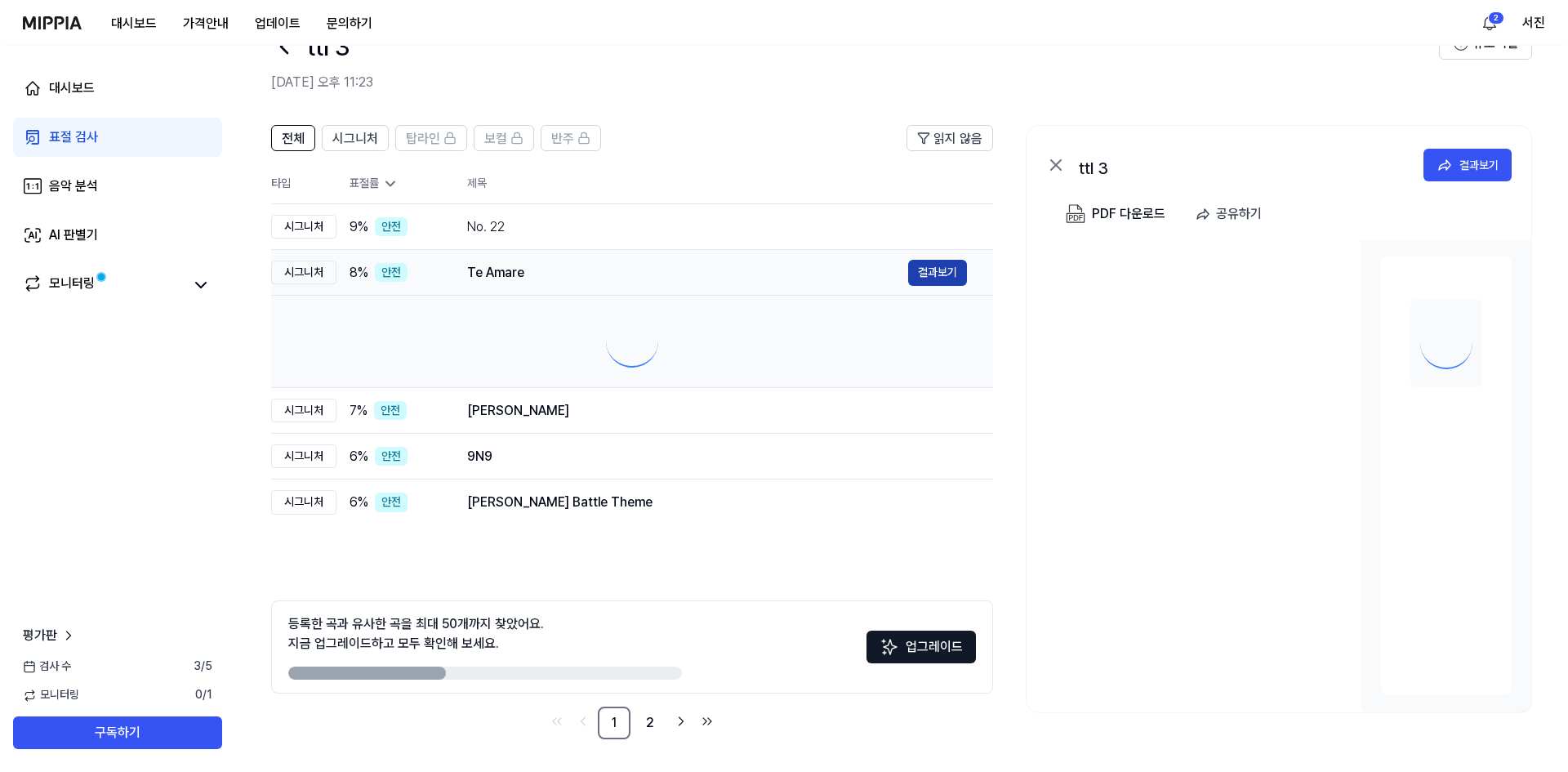
scroll to position [0, 0]
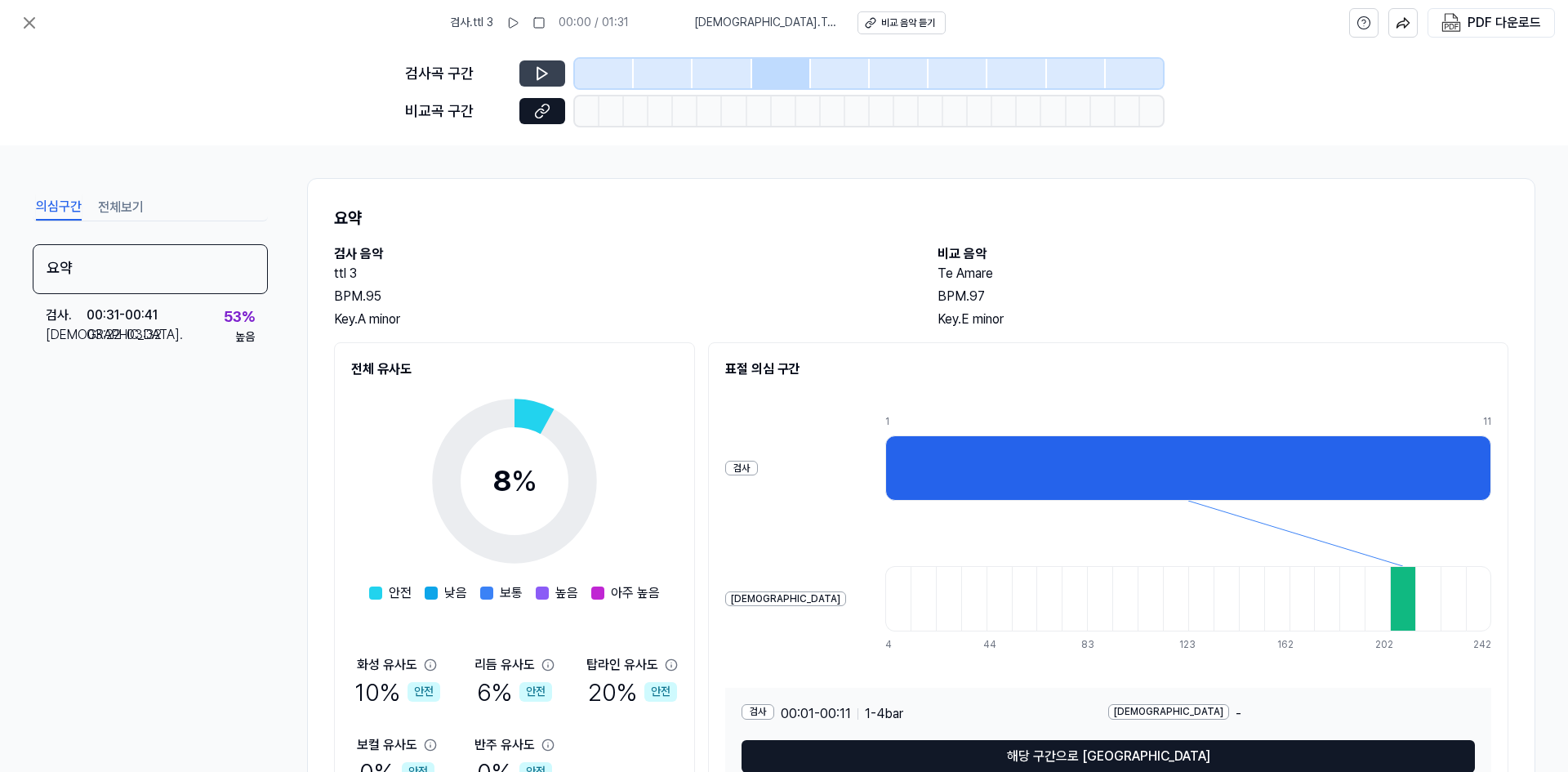
click at [548, 66] on icon at bounding box center [542, 73] width 17 height 17
click at [549, 70] on icon at bounding box center [542, 73] width 17 height 17
click at [520, 19] on icon at bounding box center [513, 23] width 13 height 13
click at [511, 28] on rect at bounding box center [510, 23] width 3 height 10
click at [787, 78] on div at bounding box center [781, 73] width 58 height 30
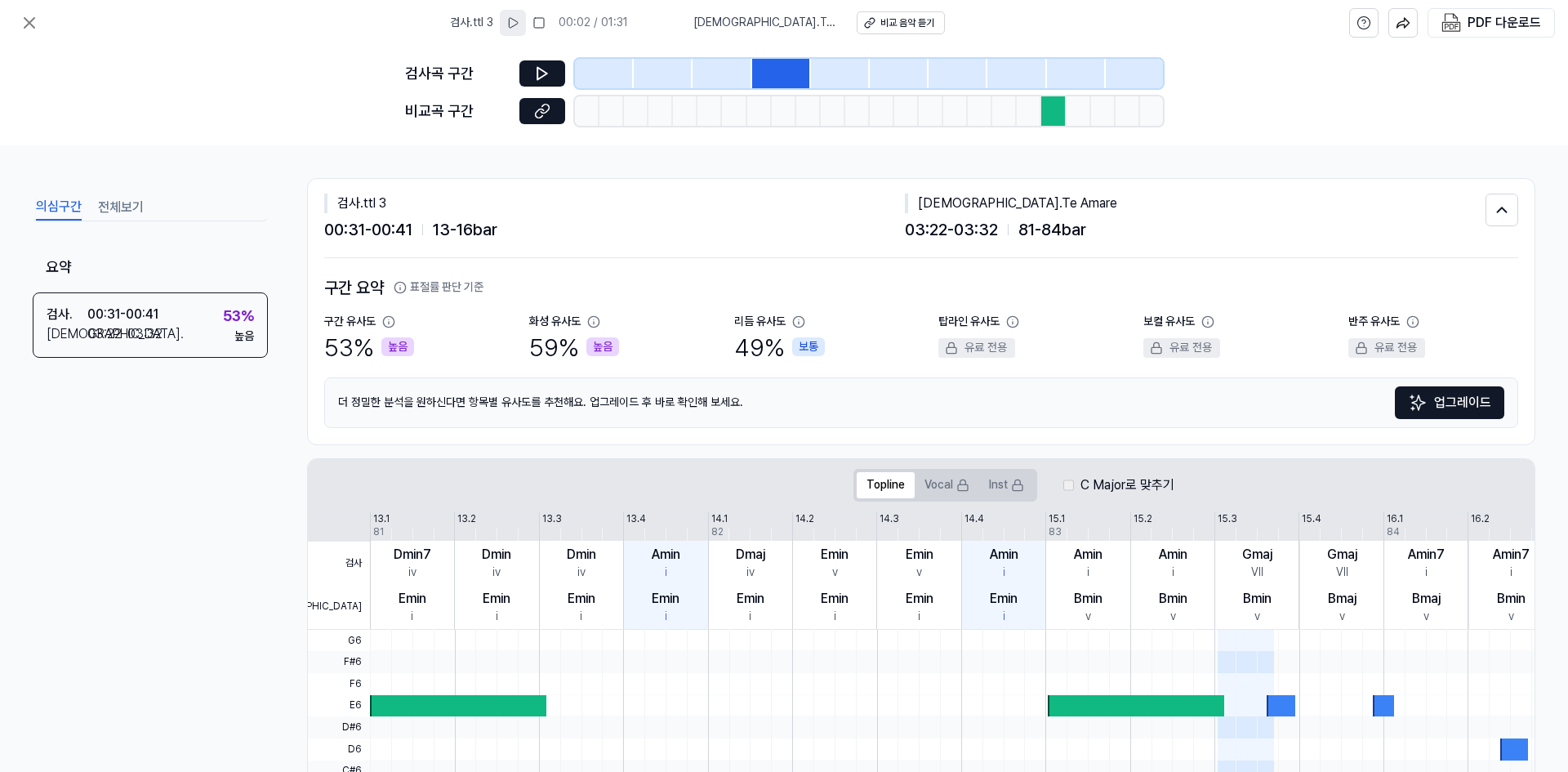
click at [633, 79] on div at bounding box center [603, 73] width 58 height 30
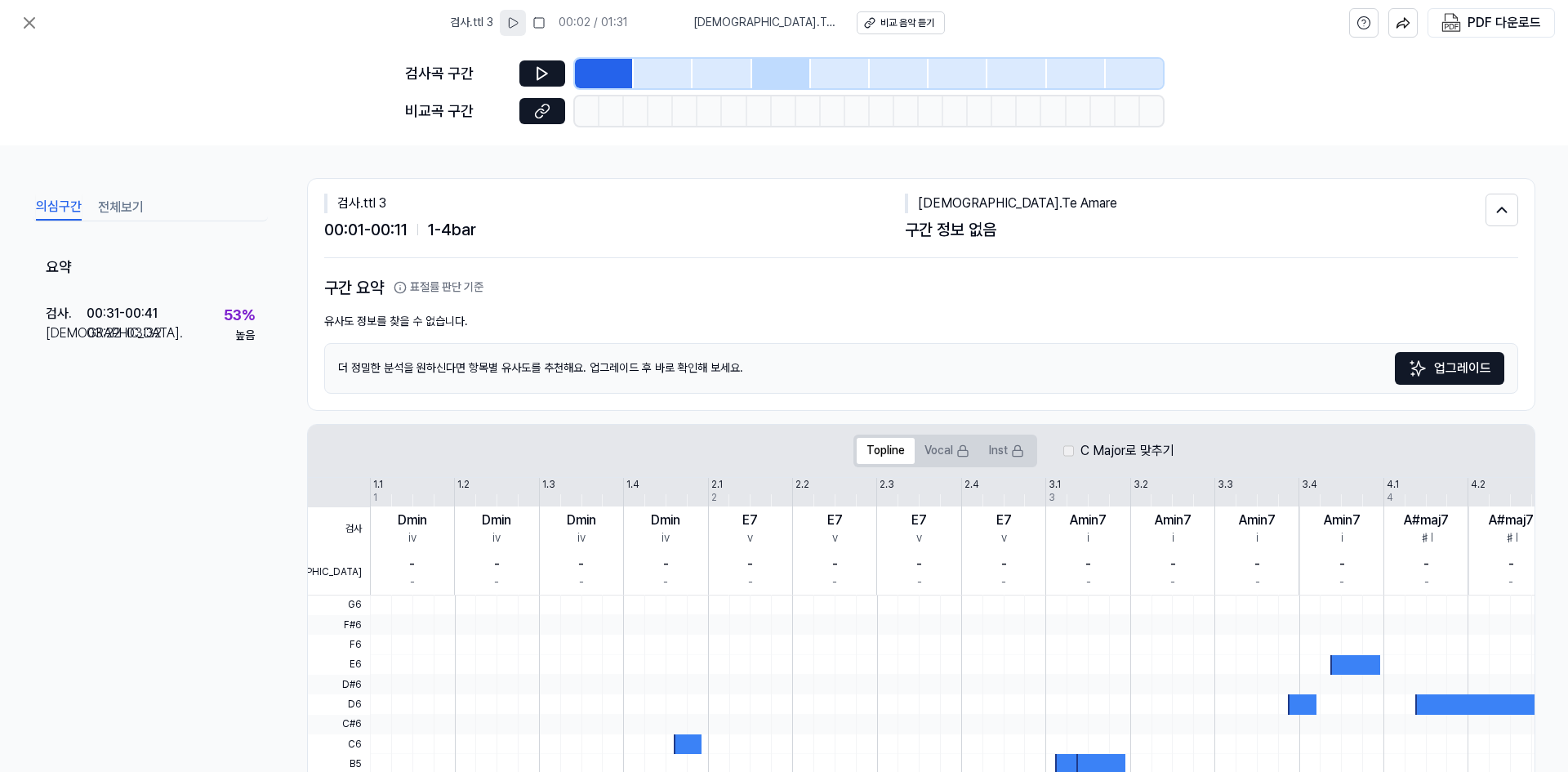
click at [660, 79] on div at bounding box center [663, 73] width 58 height 30
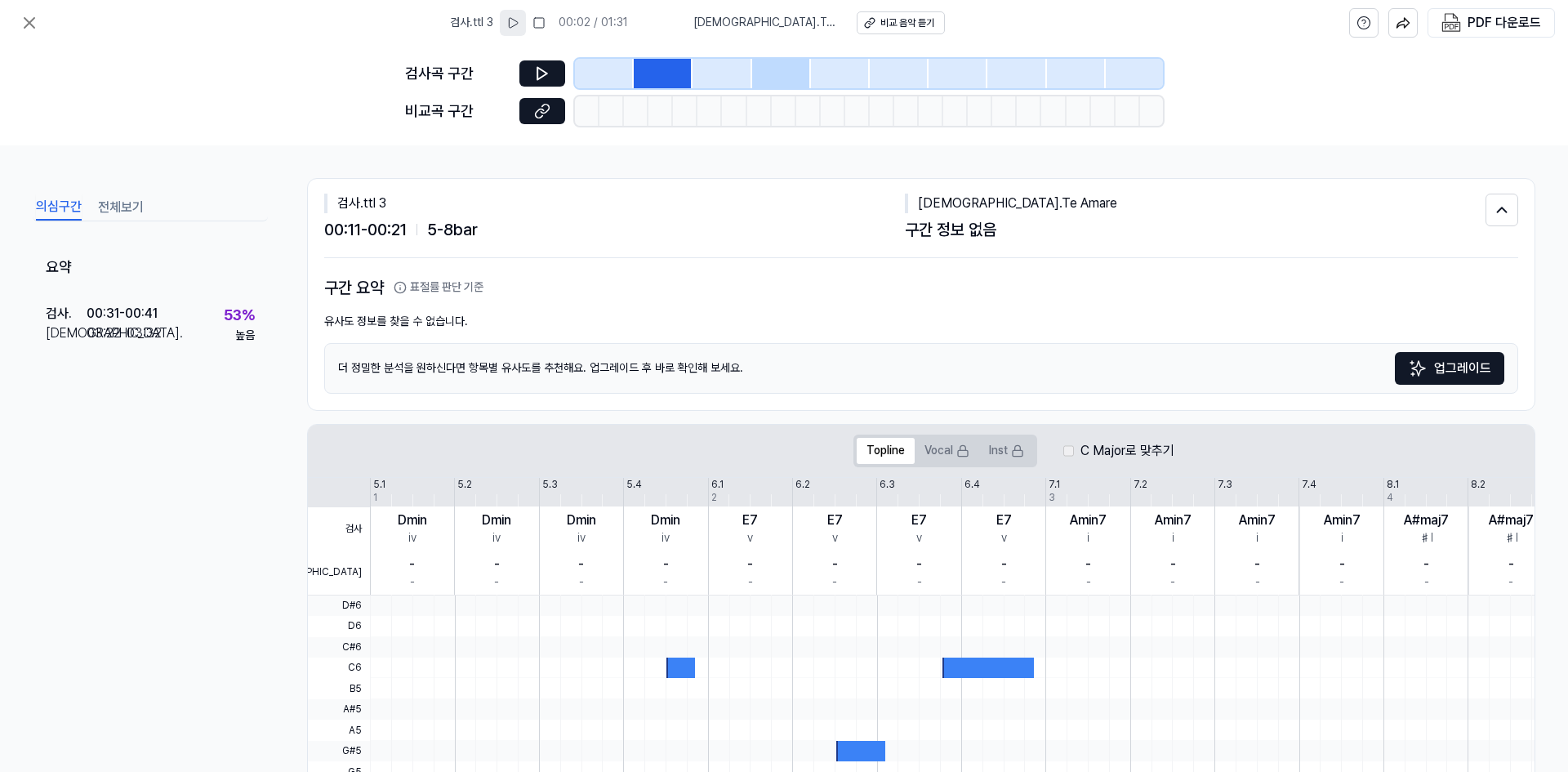
click at [719, 79] on div at bounding box center [721, 73] width 58 height 30
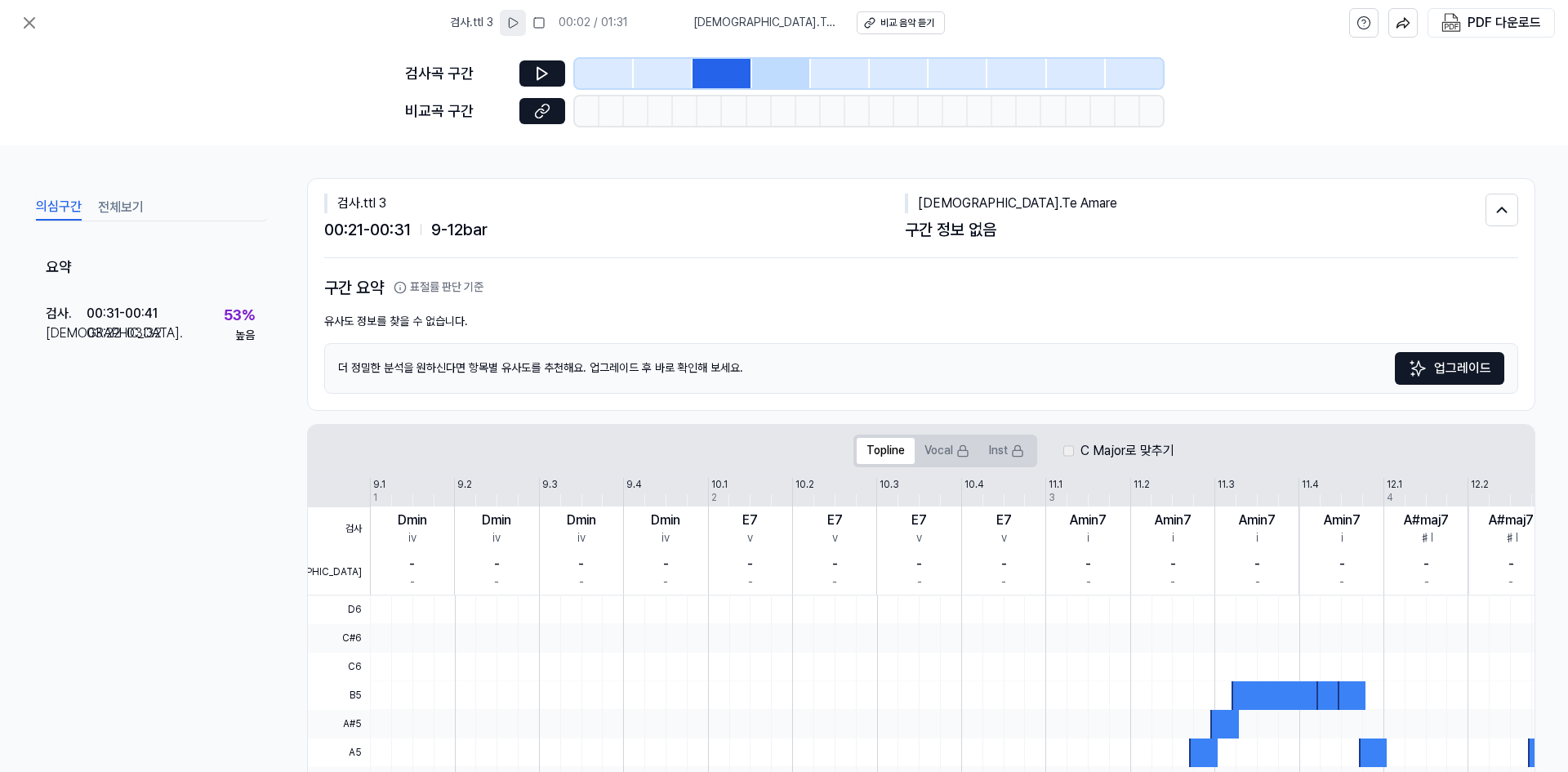
click at [765, 78] on div at bounding box center [781, 73] width 58 height 30
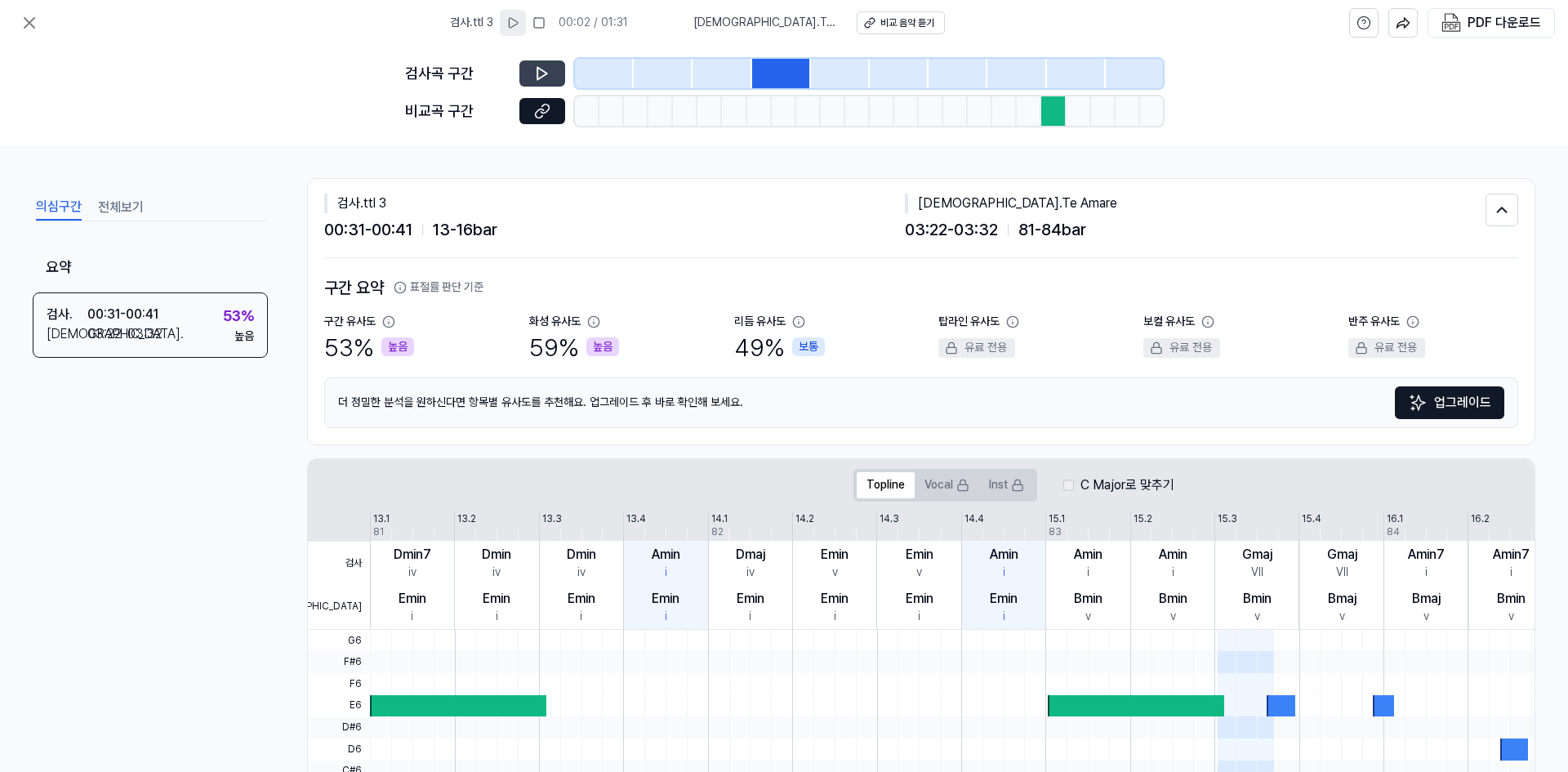
click at [556, 78] on button at bounding box center [542, 73] width 45 height 26
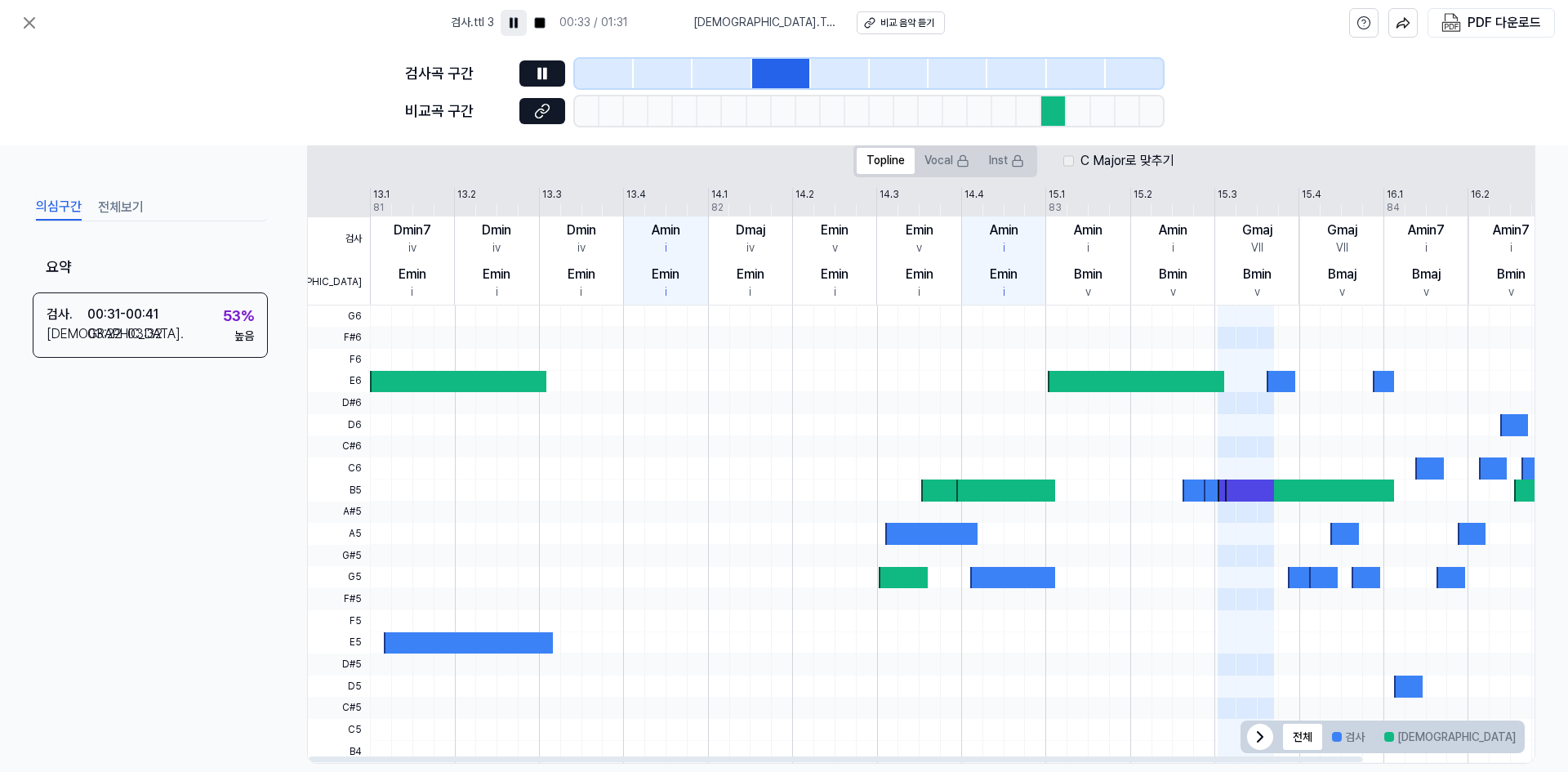
scroll to position [349, 0]
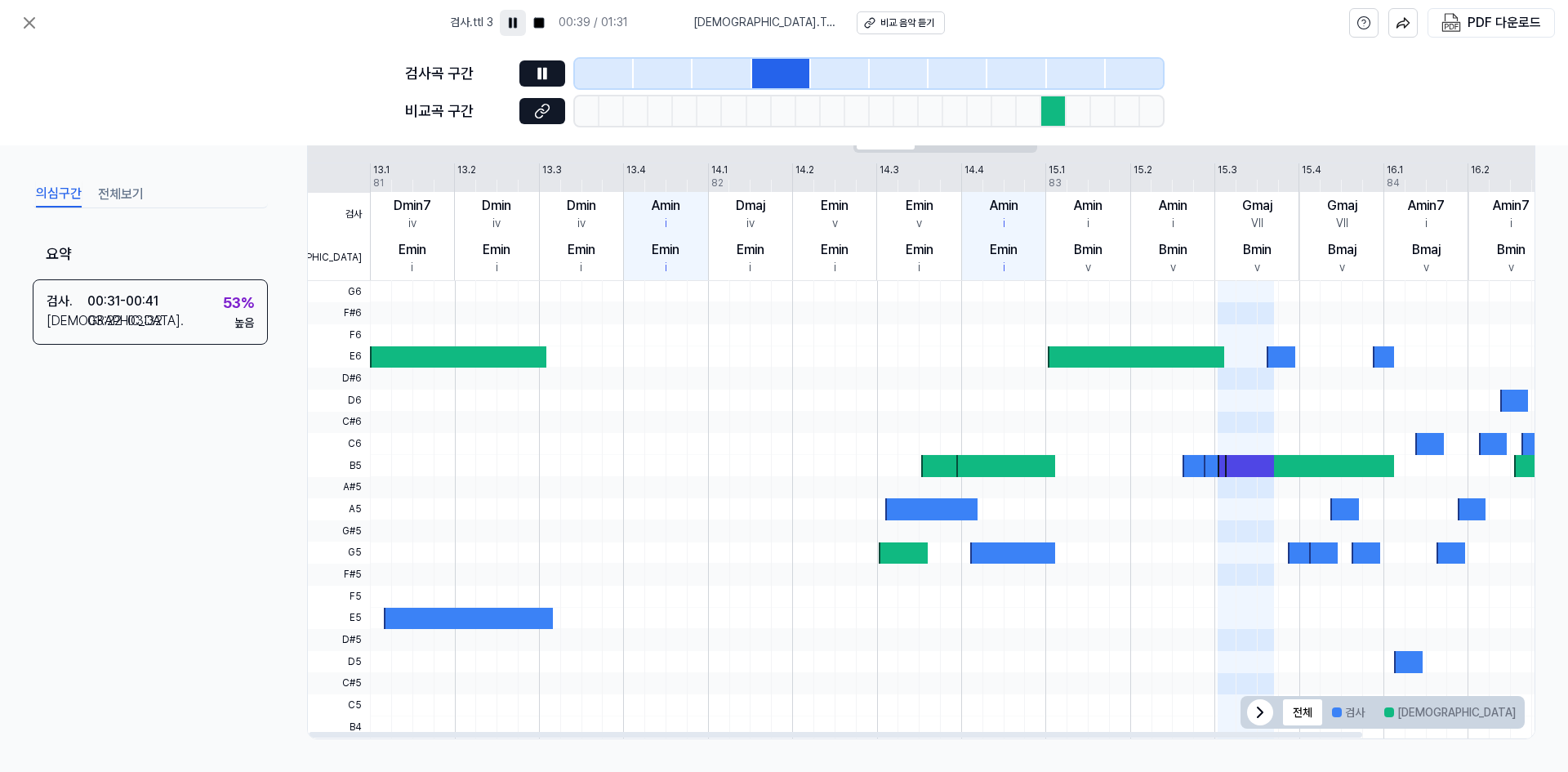
click at [1245, 577] on span at bounding box center [1250, 574] width 50 height 22
drag, startPoint x: 1239, startPoint y: 484, endPoint x: 1251, endPoint y: 481, distance: 12.4
click at [1251, 481] on span at bounding box center [1250, 488] width 50 height 22
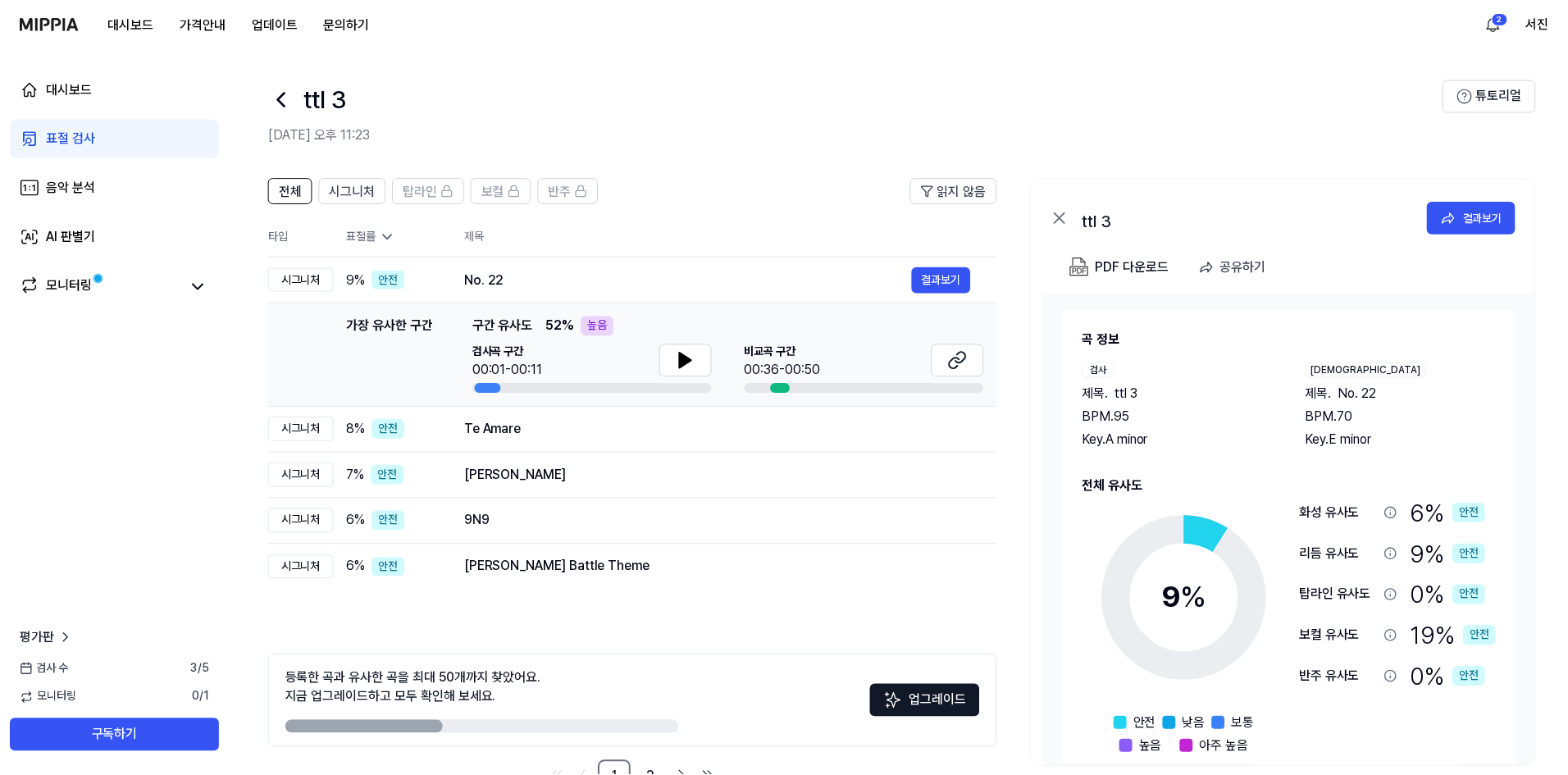
scroll to position [52, 0]
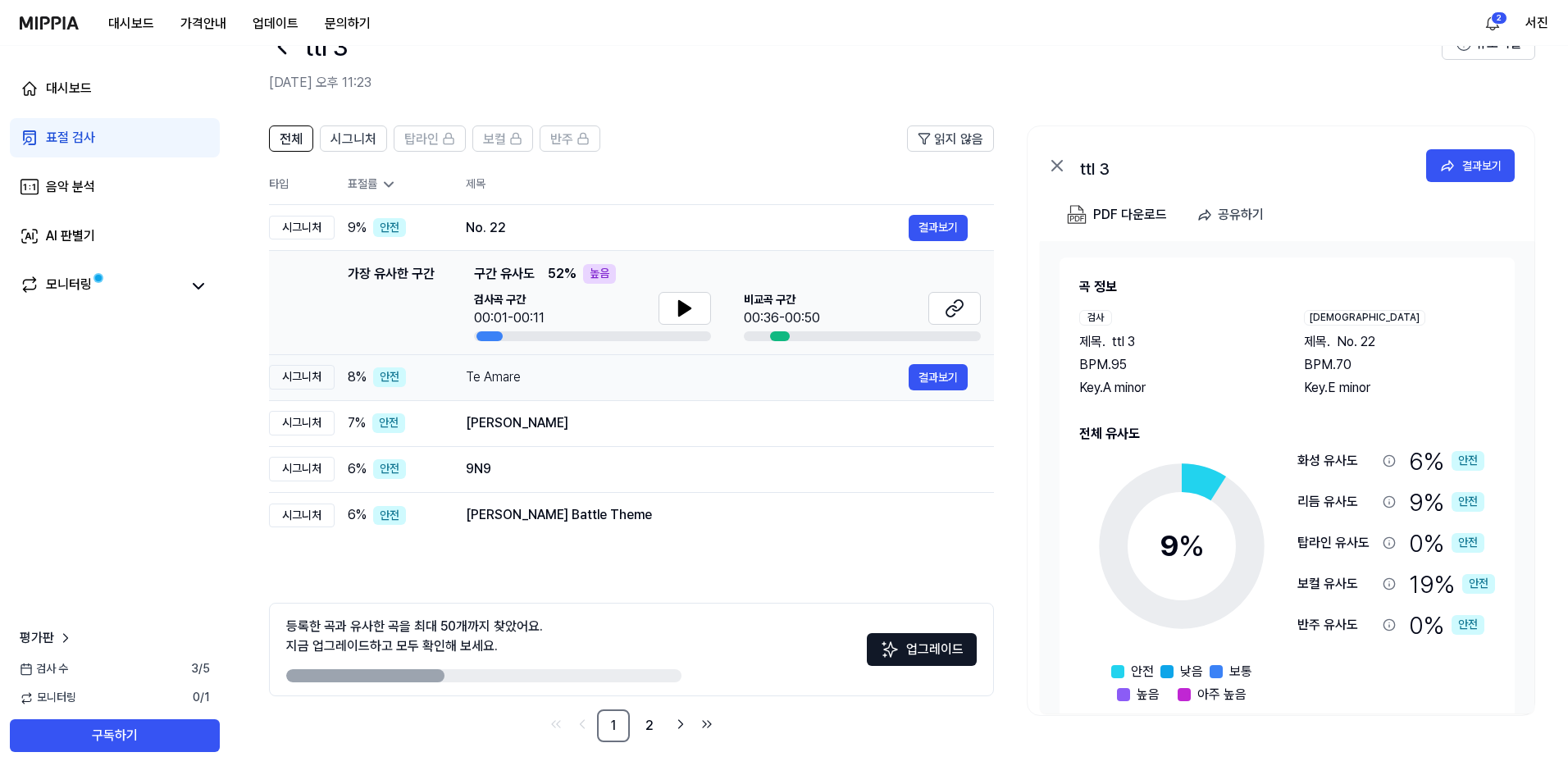
click at [509, 374] on div "Te Amare" at bounding box center [687, 377] width 443 height 19
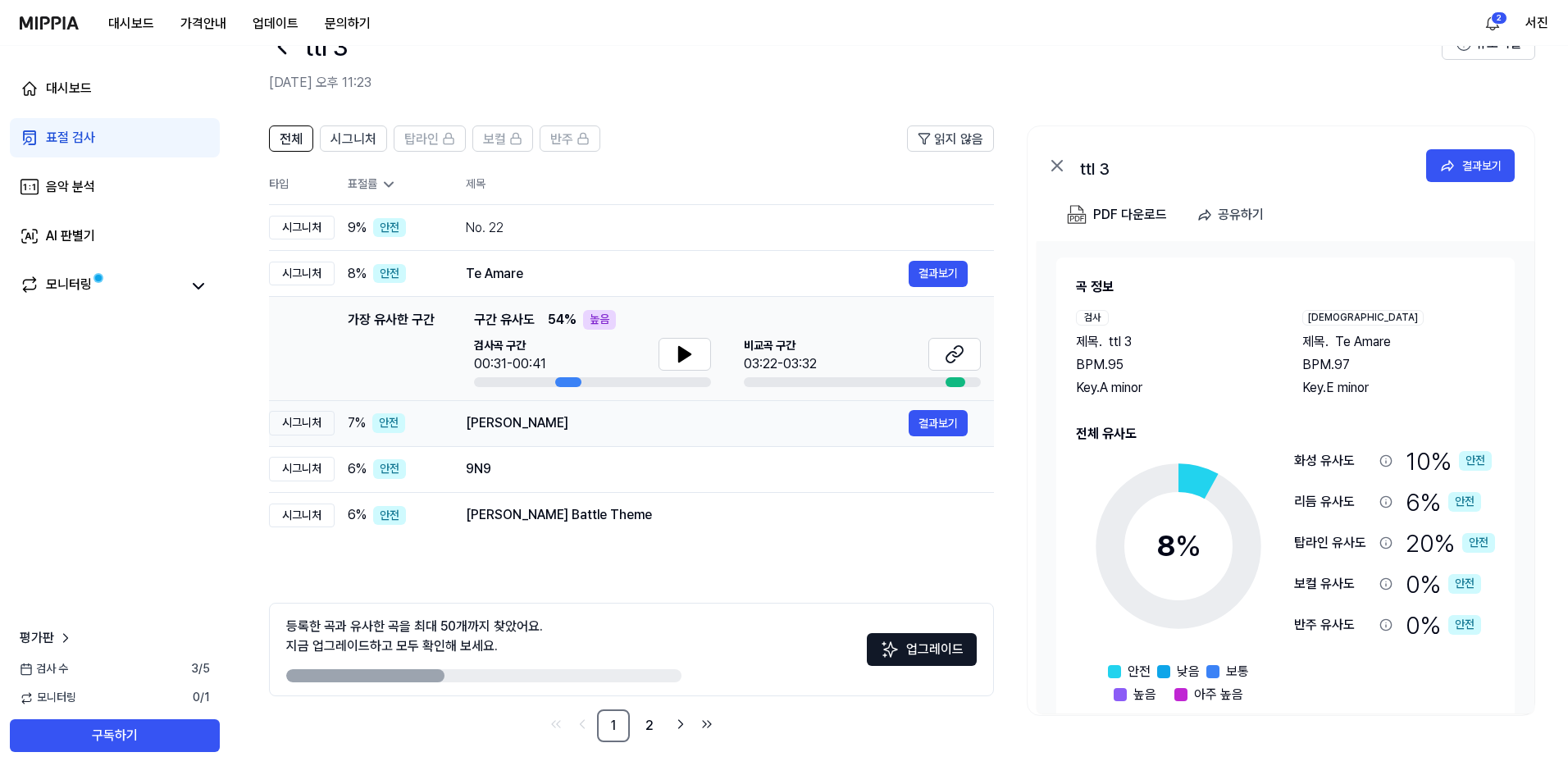
click at [587, 428] on div "[PERSON_NAME]" at bounding box center [687, 423] width 443 height 19
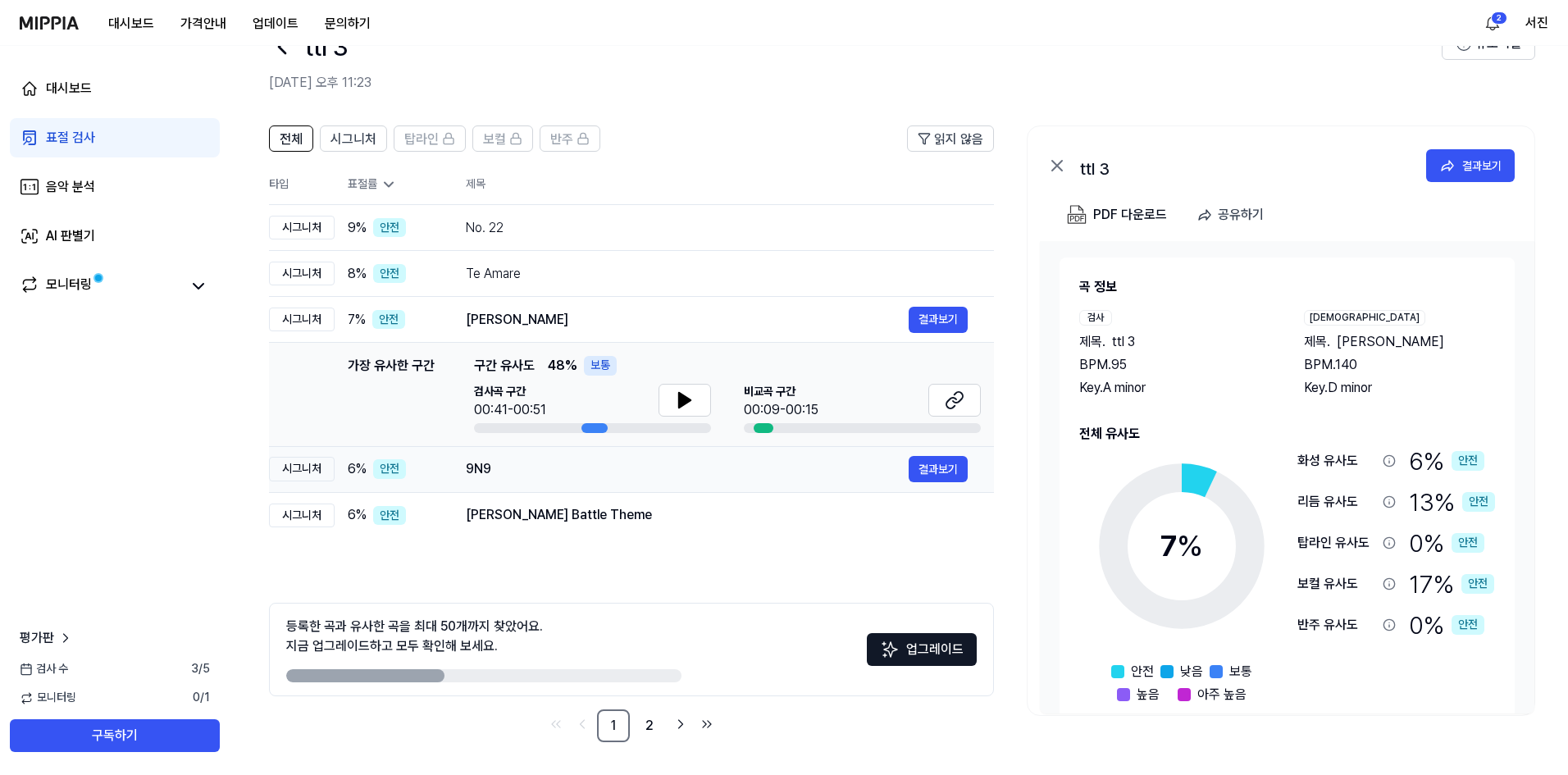
click at [602, 471] on div "9N9" at bounding box center [687, 469] width 443 height 19
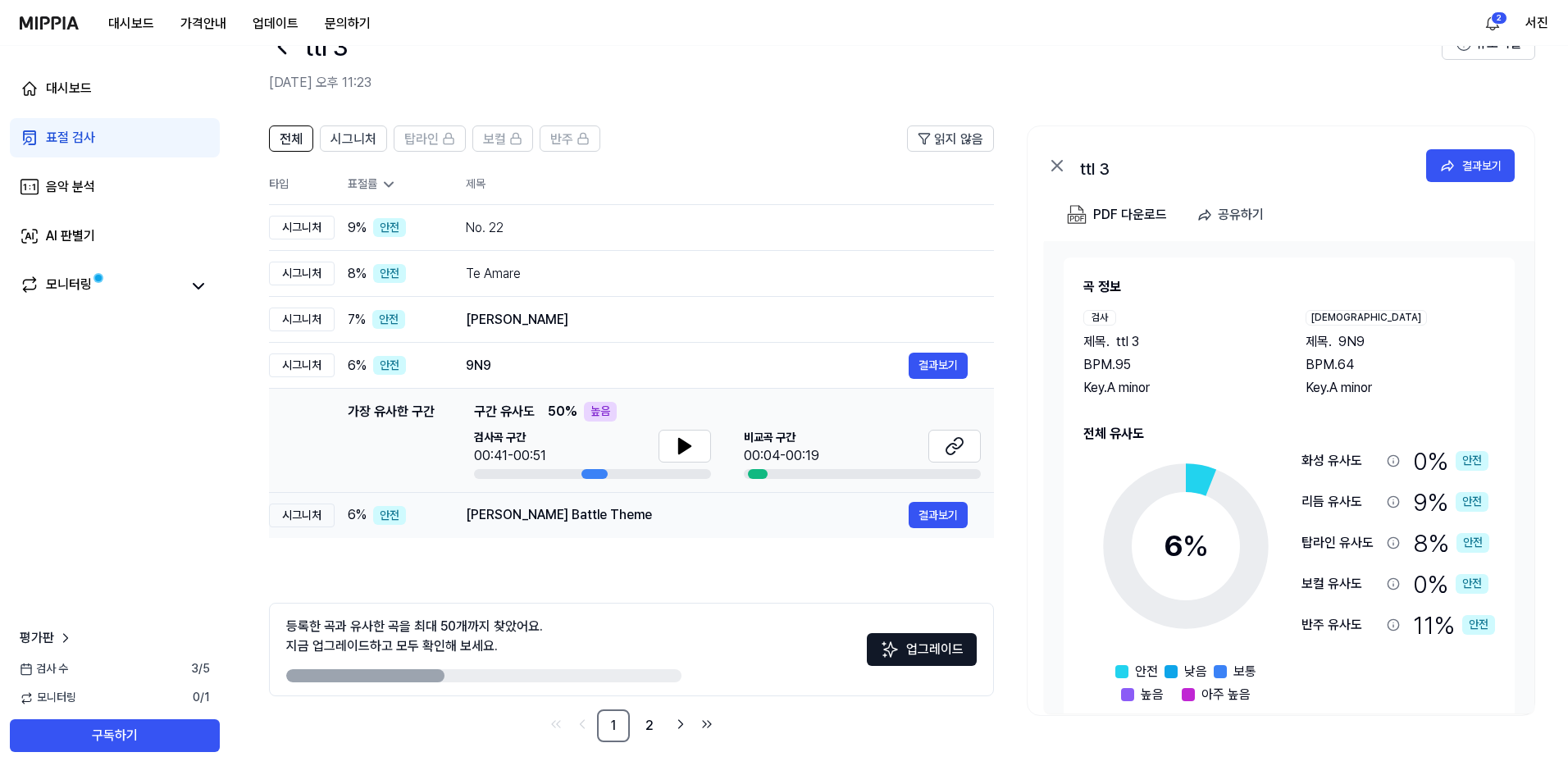
click at [627, 525] on div "[PERSON_NAME] Battle Theme 결과보기" at bounding box center [716, 515] width 502 height 26
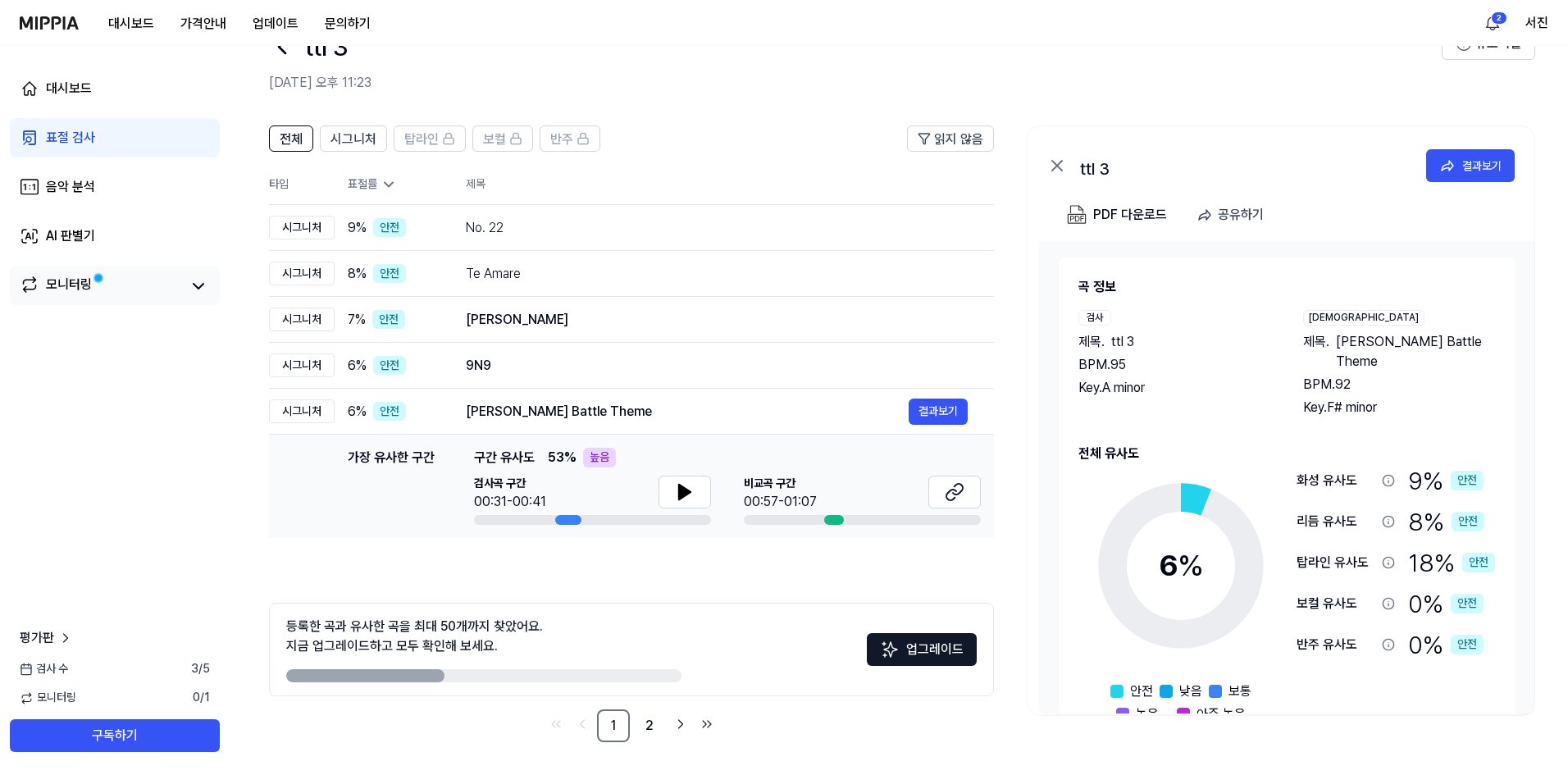
click at [147, 278] on link "모니터링" at bounding box center [100, 286] width 161 height 23
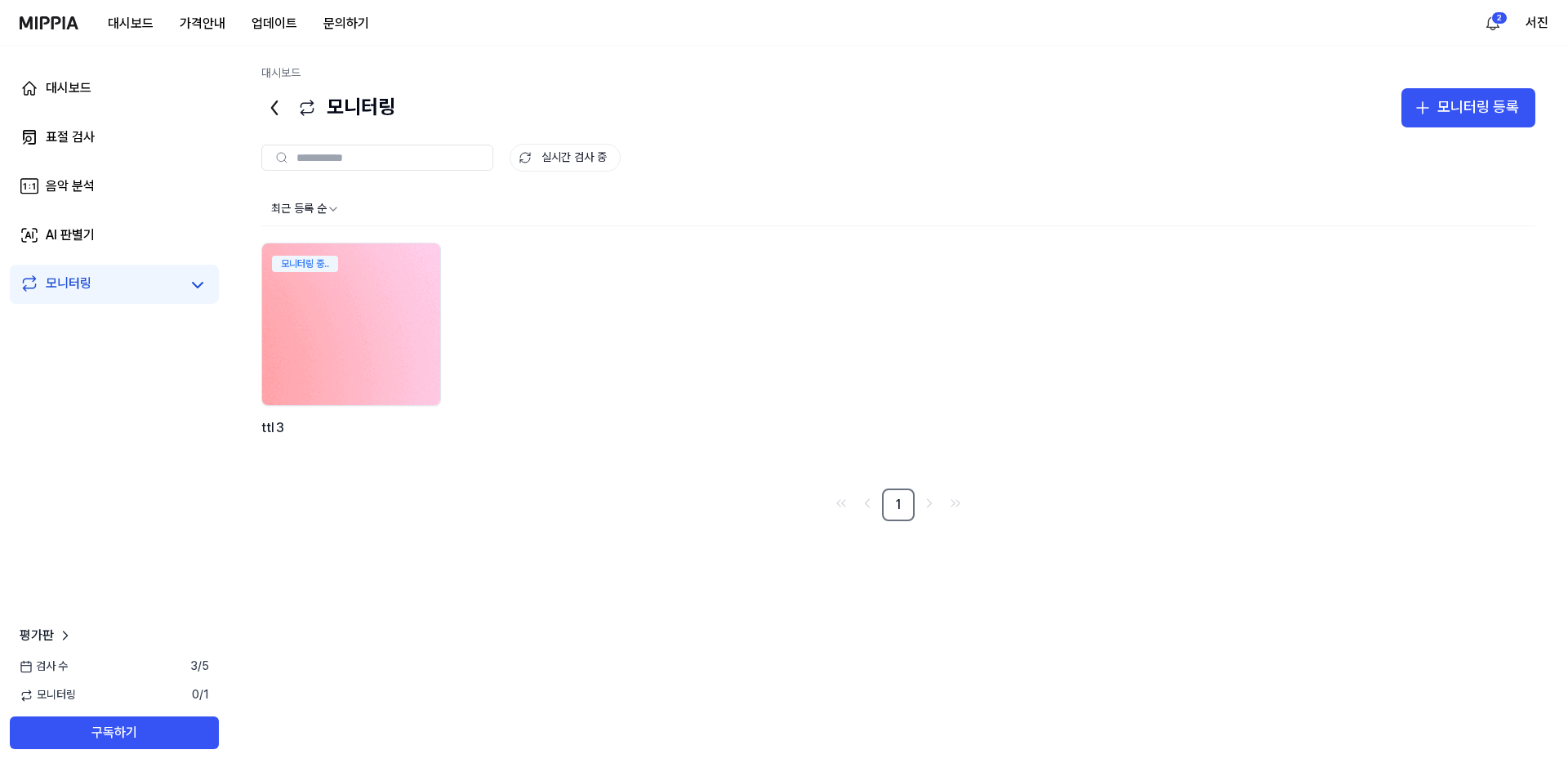
click at [410, 353] on img at bounding box center [351, 325] width 196 height 178
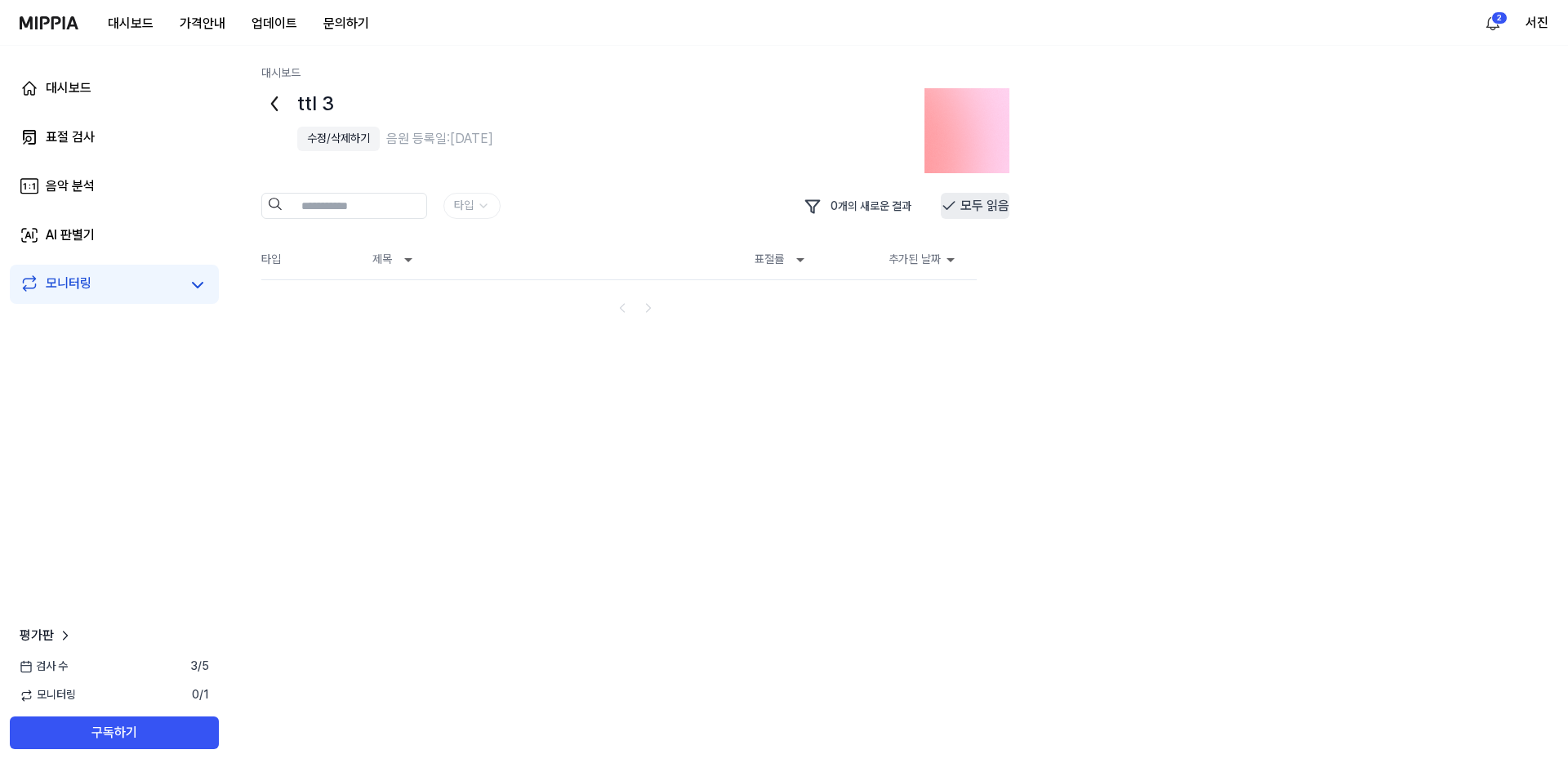
click at [980, 208] on button "모두 읽음" at bounding box center [975, 206] width 69 height 26
click at [133, 232] on link "AI 판별기" at bounding box center [114, 235] width 209 height 39
